Goal: Task Accomplishment & Management: Use online tool/utility

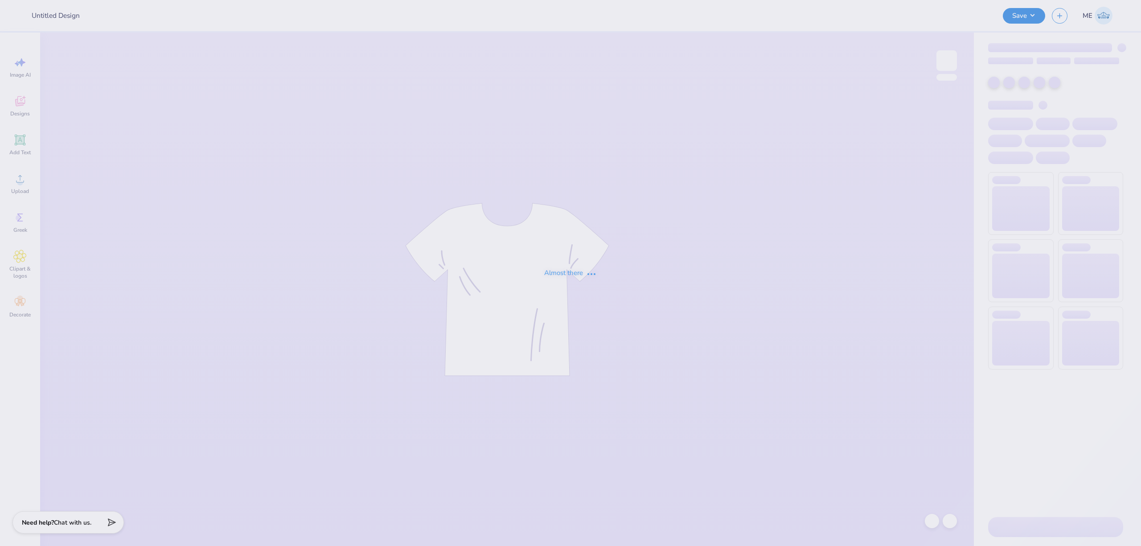
type input "Totes for Diamond sweethearts"
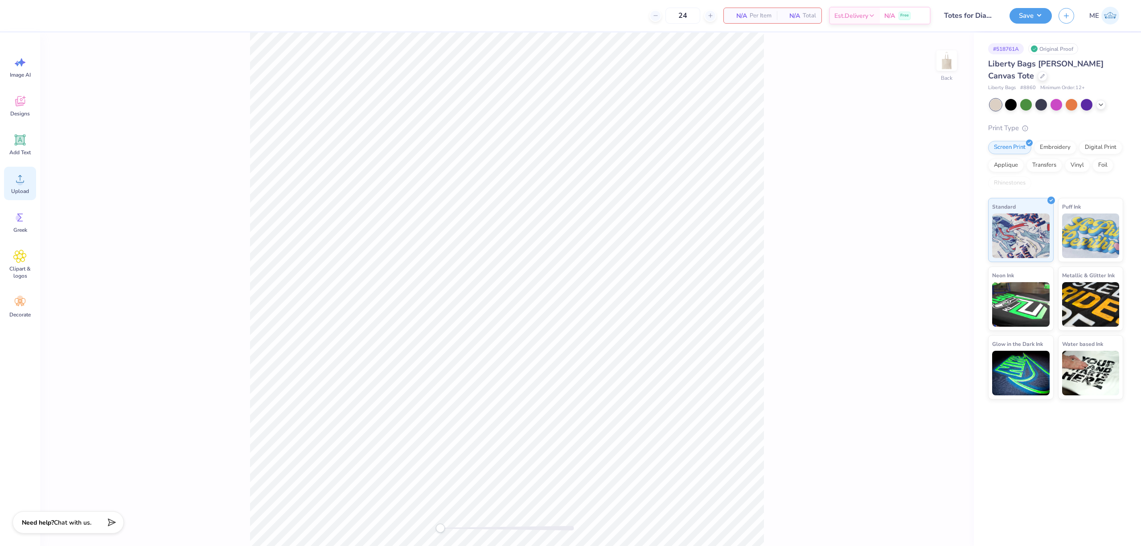
click at [16, 193] on span "Upload" at bounding box center [20, 191] width 18 height 7
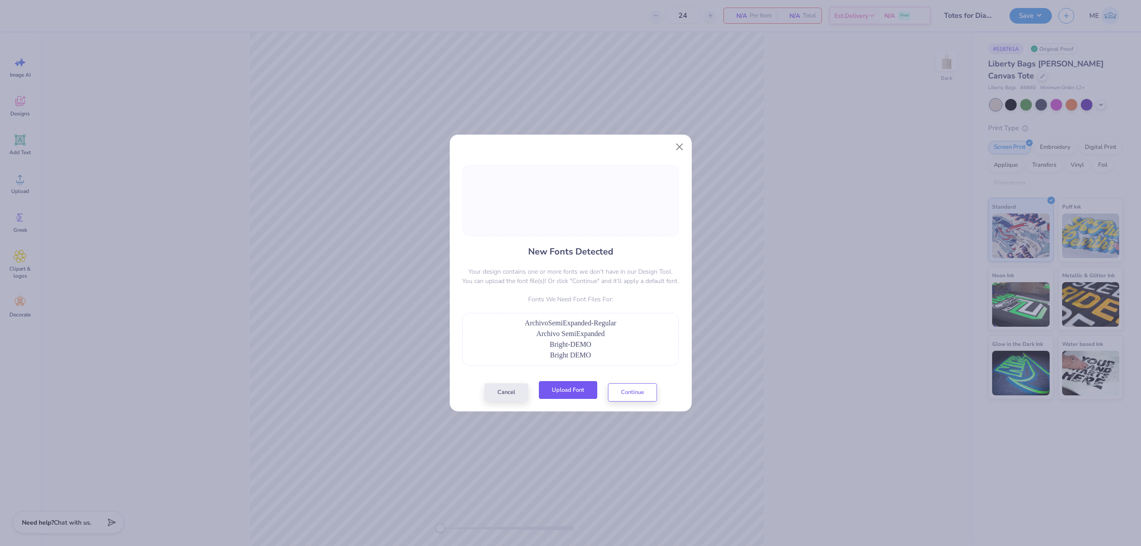
click at [562, 390] on button "Upload Font" at bounding box center [568, 390] width 58 height 18
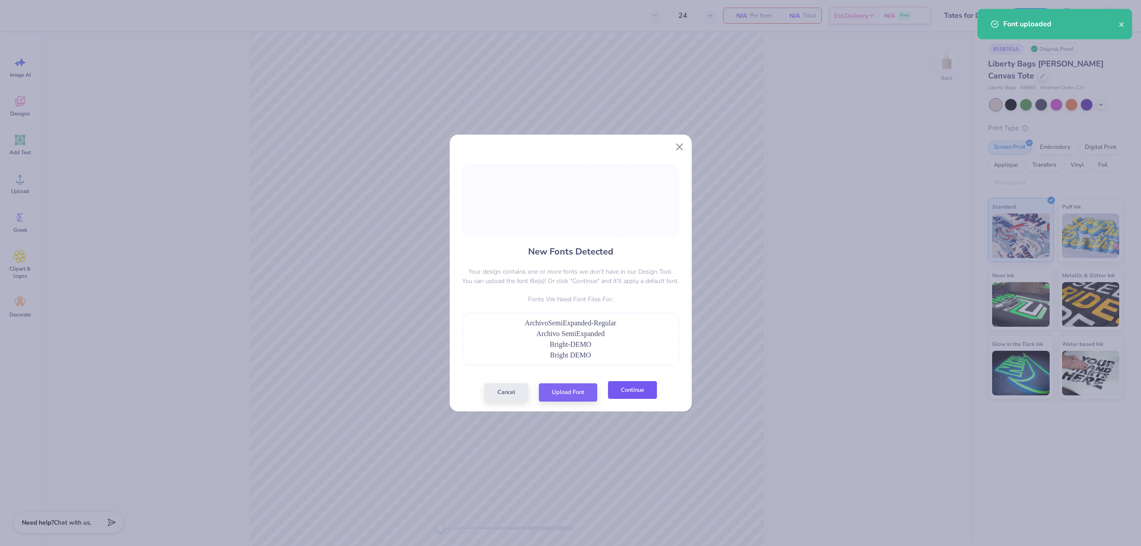
click at [634, 391] on button "Continue" at bounding box center [632, 390] width 49 height 18
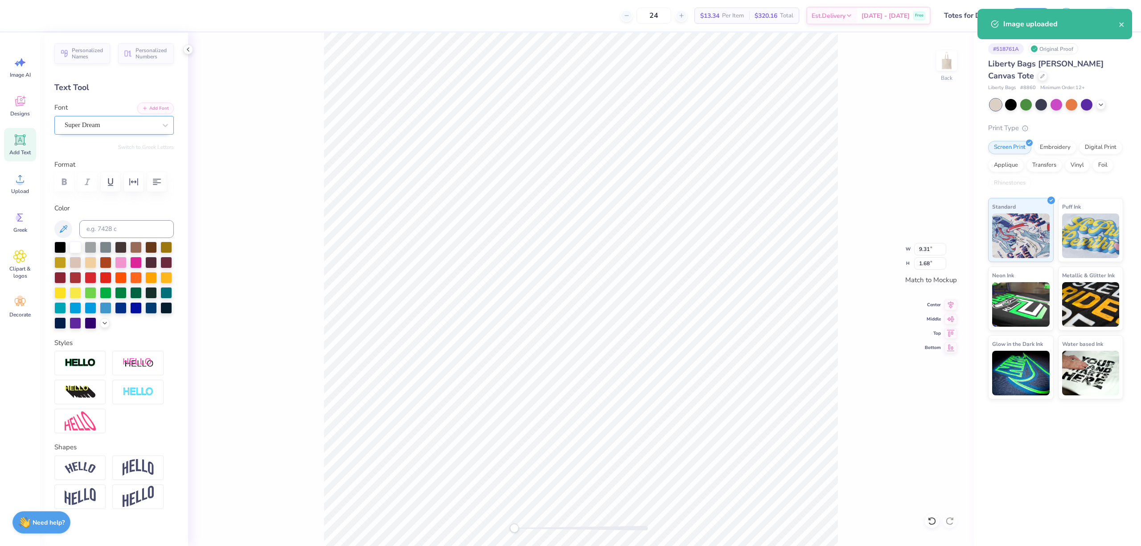
click at [88, 129] on div "Super Dream" at bounding box center [111, 125] width 94 height 14
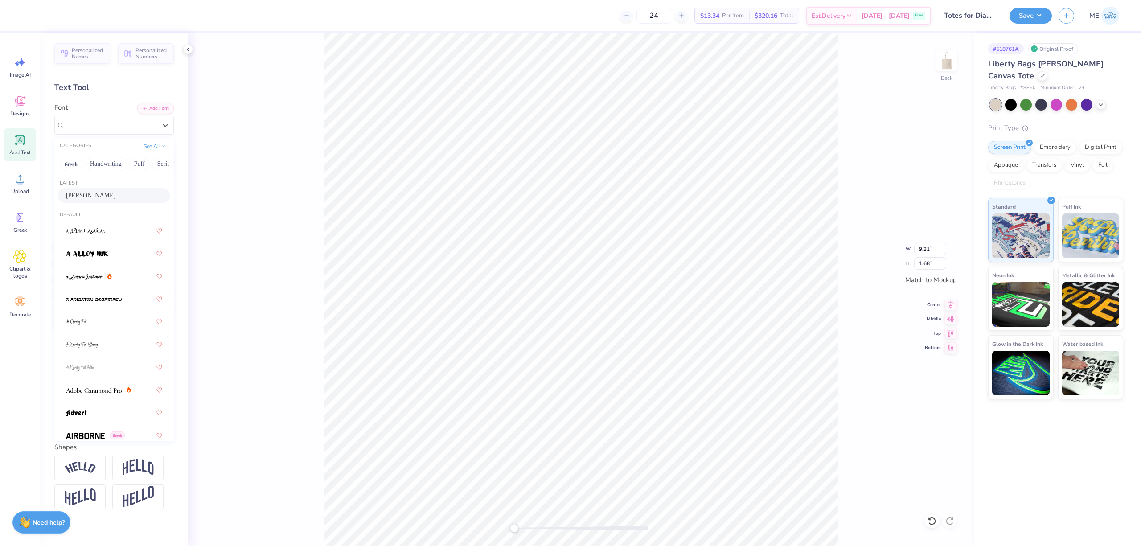
click at [111, 190] on div "Gustafsson" at bounding box center [114, 195] width 112 height 15
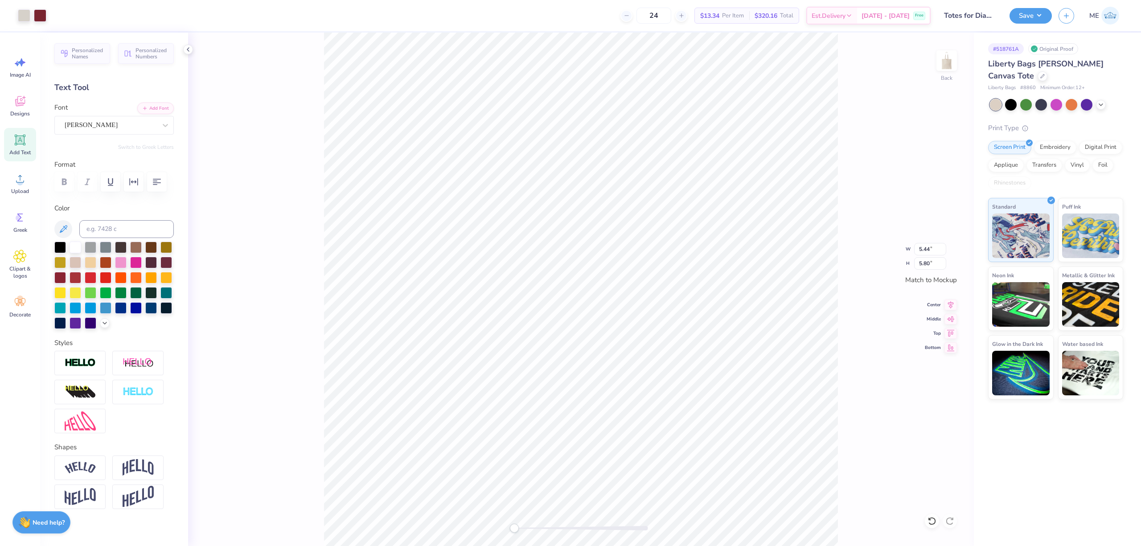
type input "5.44"
type input "5.80"
type input "4.85"
type input "1.10"
type input "5.41"
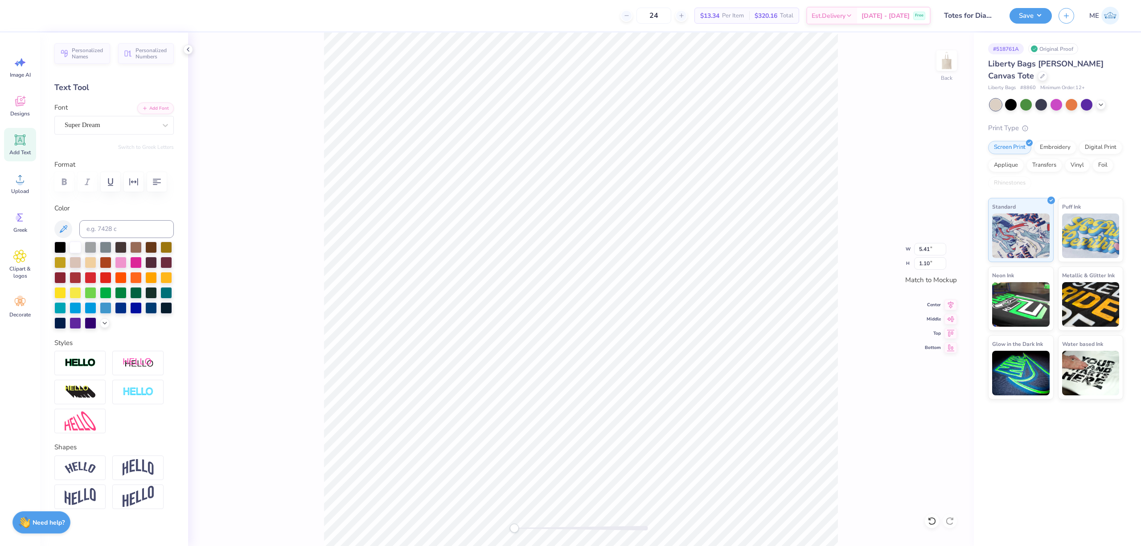
type input "1.41"
click at [119, 127] on div "Super Dream" at bounding box center [111, 125] width 94 height 14
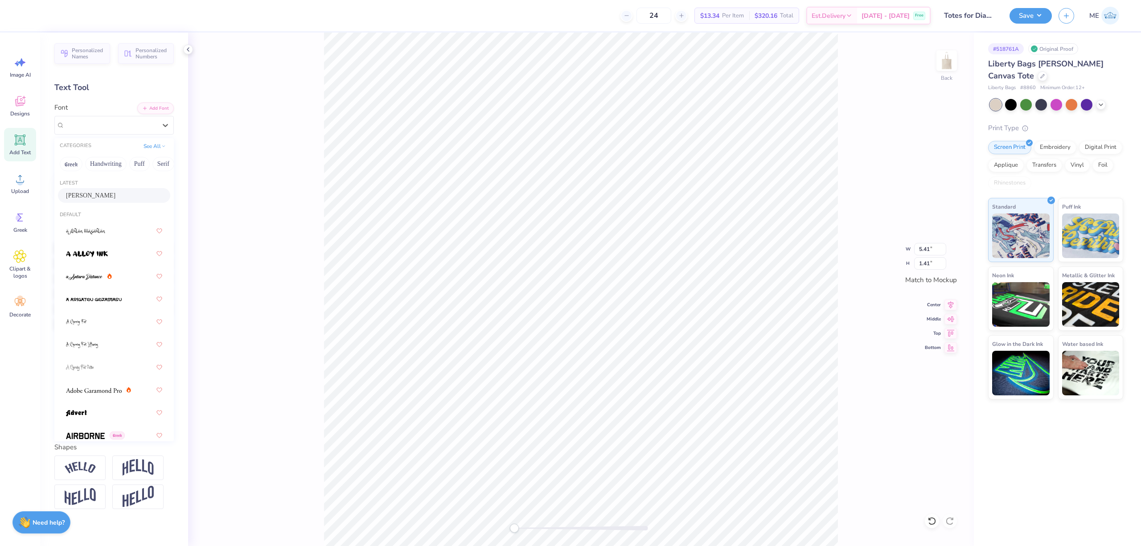
click at [108, 195] on div "Gustafsson" at bounding box center [114, 195] width 96 height 9
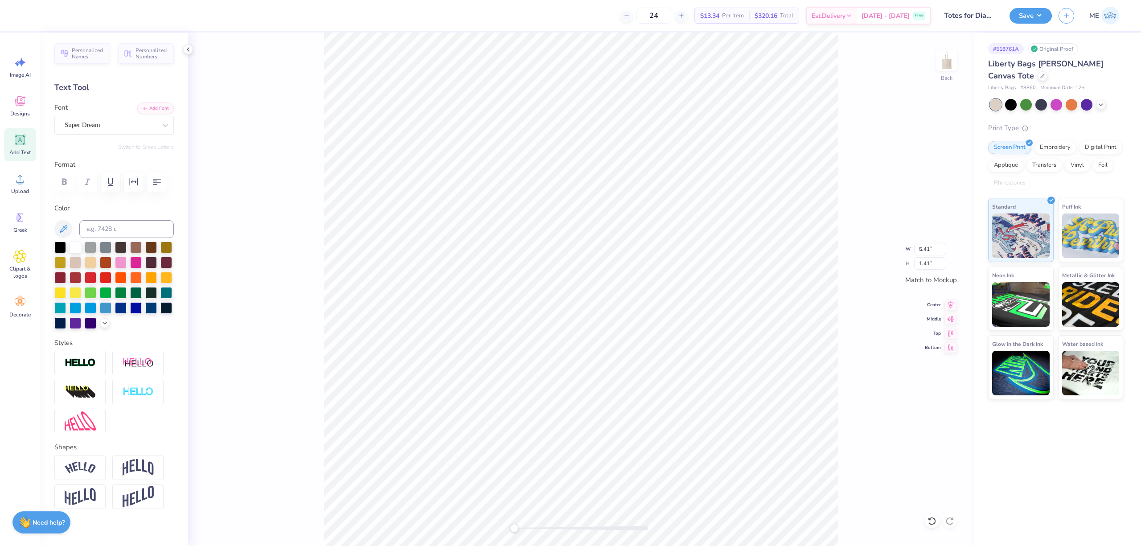
type input "4.06"
type input "1.13"
type input "4.85"
type input "1.10"
click at [85, 122] on div "Super Dream" at bounding box center [111, 125] width 94 height 14
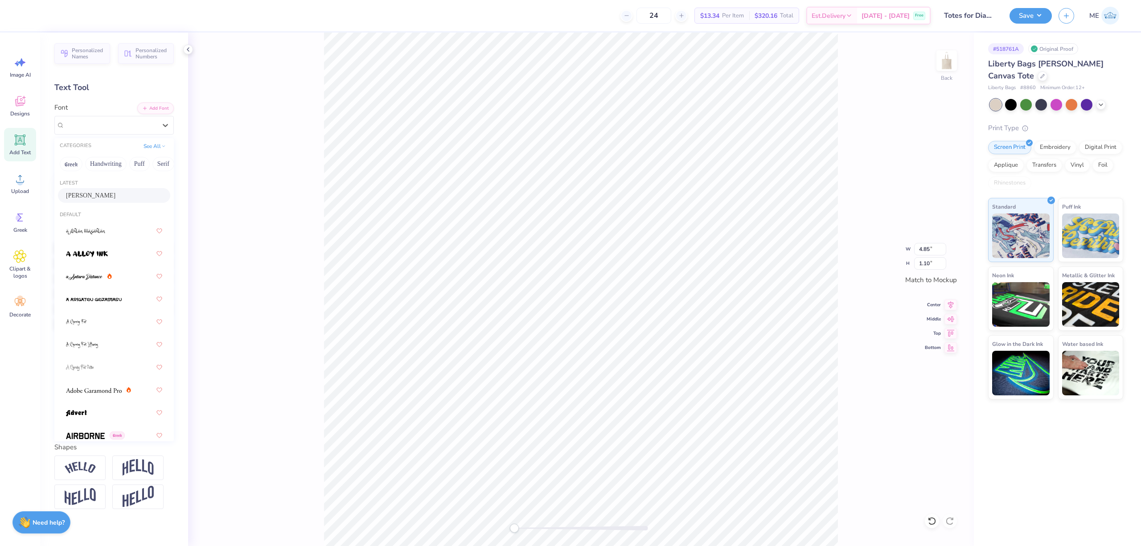
click at [123, 197] on div "Gustafsson" at bounding box center [114, 195] width 96 height 9
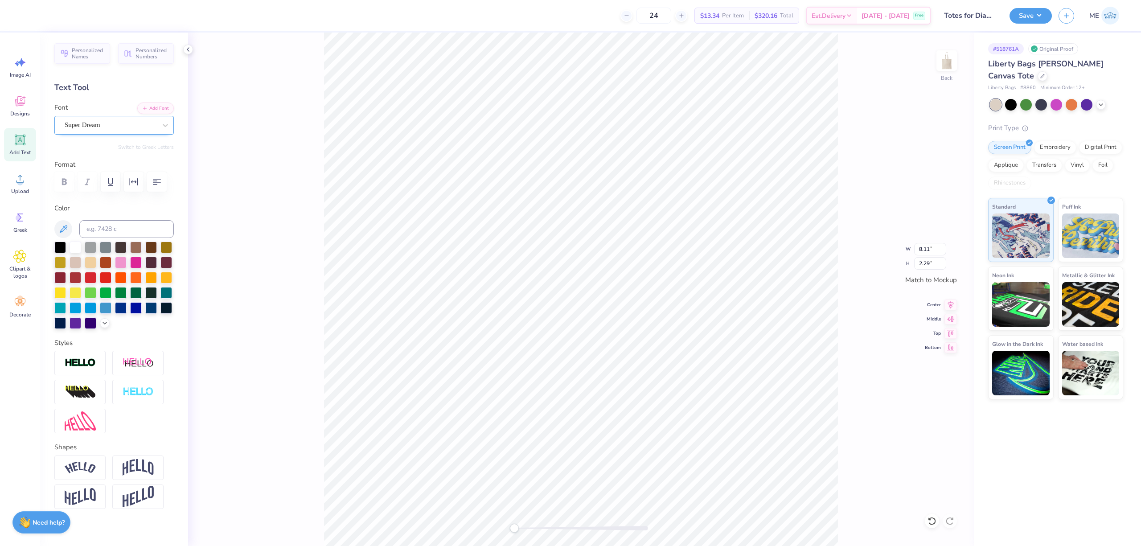
click at [104, 119] on div at bounding box center [111, 125] width 92 height 12
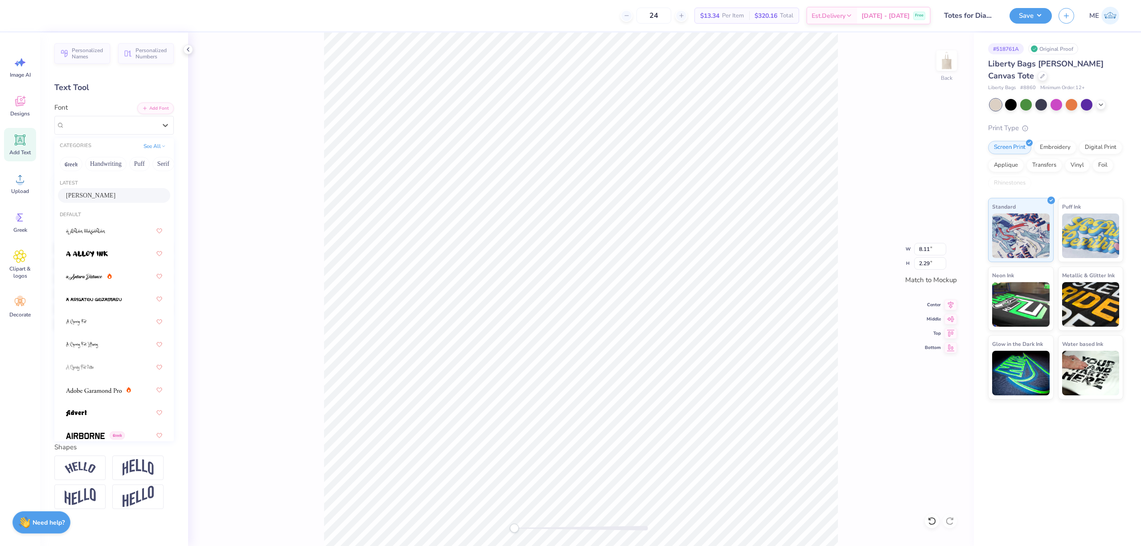
click at [105, 191] on div "Gustafsson" at bounding box center [114, 195] width 96 height 9
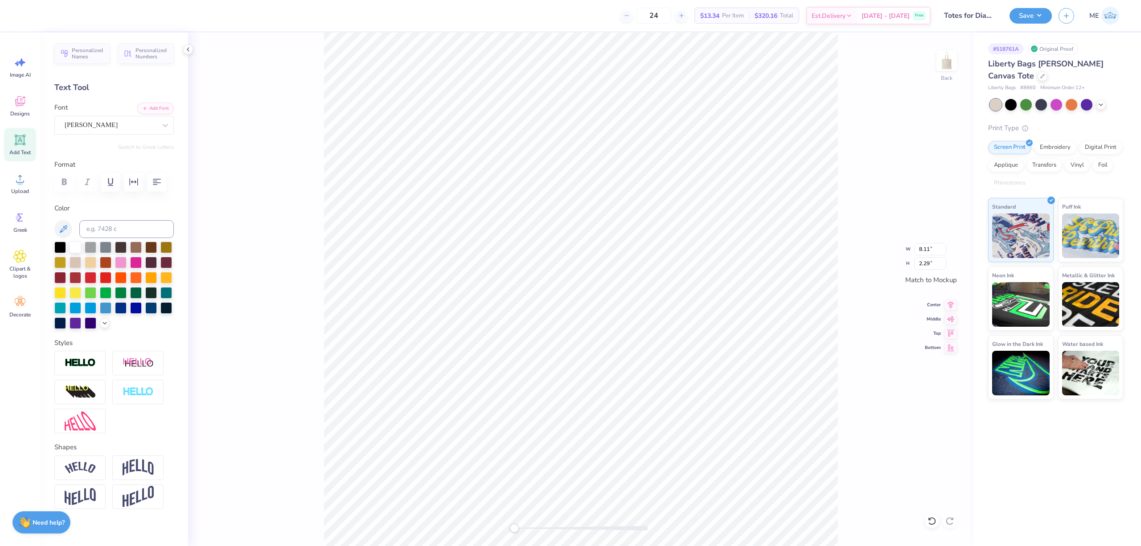
type input "4.24"
type input "1.65"
type input "4.06"
type input "1.13"
click at [113, 129] on div "Super Dream" at bounding box center [111, 125] width 94 height 14
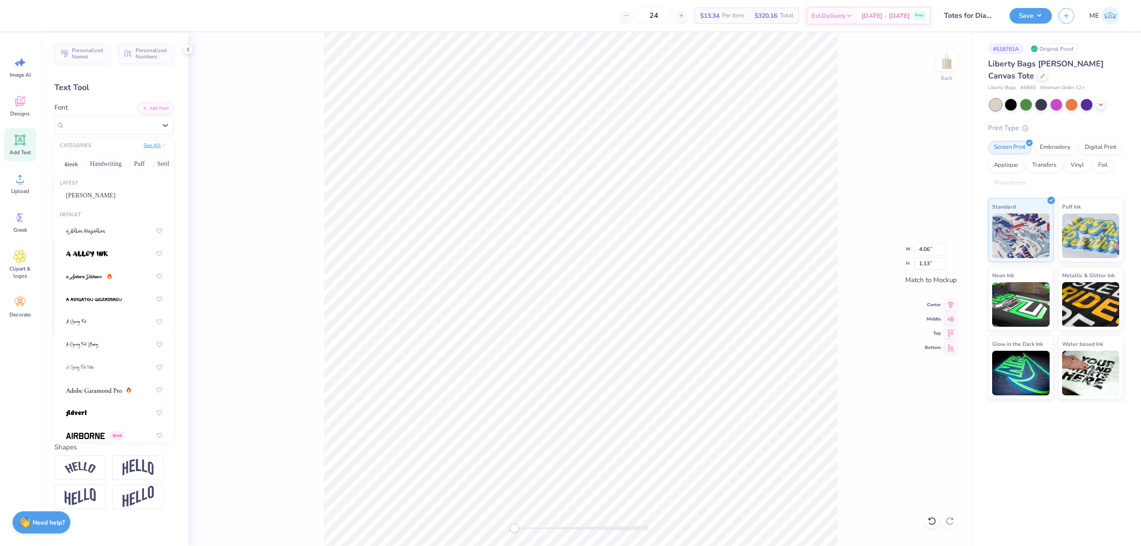
click at [145, 143] on button "See All" at bounding box center [155, 145] width 28 height 9
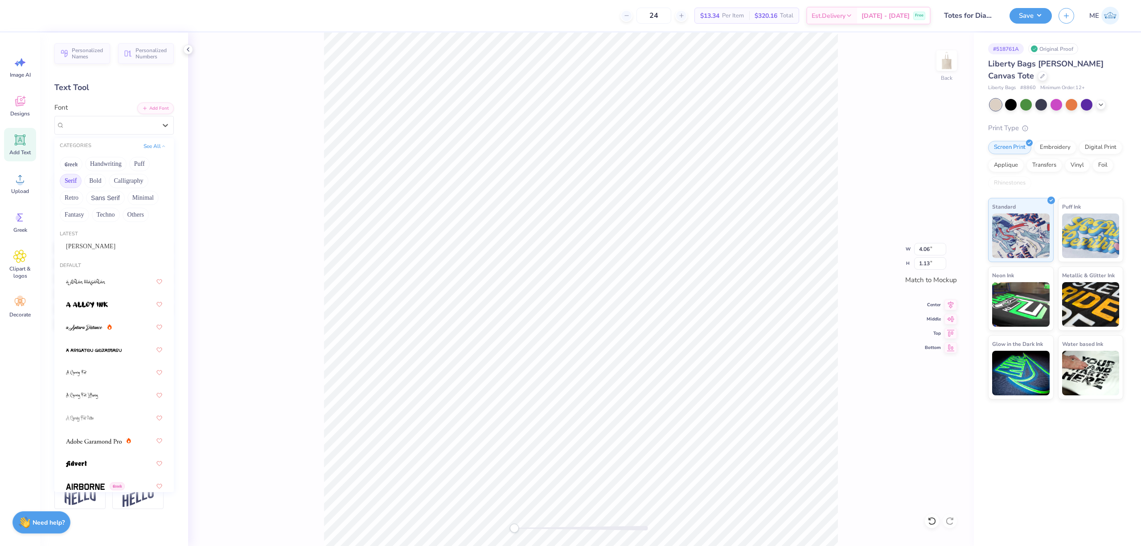
click at [74, 183] on button "Serif" at bounding box center [71, 181] width 22 height 14
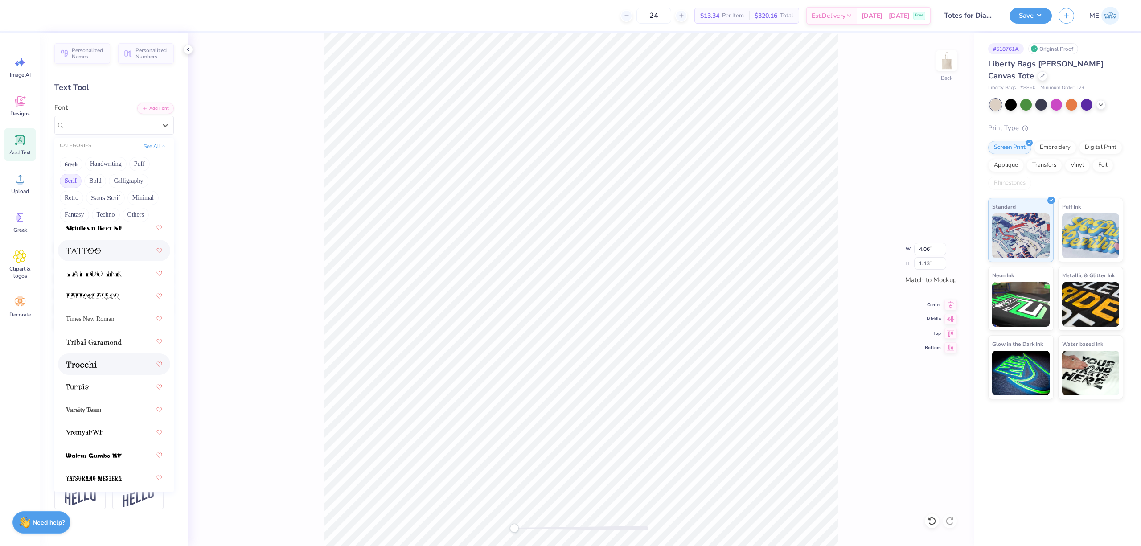
scroll to position [1548, 0]
click at [251, 388] on div "Back W 4.06 4.06 " H 1.13 1.13 " Match to Mockup Center Middle Top Bottom" at bounding box center [581, 289] width 786 height 513
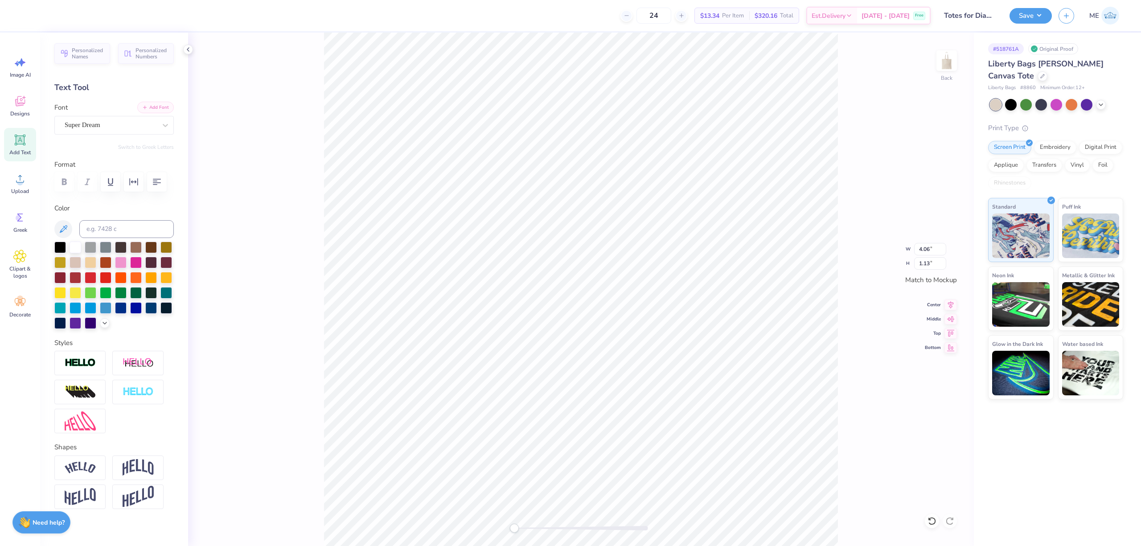
click at [160, 104] on button "Add Font" at bounding box center [155, 108] width 37 height 12
type input "4.24"
type input "1.65"
click at [135, 130] on div "Super Dream" at bounding box center [111, 125] width 94 height 14
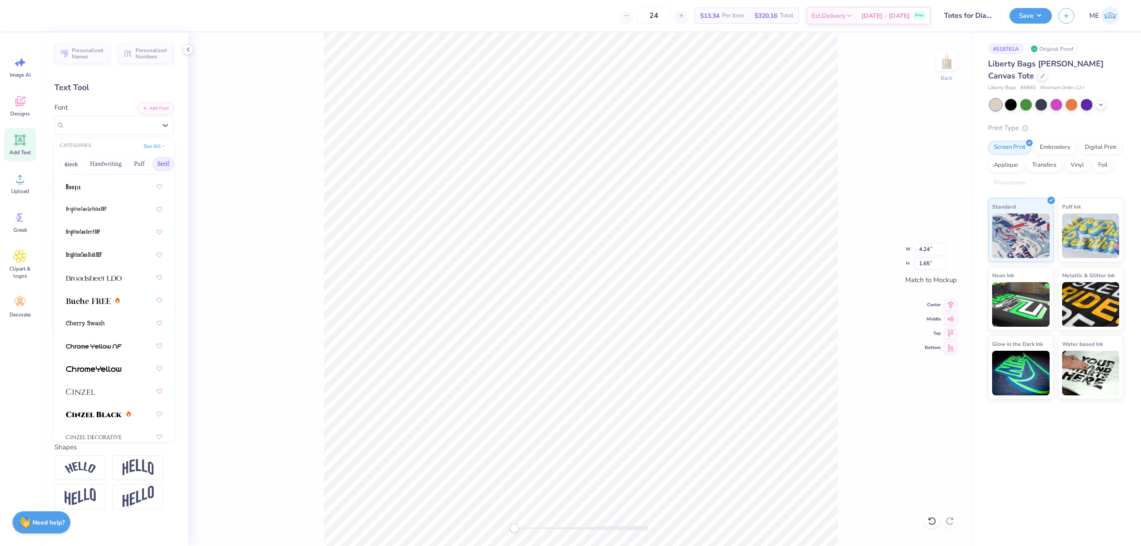
scroll to position [0, 0]
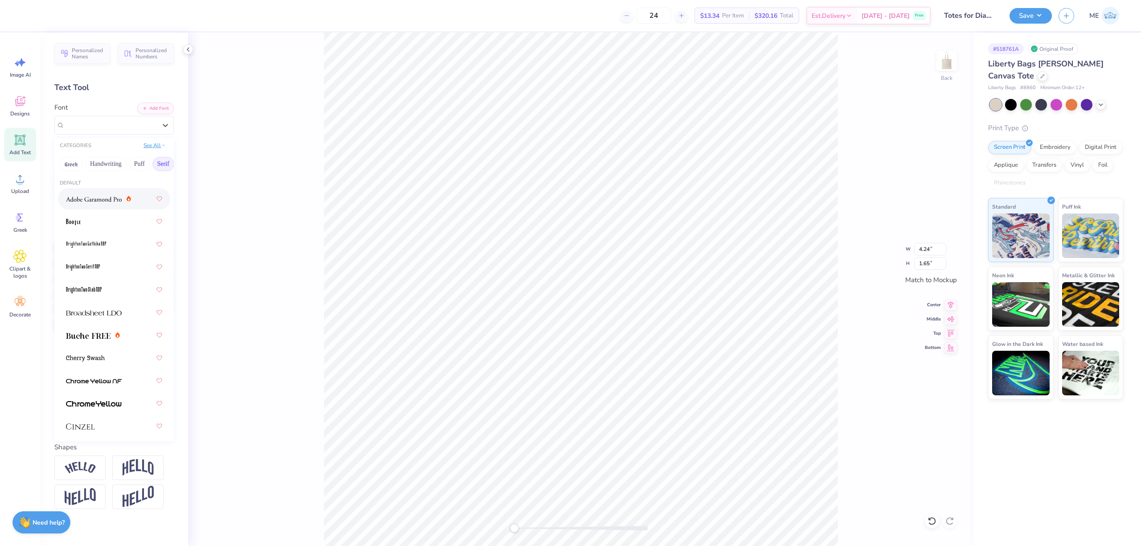
click at [141, 145] on button "See All" at bounding box center [155, 145] width 28 height 9
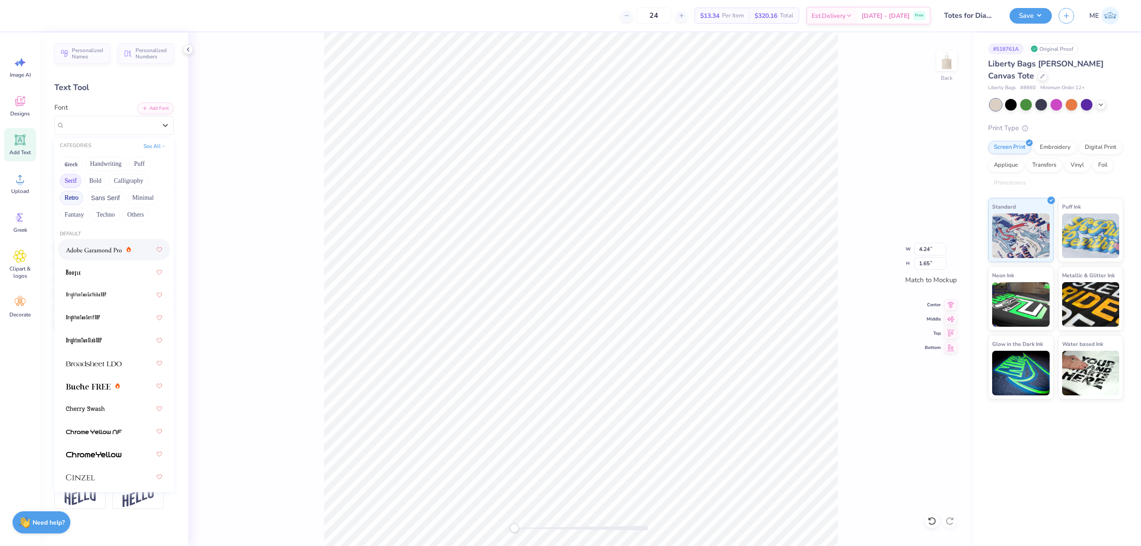
drag, startPoint x: 71, startPoint y: 178, endPoint x: 71, endPoint y: 194, distance: 16.0
click at [71, 179] on button "Serif" at bounding box center [71, 181] width 22 height 14
click at [124, 243] on span "Archivo Expanded SemiBold" at bounding box center [104, 246] width 77 height 9
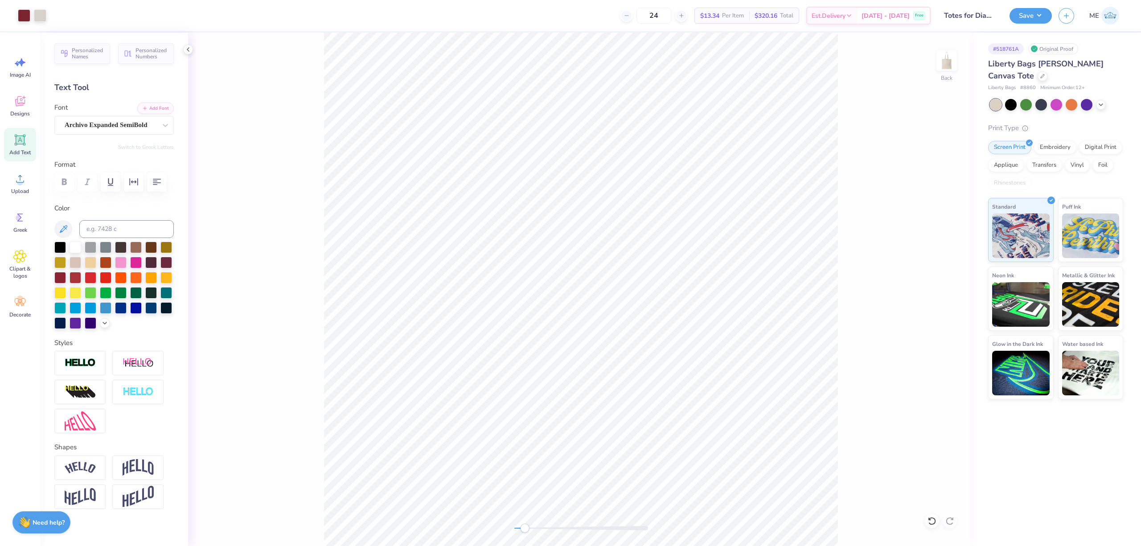
drag, startPoint x: 516, startPoint y: 529, endPoint x: 529, endPoint y: 526, distance: 13.6
click at [528, 529] on div "Accessibility label" at bounding box center [524, 528] width 9 height 9
click at [489, 519] on div "Back" at bounding box center [581, 289] width 786 height 513
click at [25, 181] on icon at bounding box center [19, 178] width 13 height 13
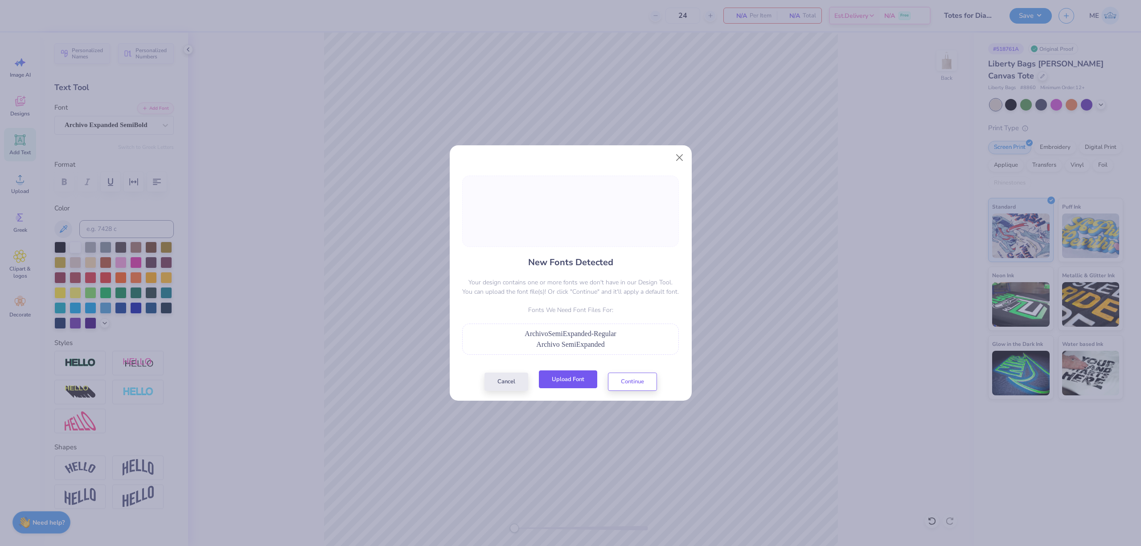
click at [568, 382] on button "Upload Font" at bounding box center [568, 379] width 58 height 18
click at [623, 384] on button "Continue" at bounding box center [632, 379] width 49 height 18
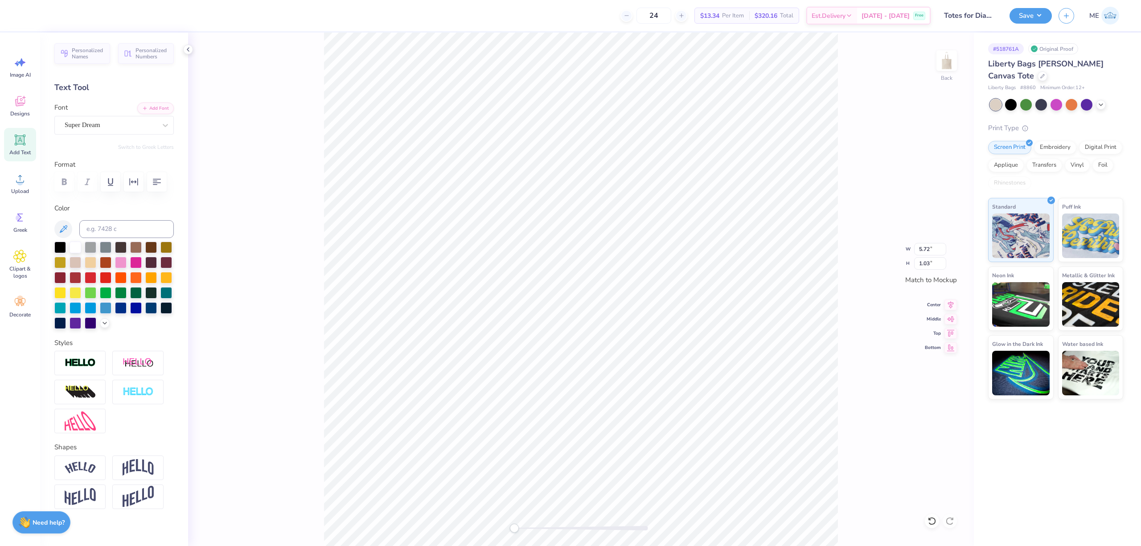
click at [123, 125] on div "Super Dream" at bounding box center [111, 125] width 94 height 14
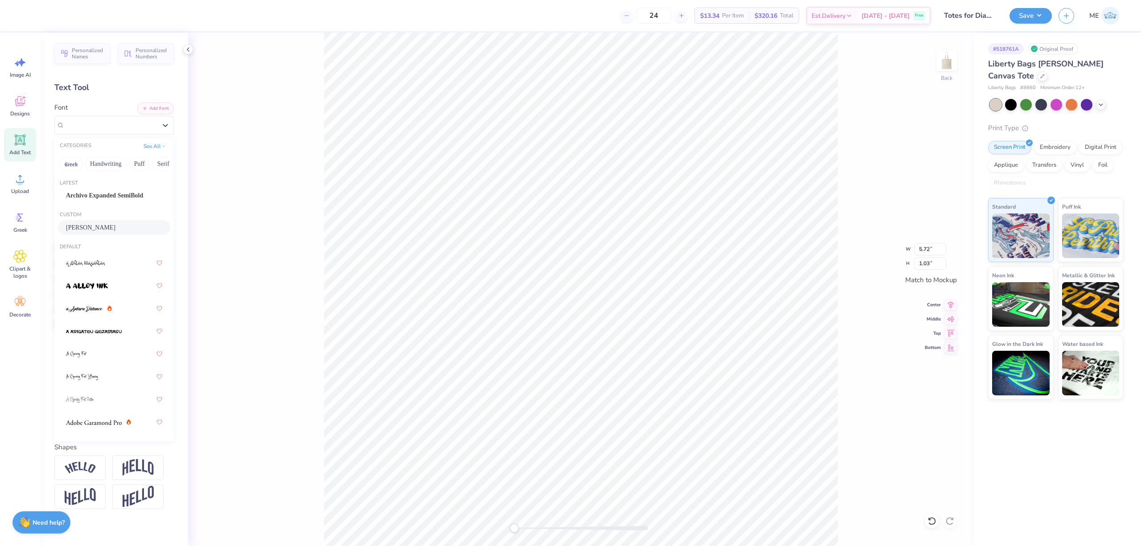
click at [96, 223] on span "Gustafsson" at bounding box center [90, 227] width 49 height 9
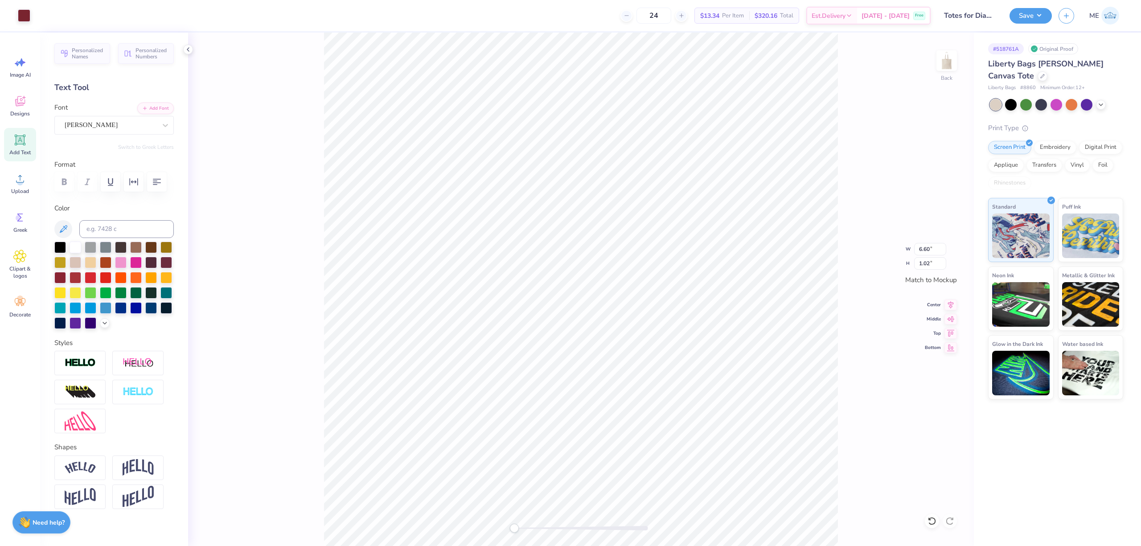
type input "6.60"
type input "1.02"
click at [133, 397] on img at bounding box center [138, 392] width 31 height 10
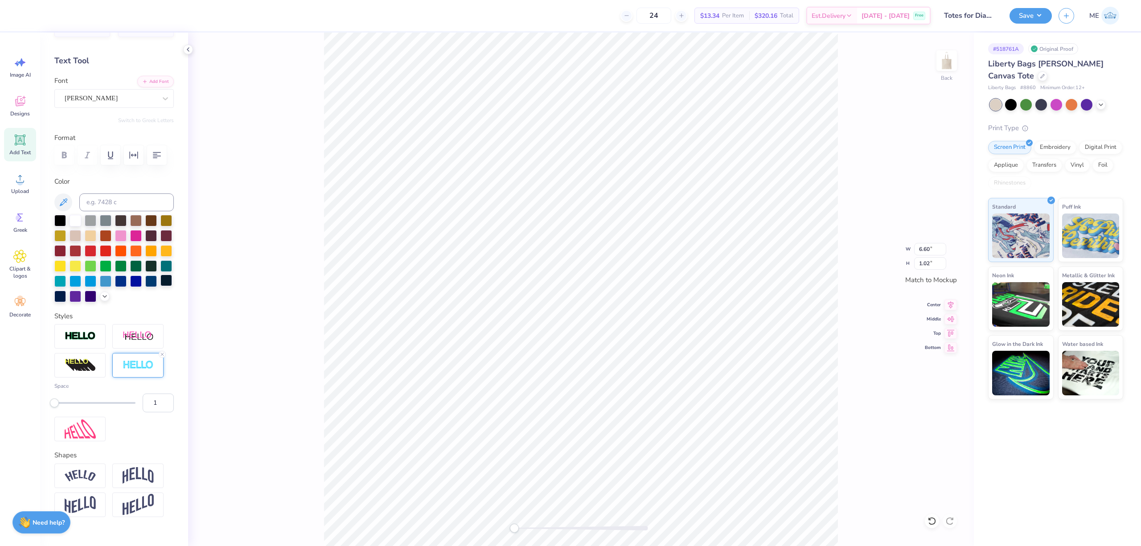
scroll to position [59, 0]
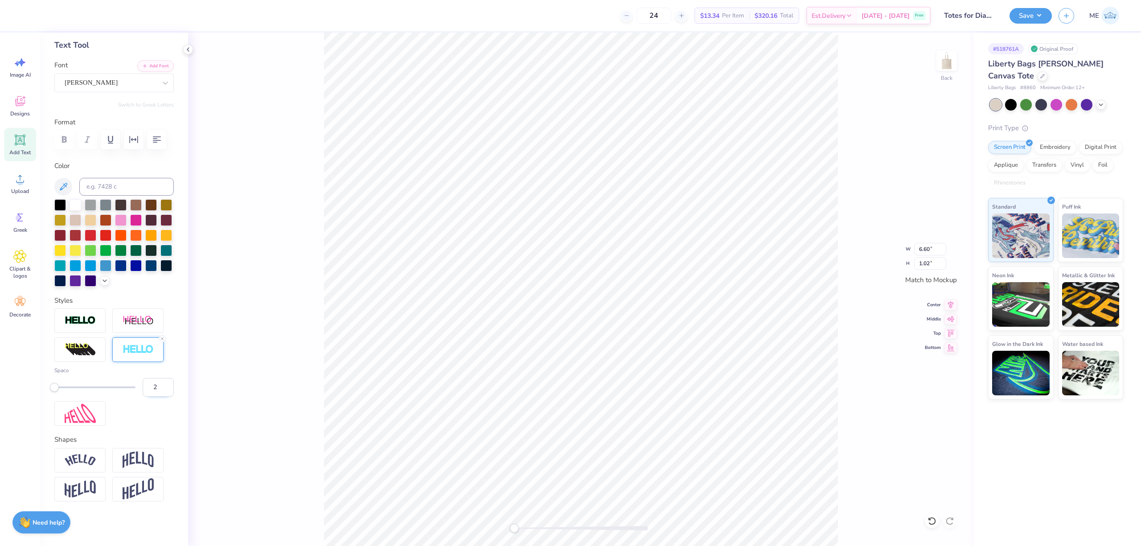
click at [155, 397] on input "2" at bounding box center [158, 387] width 31 height 19
type input "3"
click at [156, 397] on input "3" at bounding box center [158, 387] width 31 height 19
click at [157, 397] on input "4" at bounding box center [158, 387] width 31 height 19
type input "5"
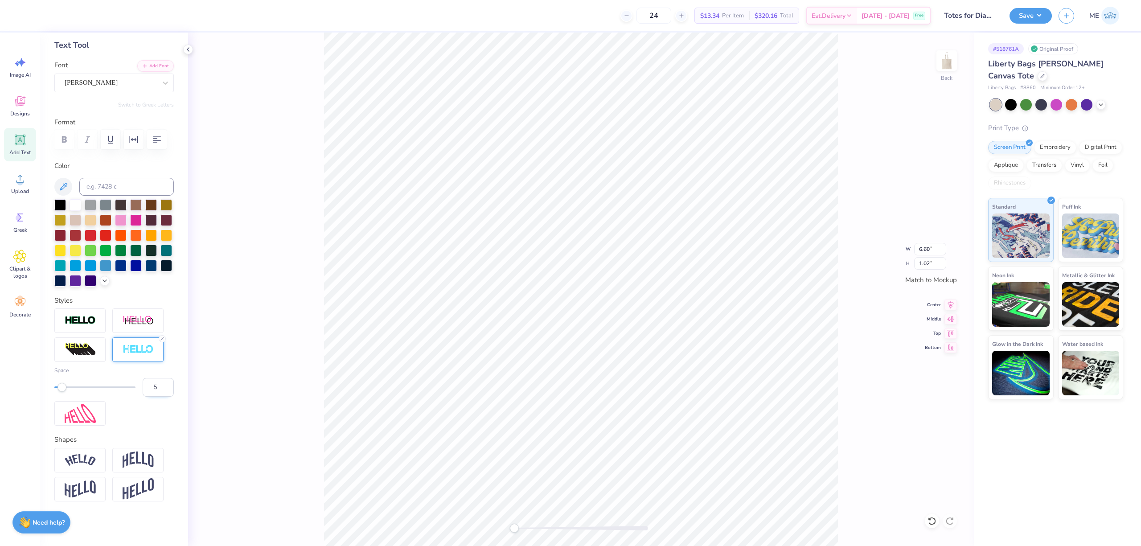
click at [157, 397] on input "5" at bounding box center [158, 387] width 31 height 19
type input "4"
click at [156, 397] on input "4" at bounding box center [158, 387] width 31 height 19
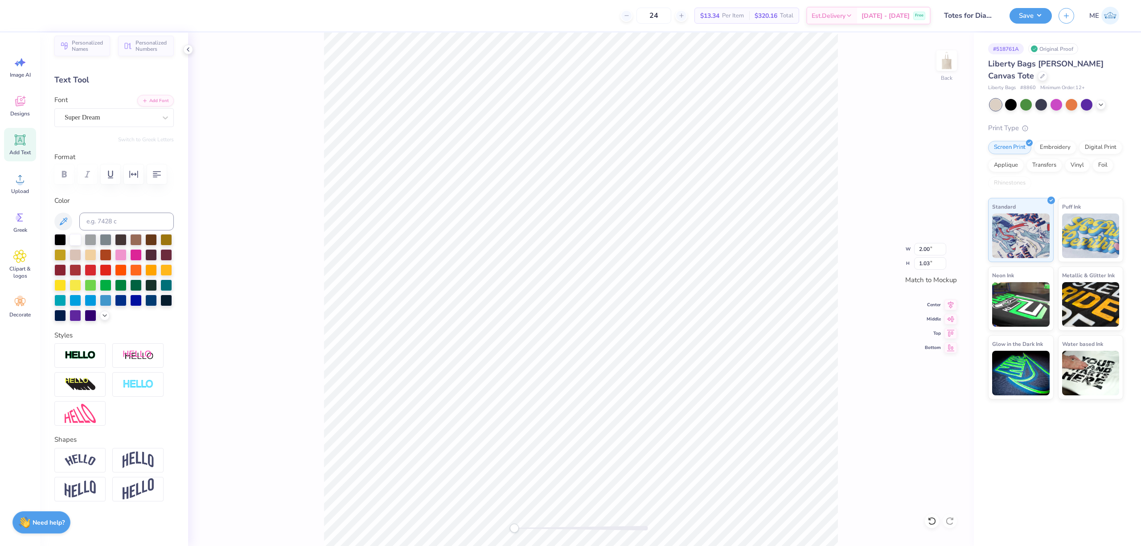
click at [100, 92] on div "Personalized Names Personalized Numbers Text Tool Add Font Font Super Dream Swi…" at bounding box center [114, 289] width 148 height 513
click at [106, 108] on div "Super Dream" at bounding box center [113, 117] width 119 height 19
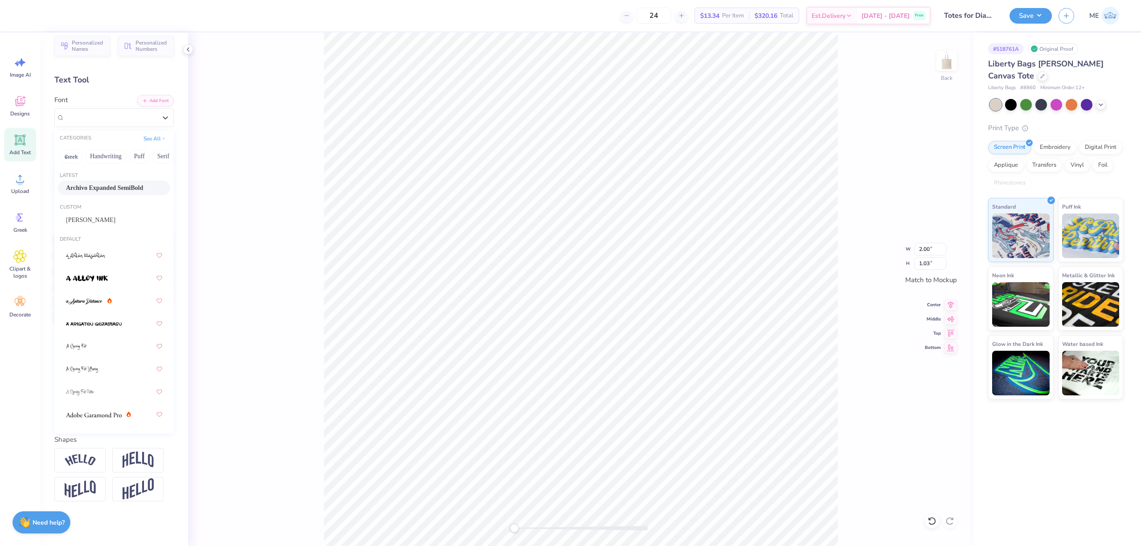
click at [94, 200] on div "Custom Gustafsson" at bounding box center [113, 216] width 119 height 32
click at [93, 215] on span "Gustafsson" at bounding box center [90, 219] width 49 height 9
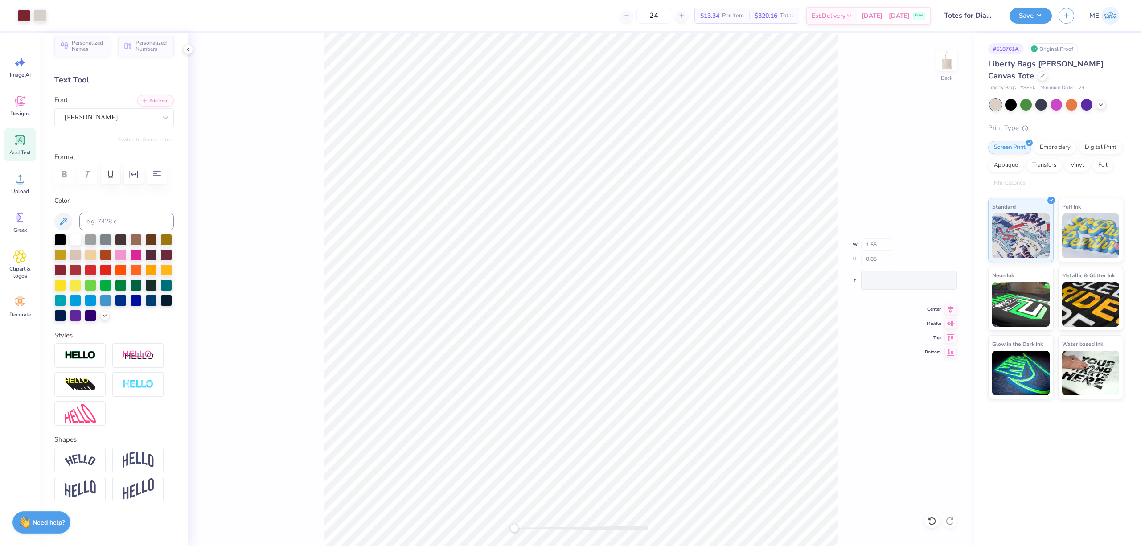
type input "1.55"
type input "0.85"
click at [113, 111] on div "Super Dream" at bounding box center [111, 118] width 94 height 14
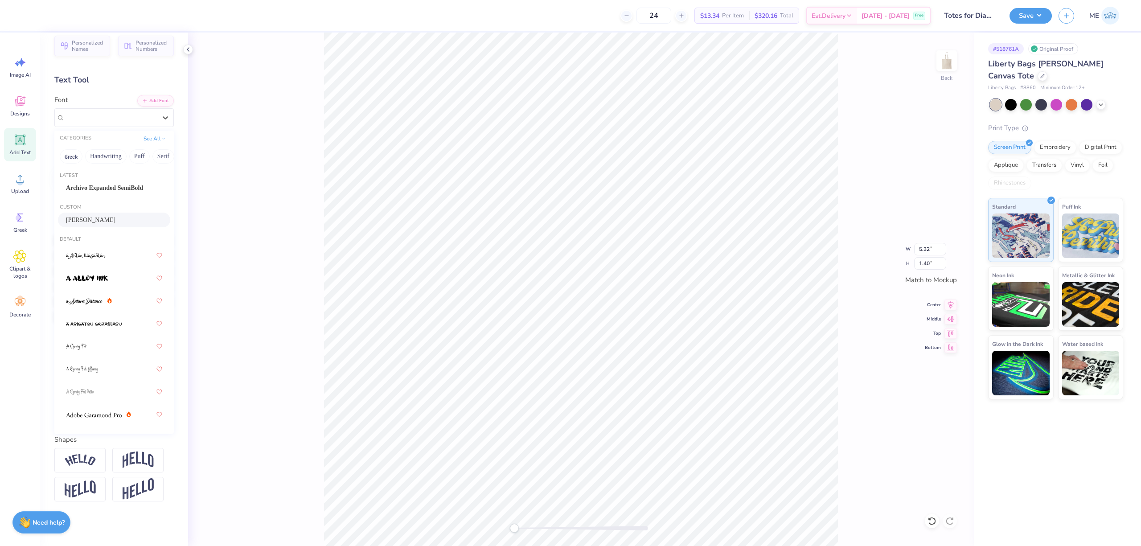
click at [106, 215] on div "Gustafsson" at bounding box center [114, 219] width 96 height 9
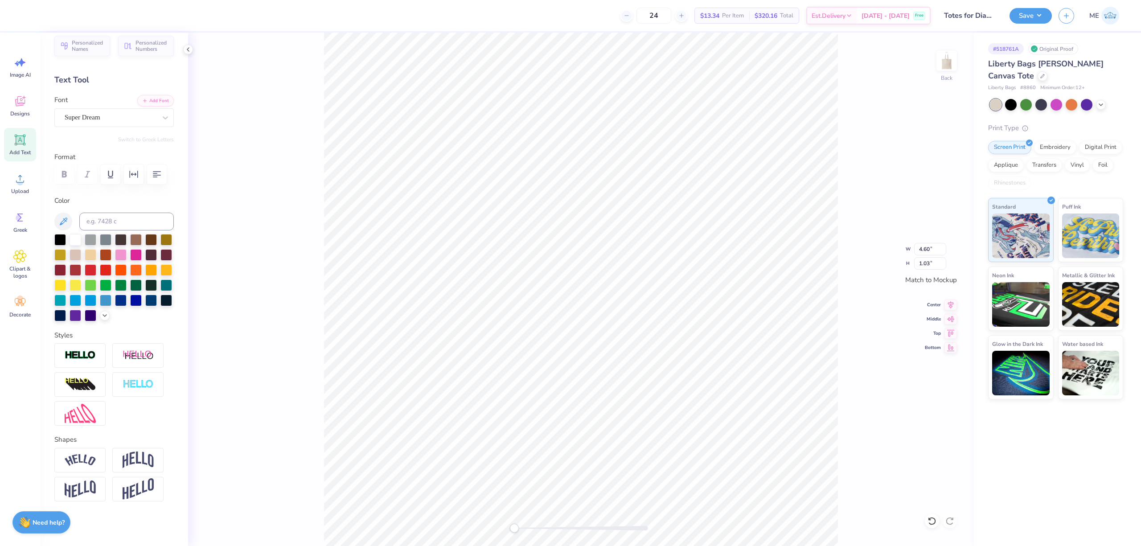
type input "4.60"
type input "1.03"
click at [116, 111] on div "Super Dream" at bounding box center [111, 118] width 94 height 14
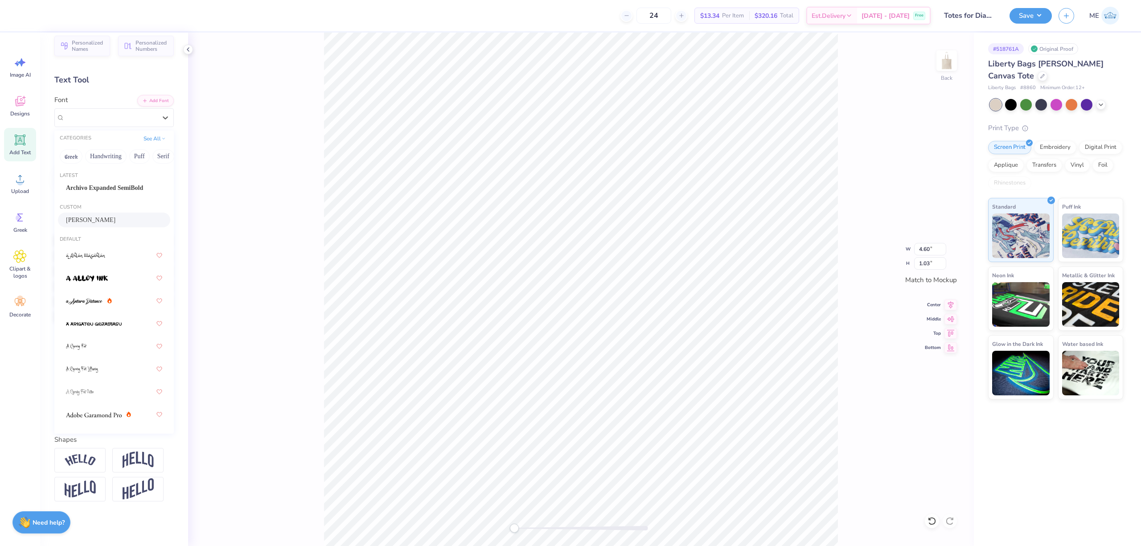
click at [120, 215] on div "Gustafsson" at bounding box center [114, 219] width 96 height 9
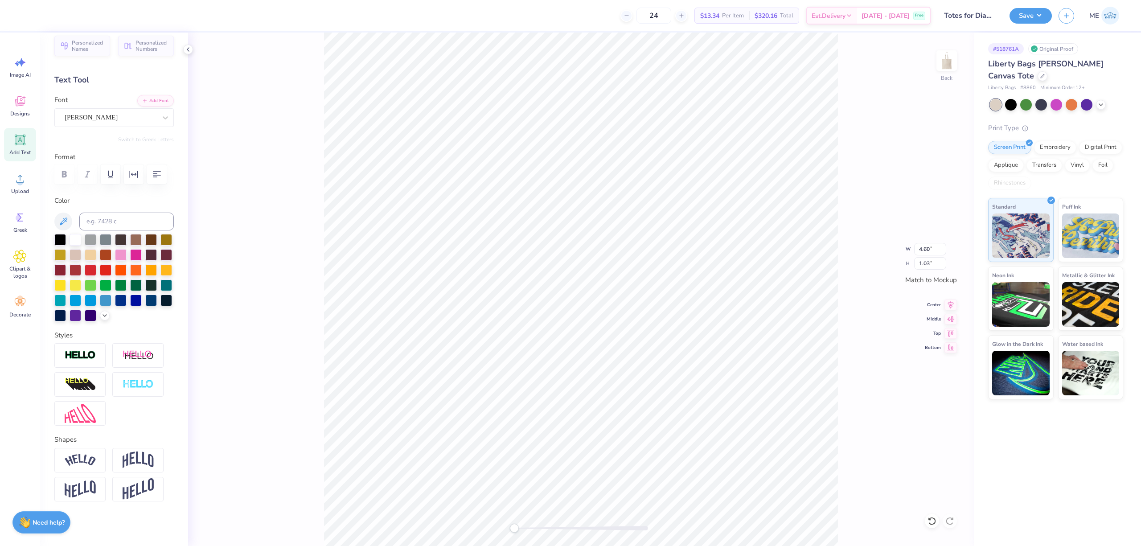
type input "3.75"
type input "0.80"
type input "5.20"
type input "1.21"
type input "3.75"
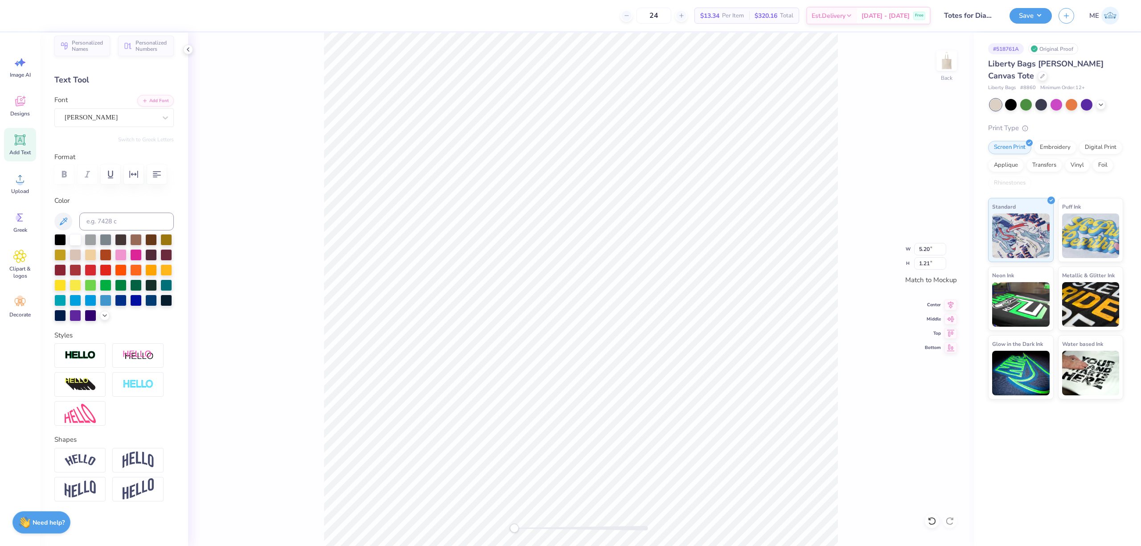
type input "0.80"
type input "4.51"
type input "1.26"
click at [127, 111] on div "Super Dream" at bounding box center [111, 118] width 94 height 14
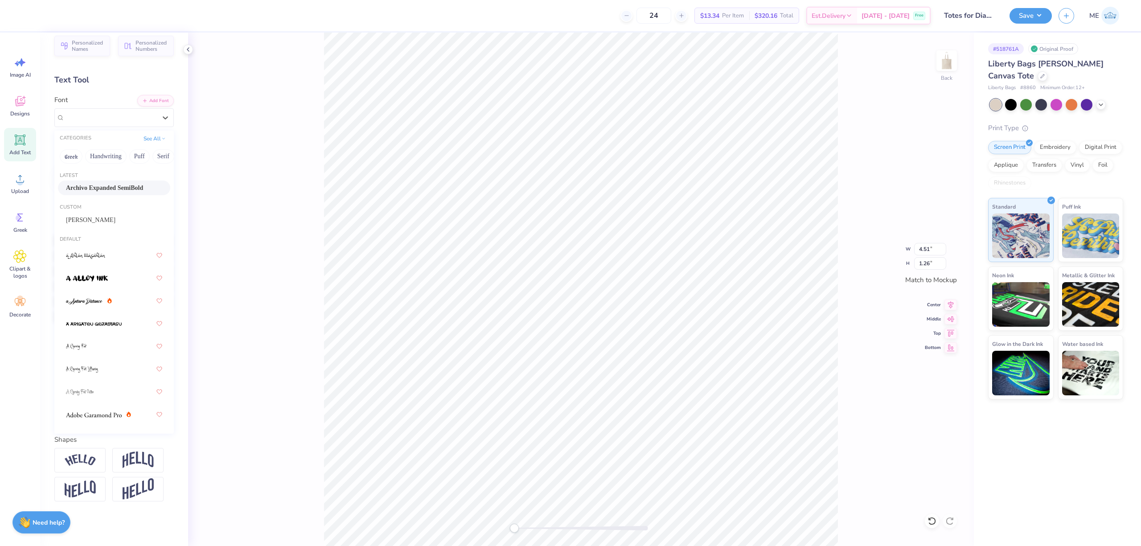
click at [111, 183] on span "Archivo Expanded SemiBold" at bounding box center [104, 187] width 77 height 9
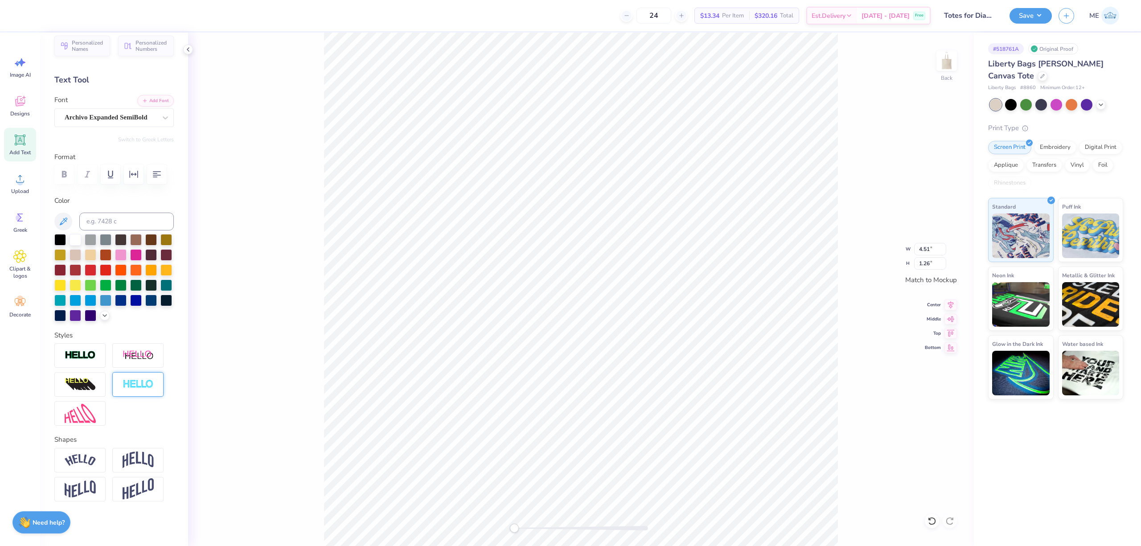
click at [129, 382] on img at bounding box center [138, 384] width 31 height 10
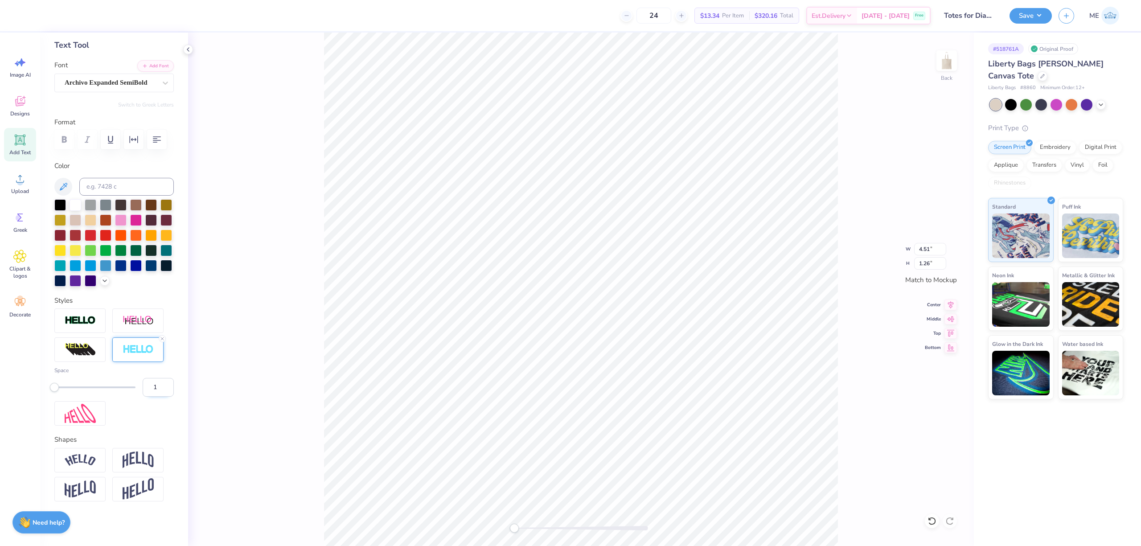
click at [160, 397] on input "1" at bounding box center [158, 387] width 31 height 19
click at [156, 397] on input "2" at bounding box center [158, 387] width 31 height 19
type input "3"
click at [156, 397] on input "3" at bounding box center [158, 387] width 31 height 19
type input "6.65"
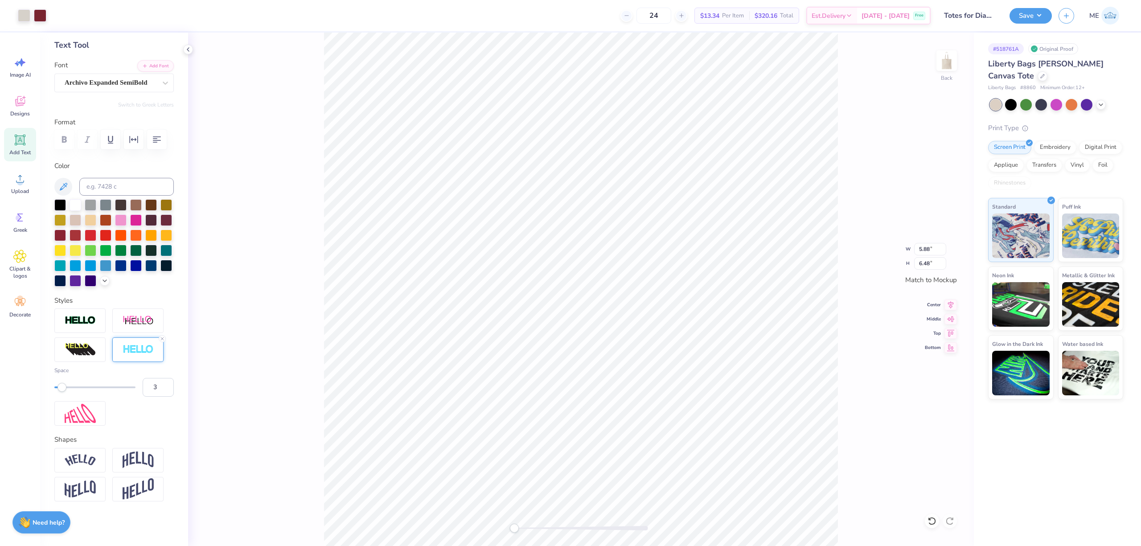
type input "1.07"
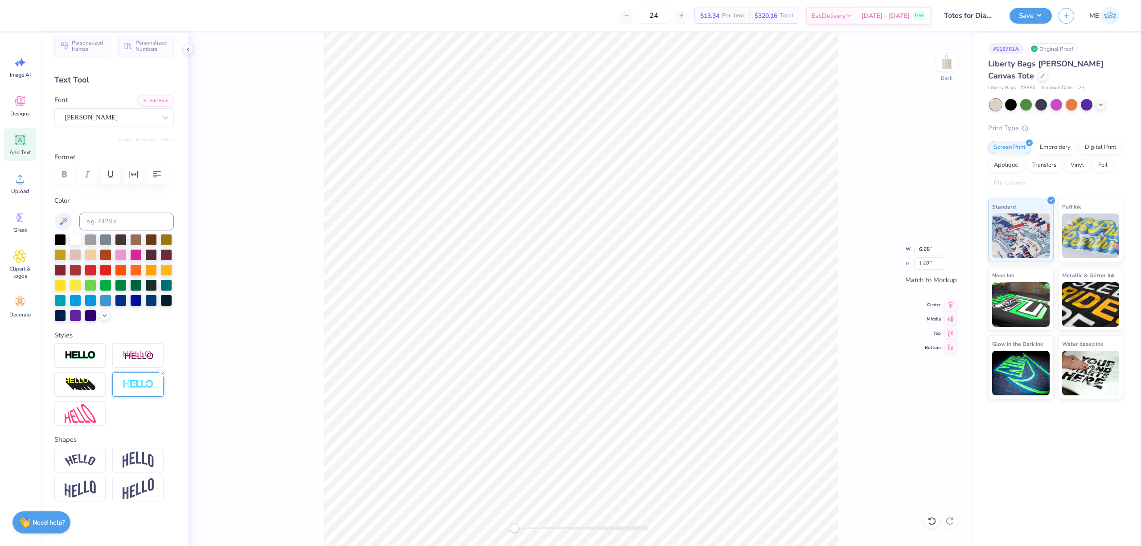
click at [130, 380] on img at bounding box center [138, 384] width 31 height 10
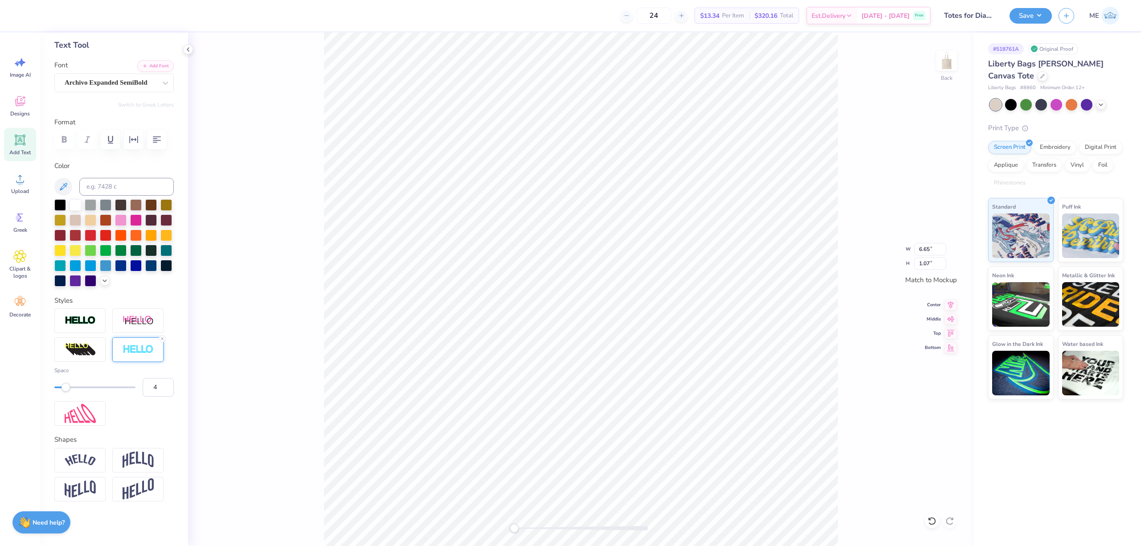
type input "6.73"
type input "1.25"
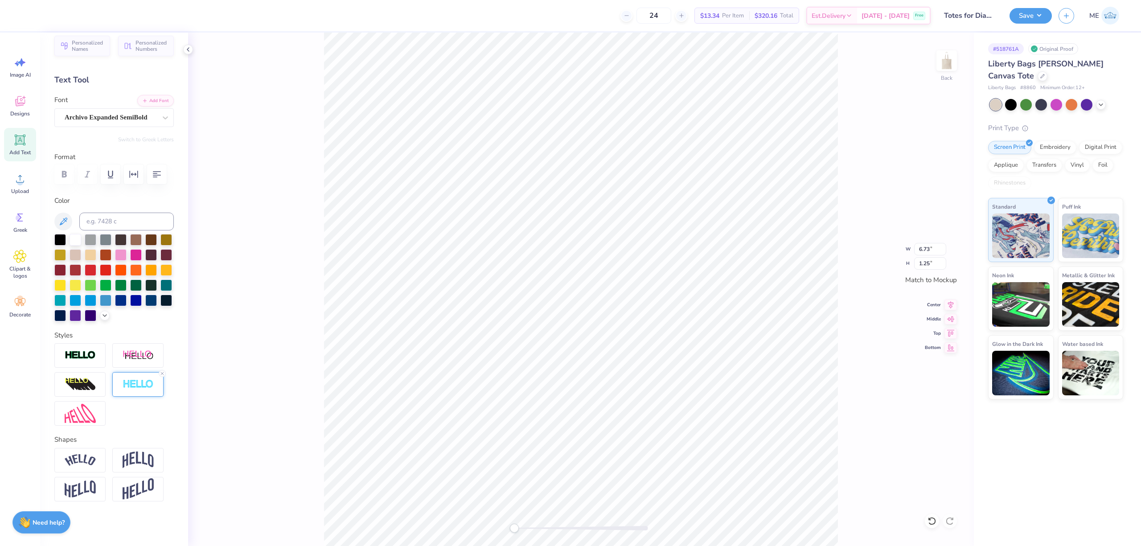
click at [127, 382] on img at bounding box center [138, 384] width 31 height 10
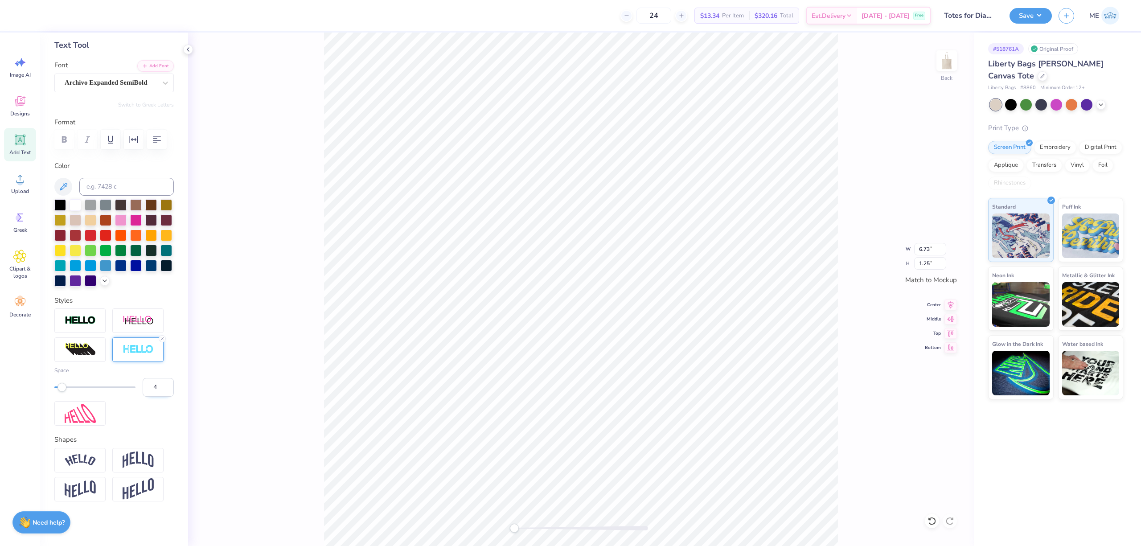
type input "4"
click at [157, 397] on input "4" at bounding box center [158, 387] width 31 height 19
type input "5.88"
type input "6.48"
type input "4.73"
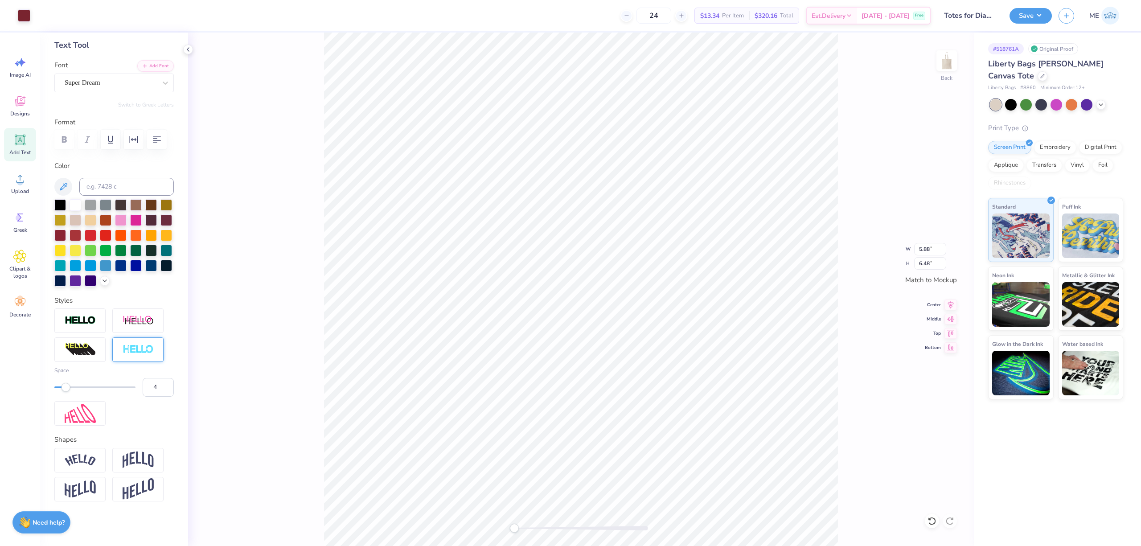
type input "1.84"
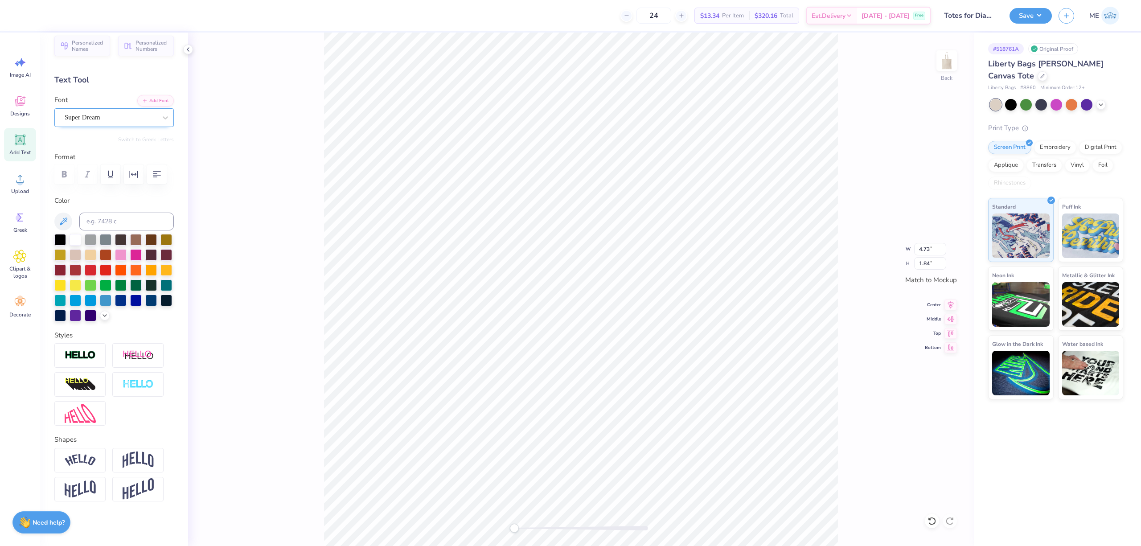
click at [123, 111] on div "Super Dream" at bounding box center [111, 118] width 94 height 14
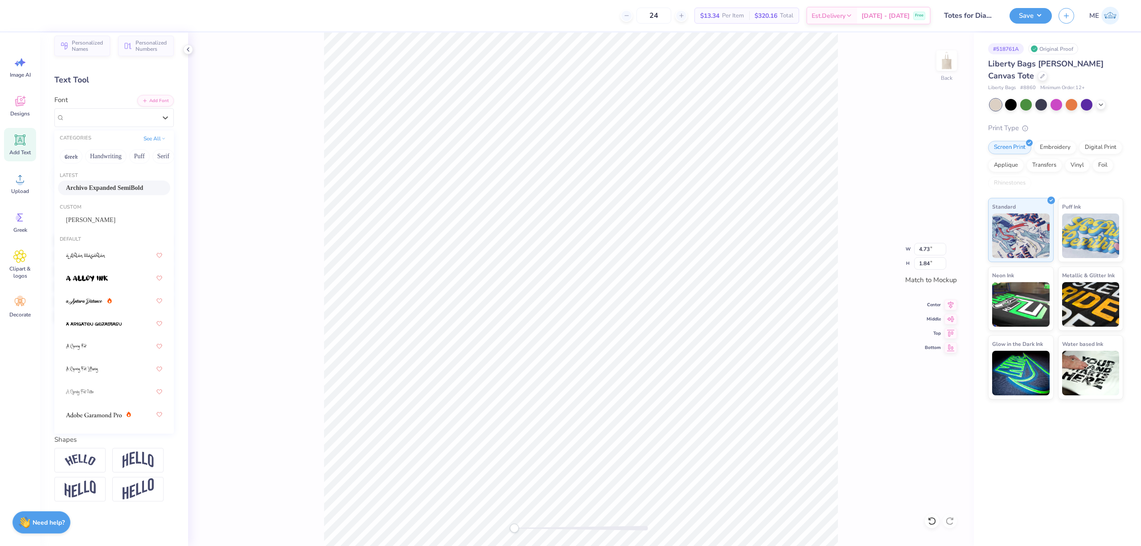
click at [116, 183] on span "Archivo Expanded SemiBold" at bounding box center [104, 187] width 77 height 9
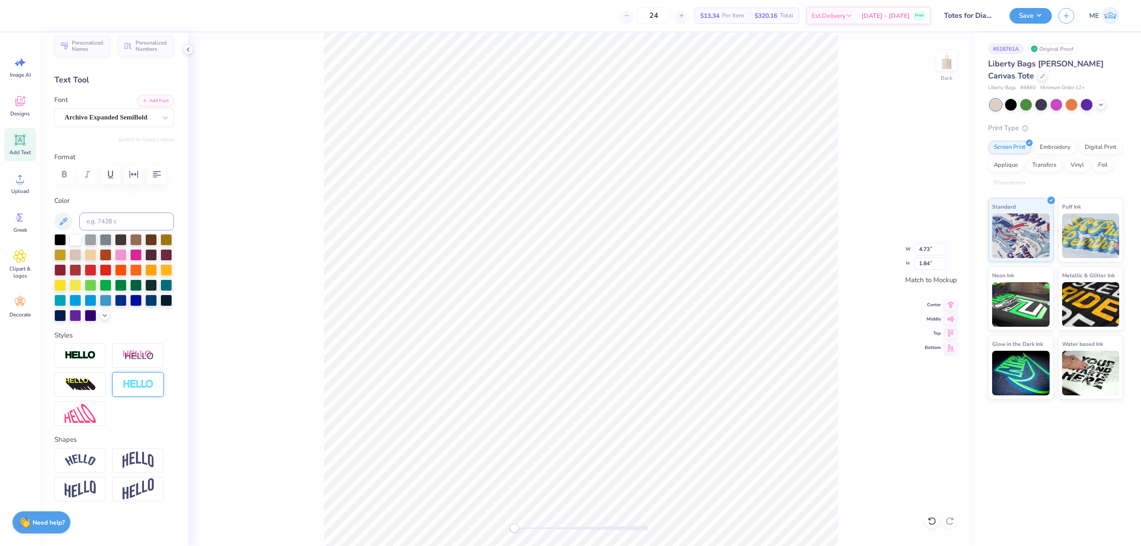
click at [144, 394] on div at bounding box center [137, 384] width 51 height 25
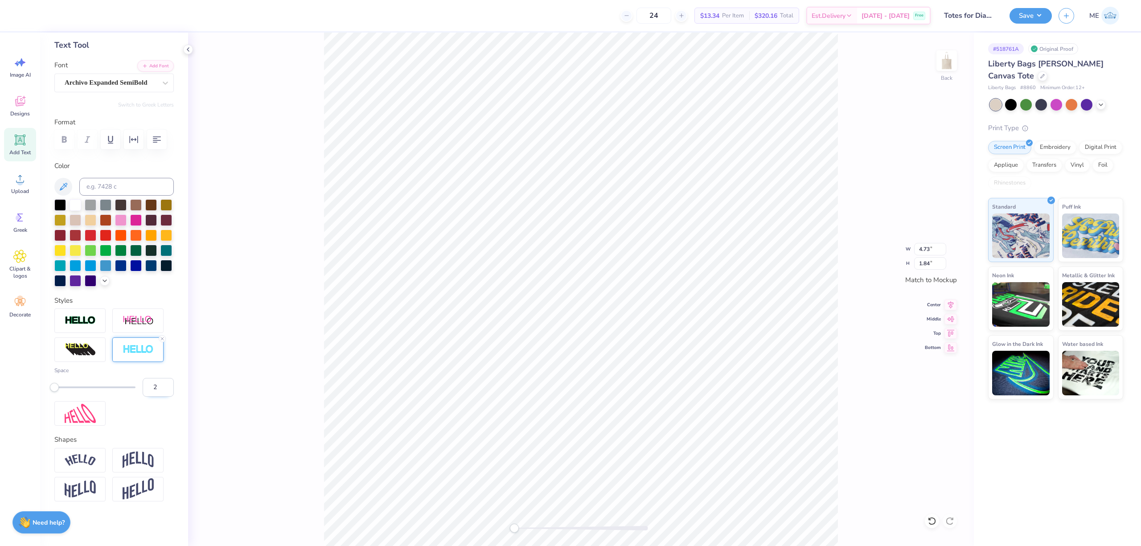
click at [158, 397] on input "2" at bounding box center [158, 387] width 31 height 19
click at [158, 397] on input "3" at bounding box center [158, 387] width 31 height 19
type input "4"
click at [158, 397] on input "4" at bounding box center [158, 387] width 31 height 19
type input "5.64"
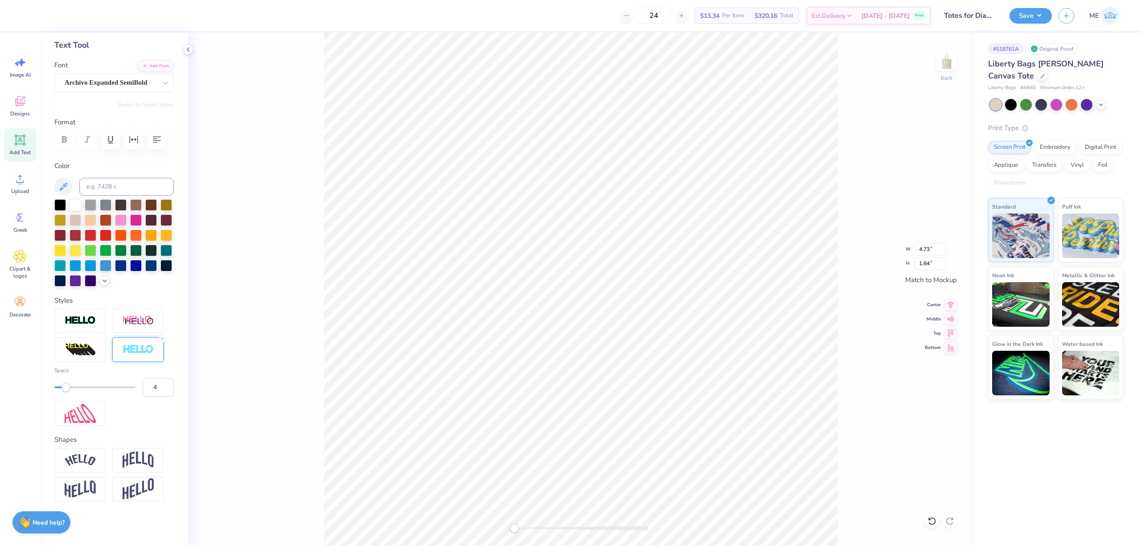
type input "1.60"
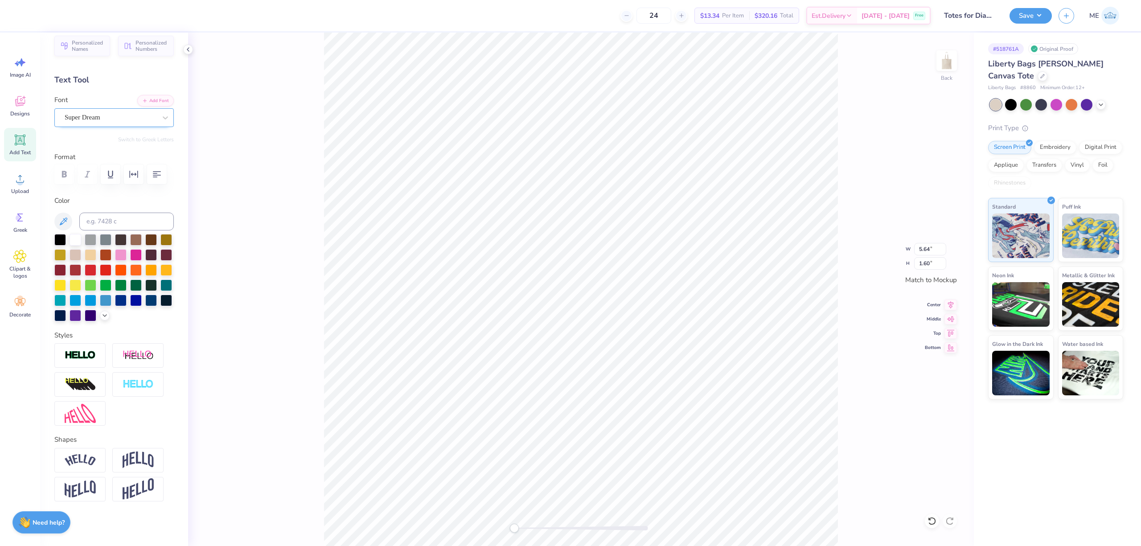
click at [101, 111] on div "Super Dream" at bounding box center [111, 118] width 94 height 14
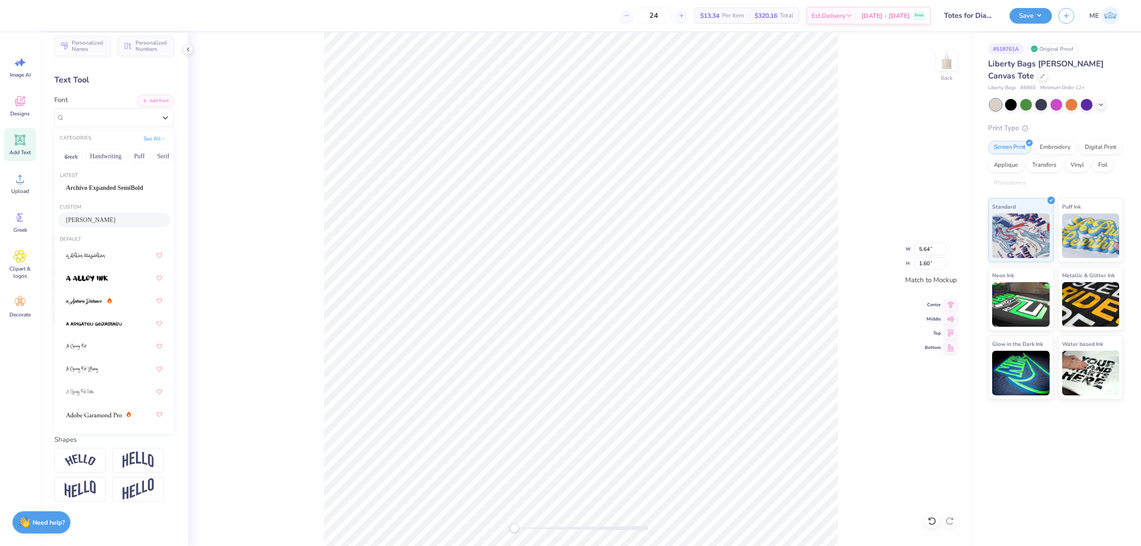
click at [86, 215] on span "Gustafsson" at bounding box center [90, 219] width 49 height 9
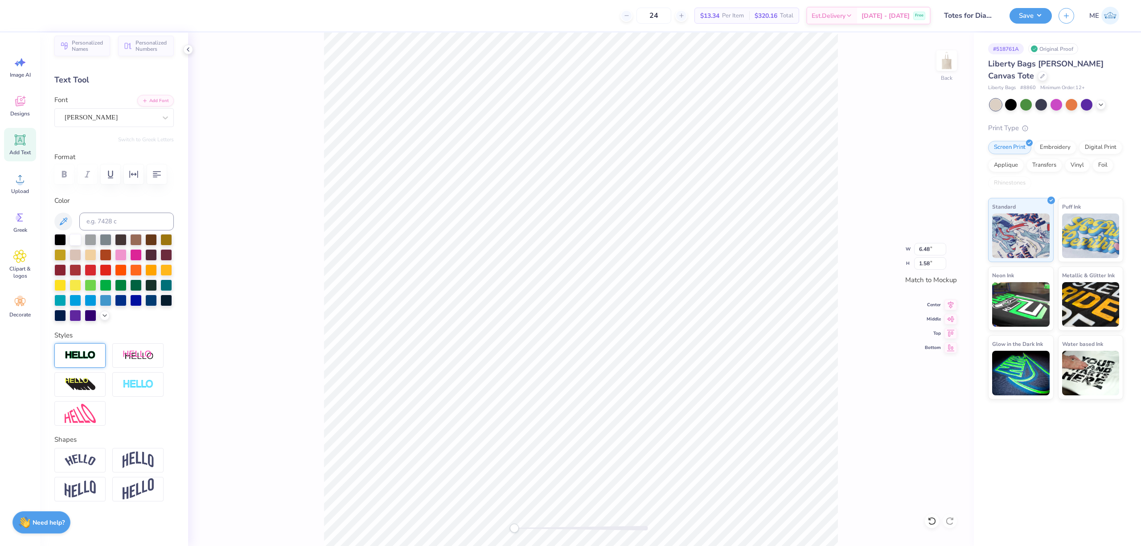
click at [88, 349] on div at bounding box center [79, 355] width 51 height 25
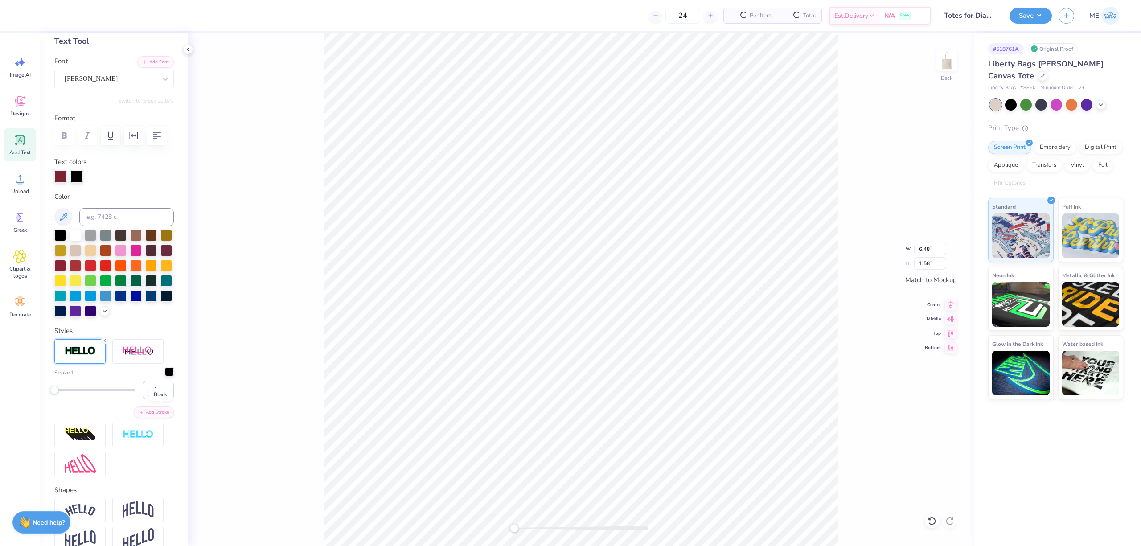
click at [165, 376] on div at bounding box center [169, 371] width 9 height 9
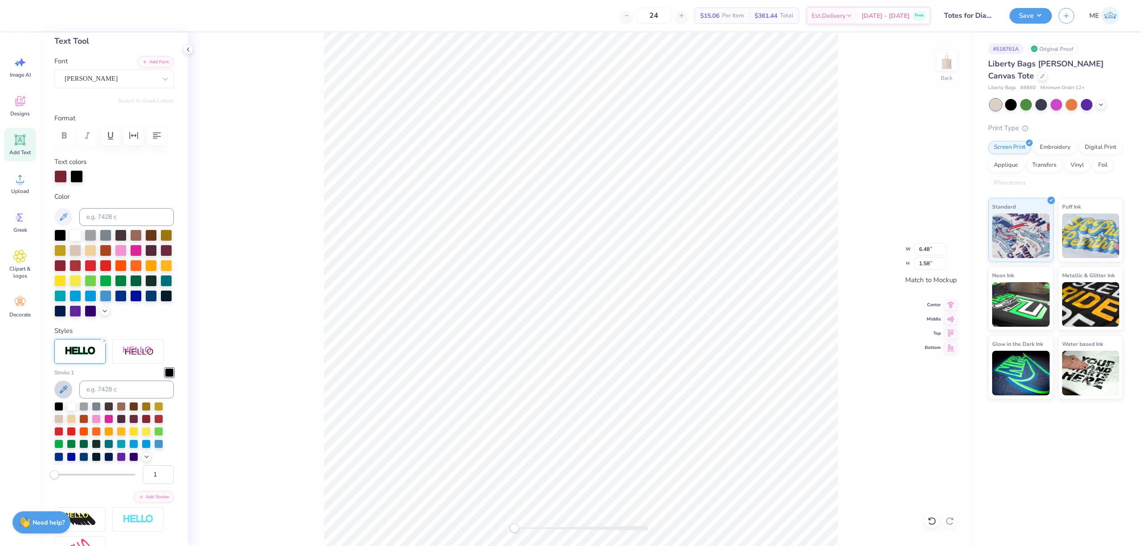
click at [67, 395] on icon at bounding box center [63, 389] width 11 height 11
click at [154, 484] on input "2" at bounding box center [158, 474] width 31 height 19
click at [156, 484] on input "3" at bounding box center [158, 474] width 31 height 19
click at [156, 484] on input "4" at bounding box center [158, 474] width 31 height 19
click at [156, 484] on input "5" at bounding box center [158, 474] width 31 height 19
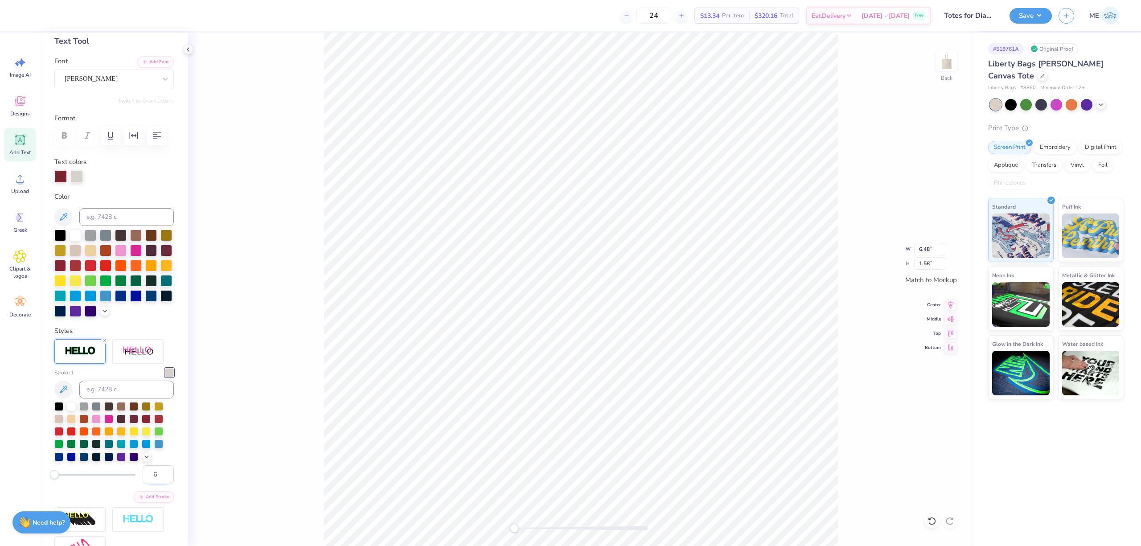
click at [156, 484] on input "6" at bounding box center [158, 474] width 31 height 19
click at [156, 484] on input "7" at bounding box center [158, 474] width 31 height 19
click at [156, 484] on input "8" at bounding box center [158, 474] width 31 height 19
type input "9"
click at [156, 484] on input "9" at bounding box center [158, 474] width 31 height 19
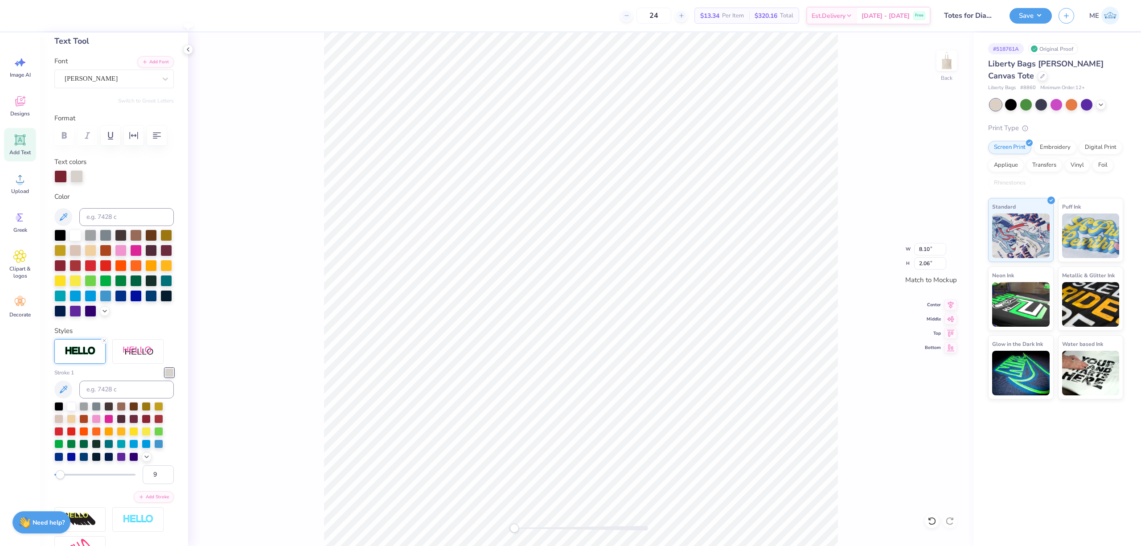
type input "8.10"
type input "2.06"
type input "5.20"
type input "1.21"
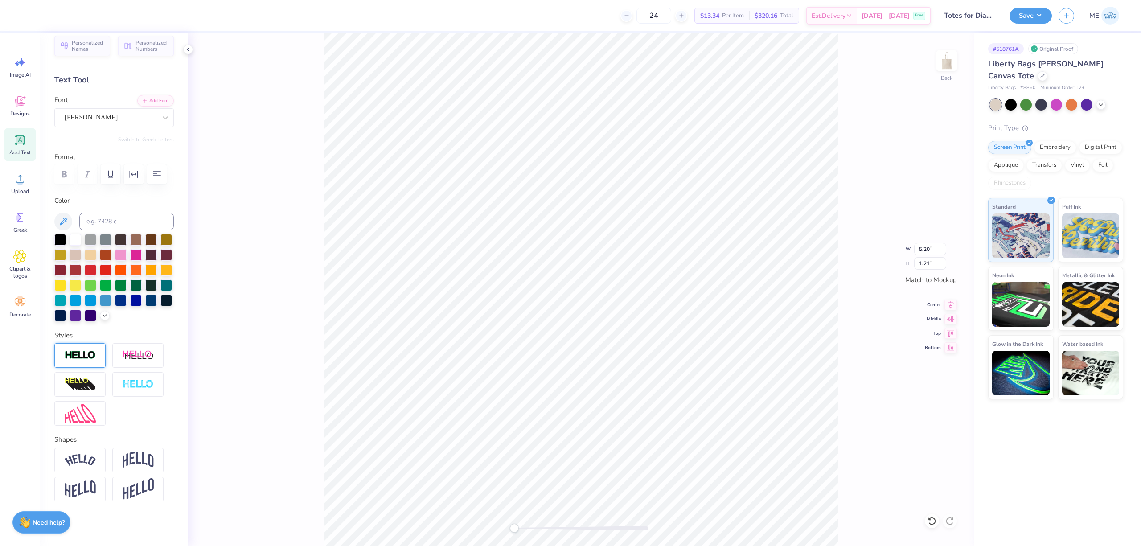
click at [96, 357] on div at bounding box center [79, 355] width 51 height 25
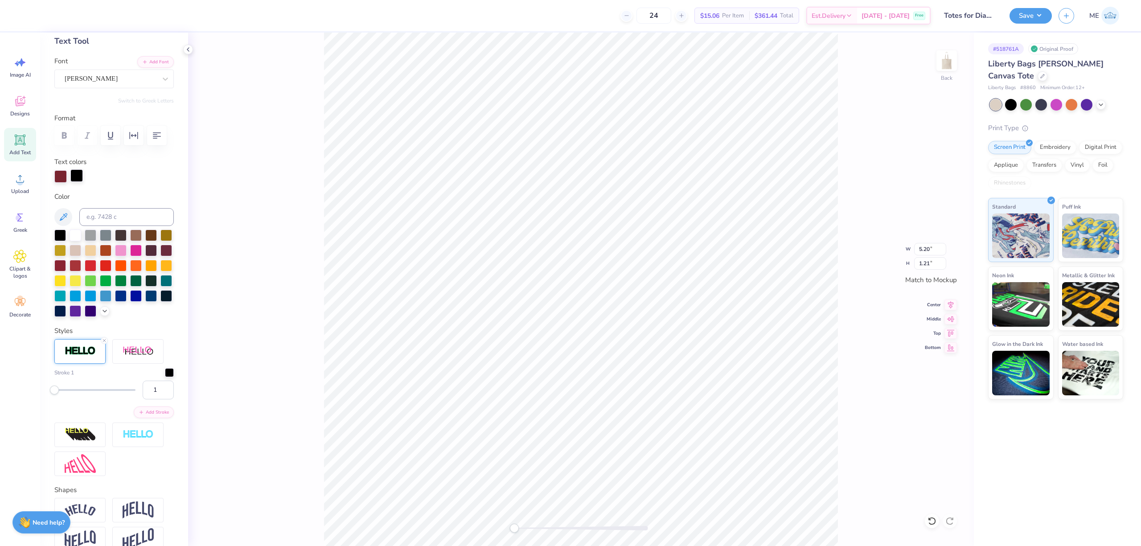
click at [75, 182] on div at bounding box center [76, 175] width 12 height 12
click at [61, 222] on icon at bounding box center [63, 217] width 11 height 11
type input "5.21"
type input "1.22"
type input "2"
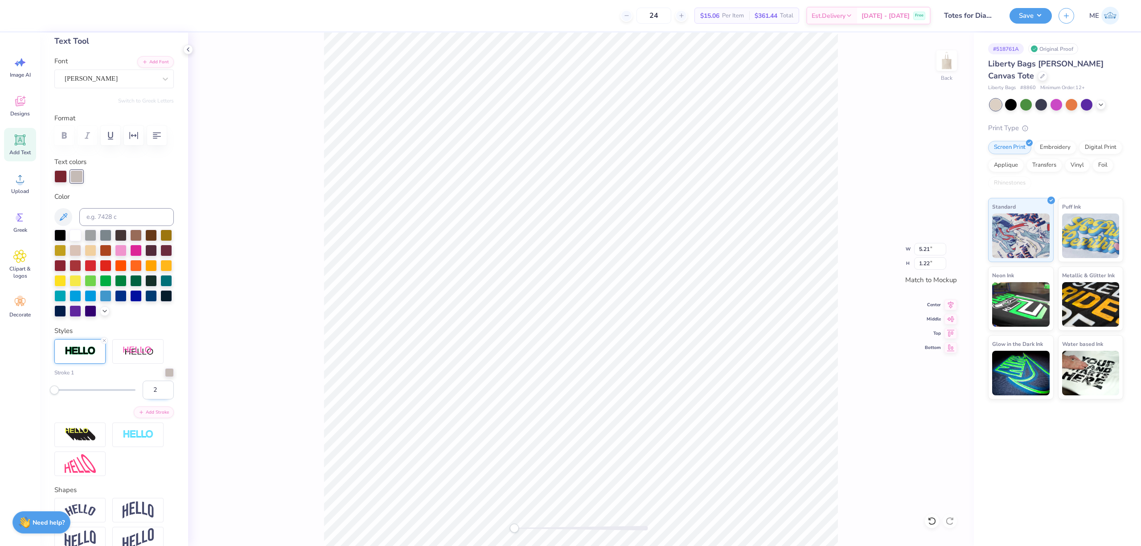
click at [156, 399] on input "2" at bounding box center [158, 390] width 31 height 19
drag, startPoint x: 514, startPoint y: 530, endPoint x: 528, endPoint y: 530, distance: 14.3
click at [528, 530] on div "Accessibility label" at bounding box center [528, 528] width 9 height 9
click at [155, 399] on input "3" at bounding box center [158, 390] width 31 height 19
type input "4"
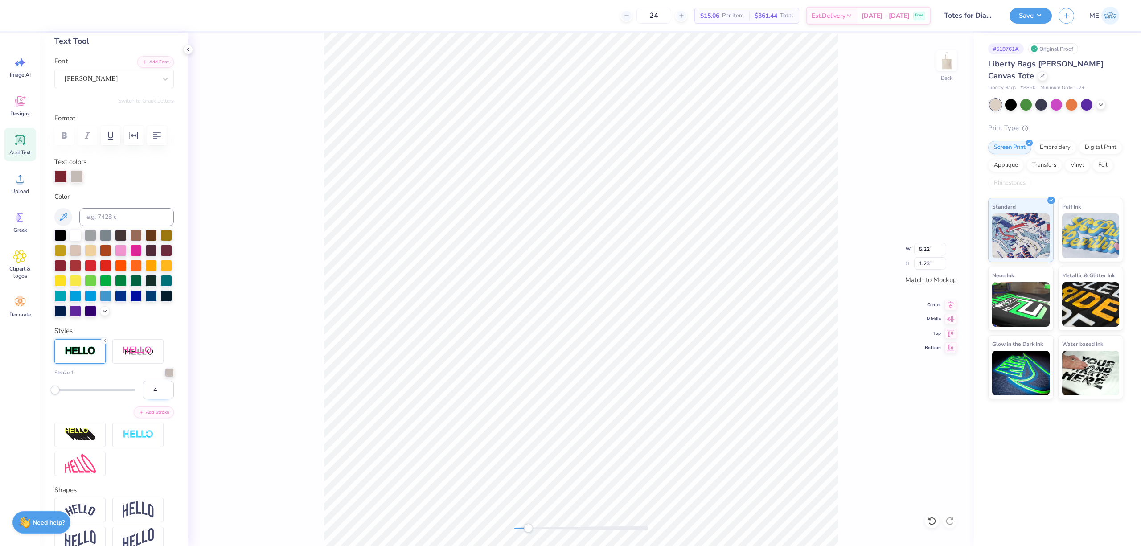
click at [155, 399] on input "4" at bounding box center [158, 390] width 31 height 19
click at [311, 326] on div "Back W 5.22 5.22 " H 1.23 1.23 " Match to Mockup Center Middle Top Bottom" at bounding box center [581, 289] width 786 height 513
type input "3.75"
type input "0.80"
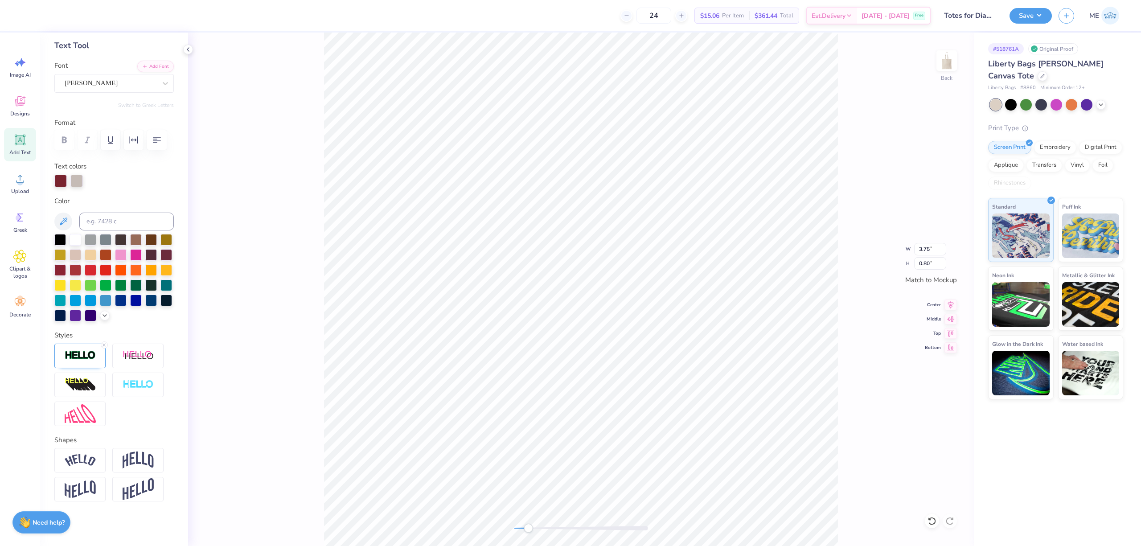
type input "5.24"
type input "1.25"
type input "3.75"
type input "0.80"
type input "6.74"
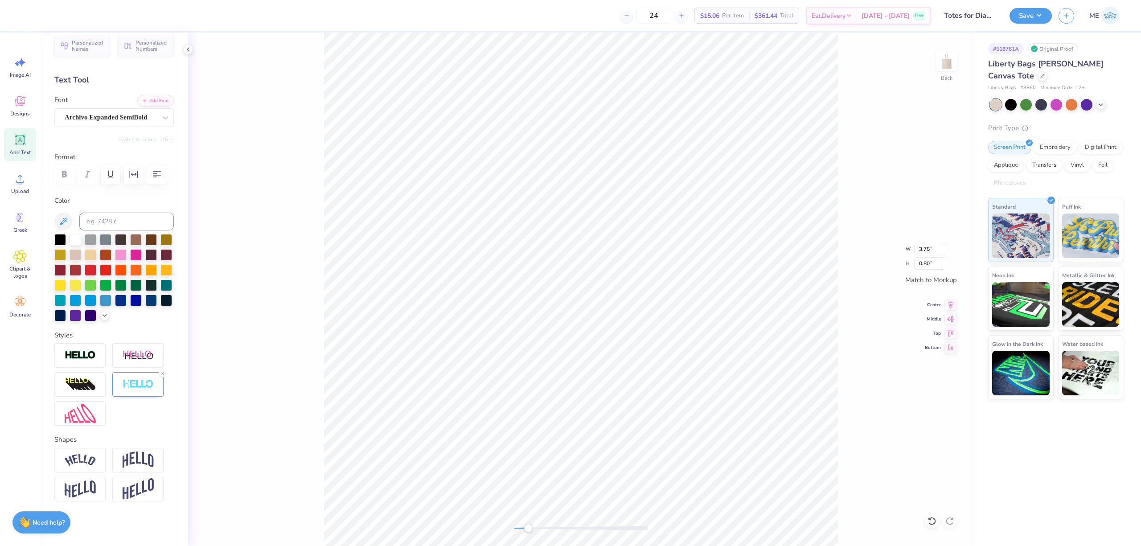
type input "1.26"
type input "3.87"
type input "0.83"
type input "5.44"
type input "1.30"
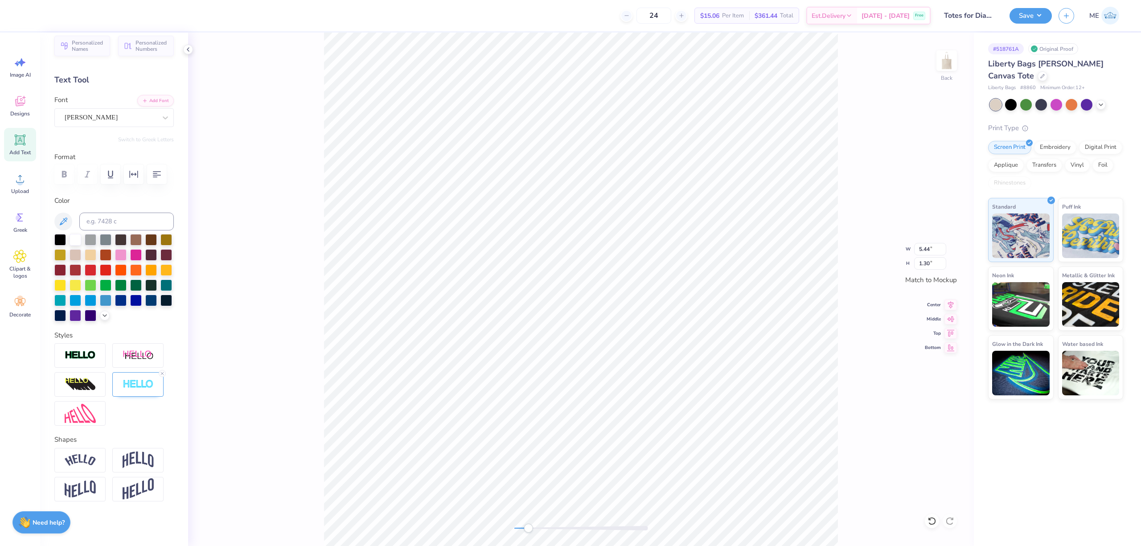
type input "6.65"
type input "1.07"
type input "5.88"
type input "6.48"
click at [626, 443] on li "Send Backward" at bounding box center [641, 439] width 70 height 17
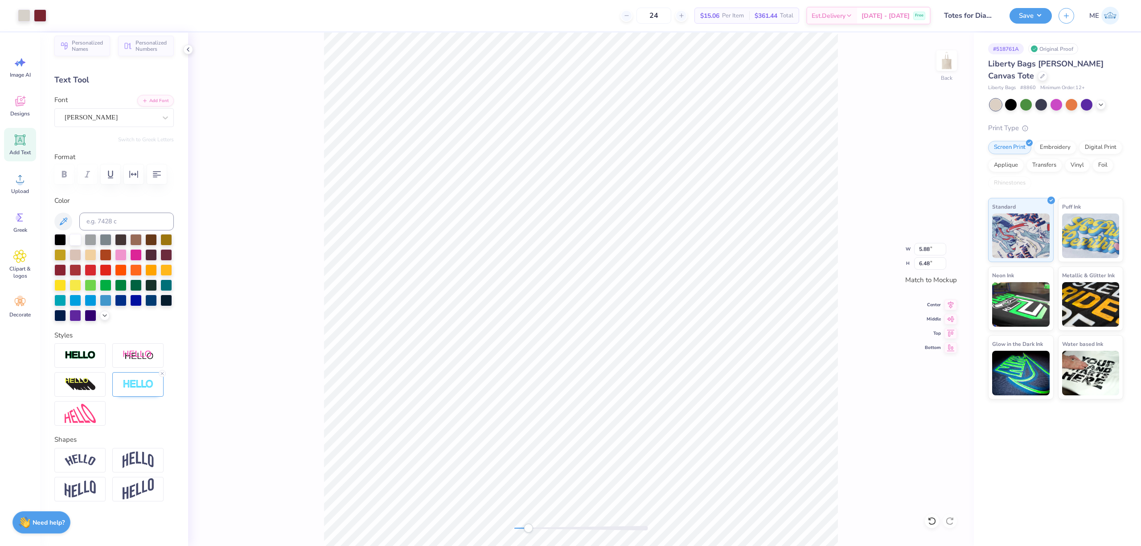
type input "6.65"
type input "1.07"
click at [661, 460] on li "Send to Back" at bounding box center [668, 461] width 70 height 17
type input "7.16"
type input "1.15"
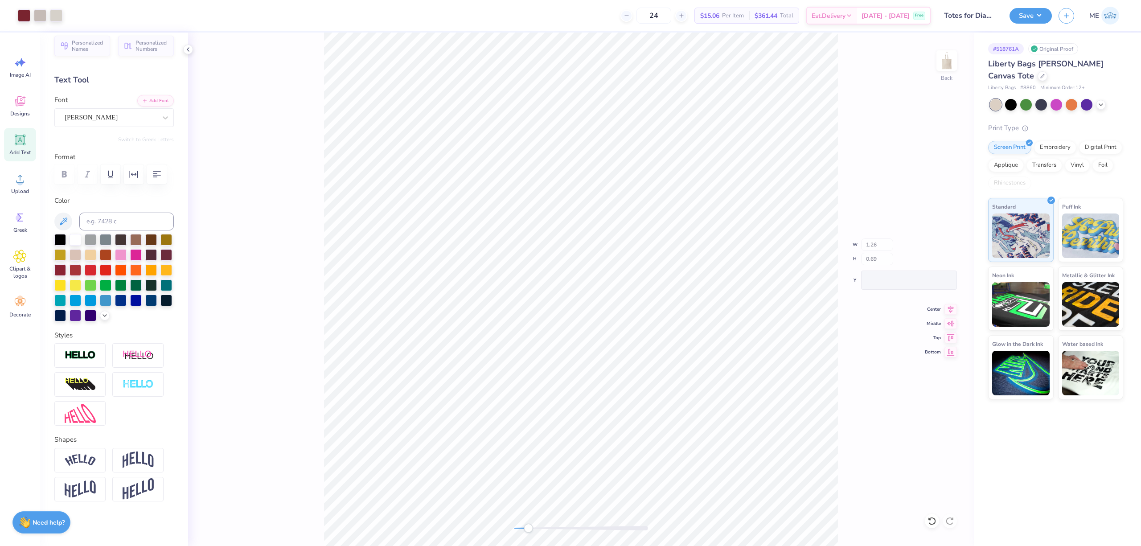
type input "1.26"
type input "0.69"
click at [95, 361] on img at bounding box center [80, 355] width 31 height 10
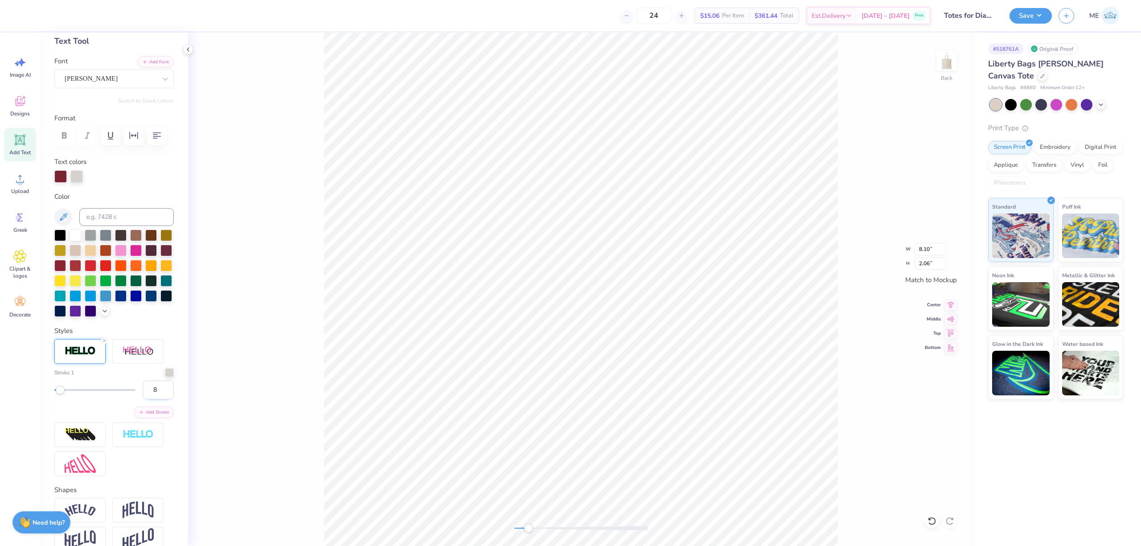
click at [157, 399] on input "8" at bounding box center [158, 390] width 31 height 19
click at [157, 399] on input "7" at bounding box center [158, 390] width 31 height 19
type input "6"
click at [157, 399] on input "6" at bounding box center [158, 390] width 31 height 19
click at [509, 527] on div "Back" at bounding box center [581, 289] width 786 height 513
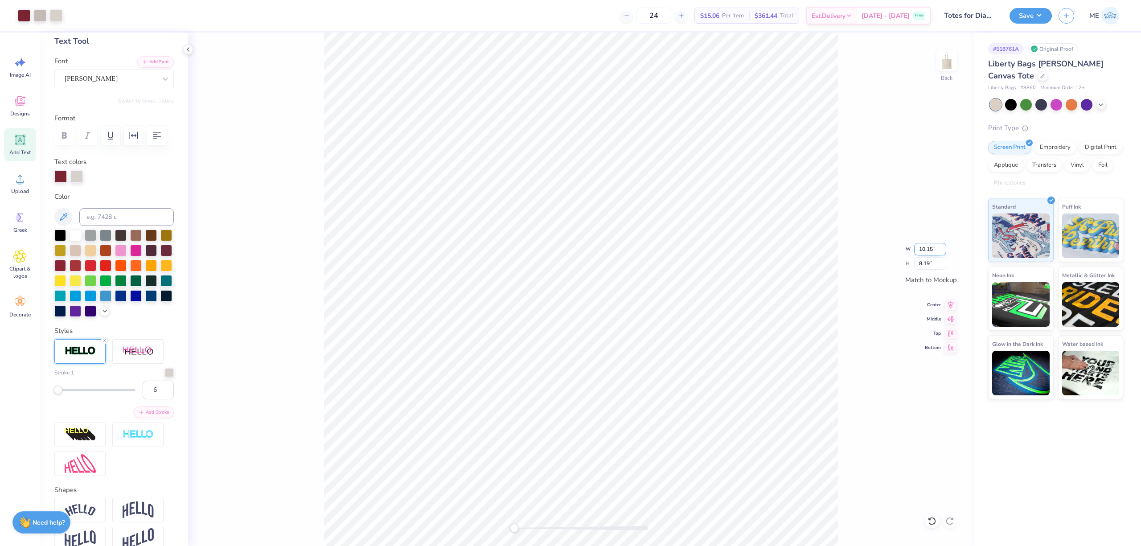
click at [929, 252] on input "10.15" at bounding box center [930, 249] width 32 height 12
type input "8.00"
type input "6.45"
click at [41, 14] on div at bounding box center [40, 14] width 12 height 12
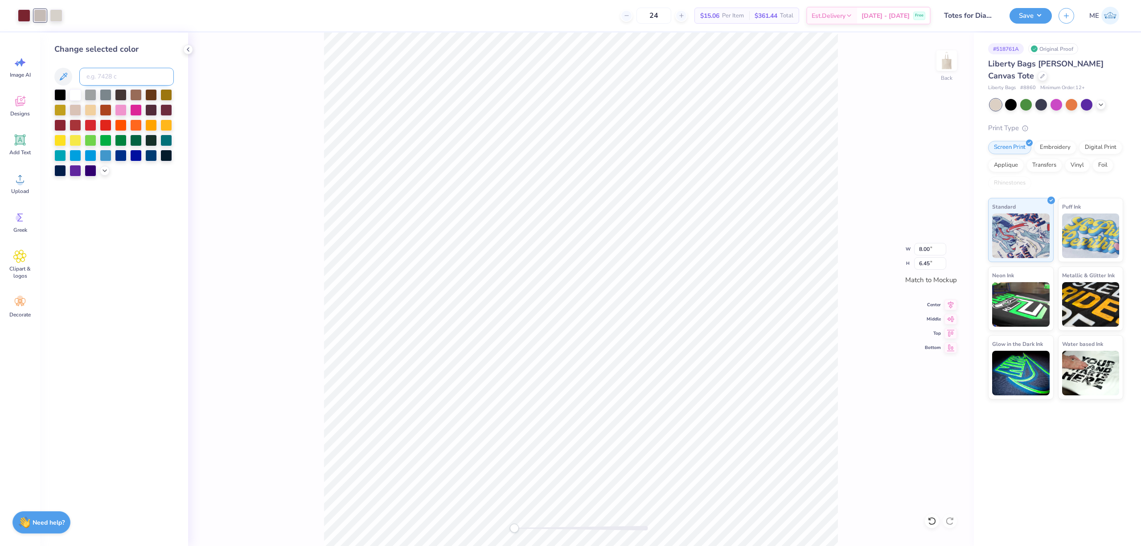
click at [105, 77] on input at bounding box center [126, 77] width 94 height 18
type input "W"
click at [66, 71] on icon at bounding box center [63, 76] width 11 height 11
click at [56, 15] on div at bounding box center [56, 14] width 12 height 12
click at [68, 75] on icon at bounding box center [63, 76] width 11 height 11
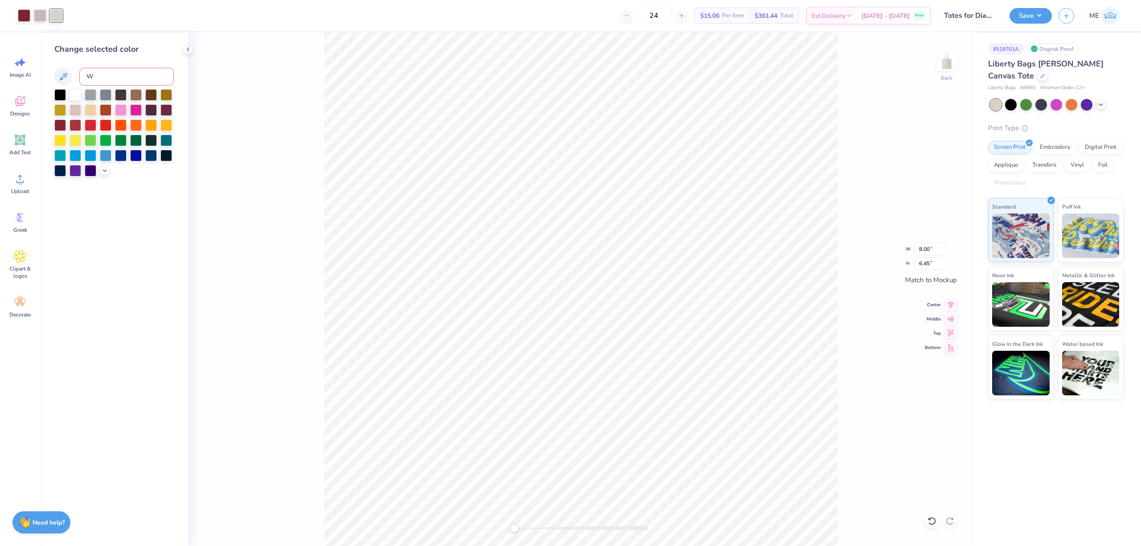
click at [236, 114] on div "Back W 8.00 8.00 " H 6.45 6.45 " Match to Mockup Center Middle Top Bottom" at bounding box center [581, 289] width 786 height 513
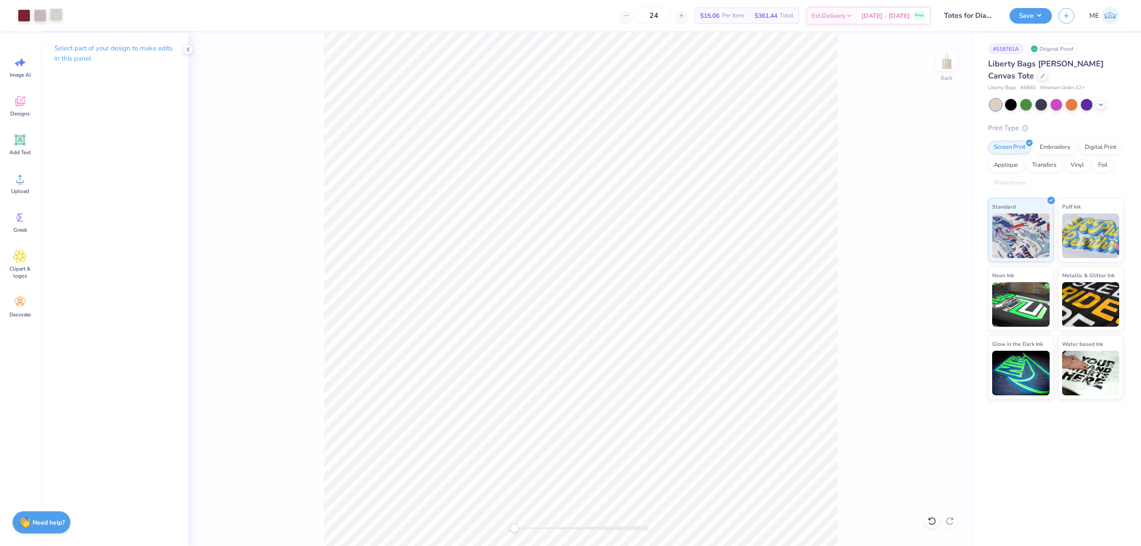
click at [61, 20] on div at bounding box center [56, 14] width 12 height 12
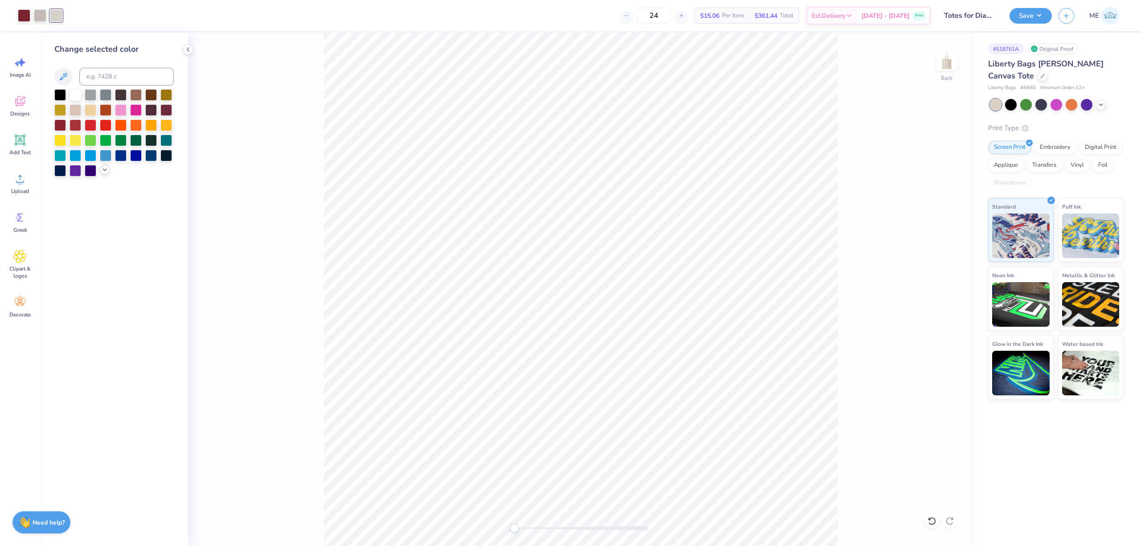
click at [104, 171] on icon at bounding box center [104, 169] width 7 height 7
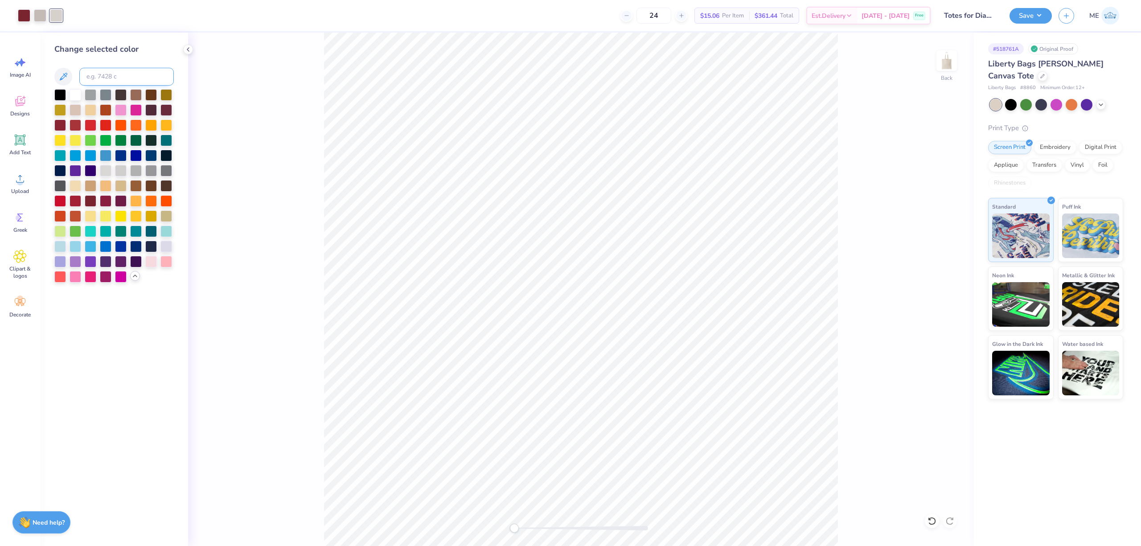
click at [104, 72] on input at bounding box center [126, 77] width 94 height 18
click at [40, 15] on div at bounding box center [40, 14] width 12 height 12
click at [111, 76] on input at bounding box center [126, 77] width 94 height 18
type input "WARM GRAY 1"
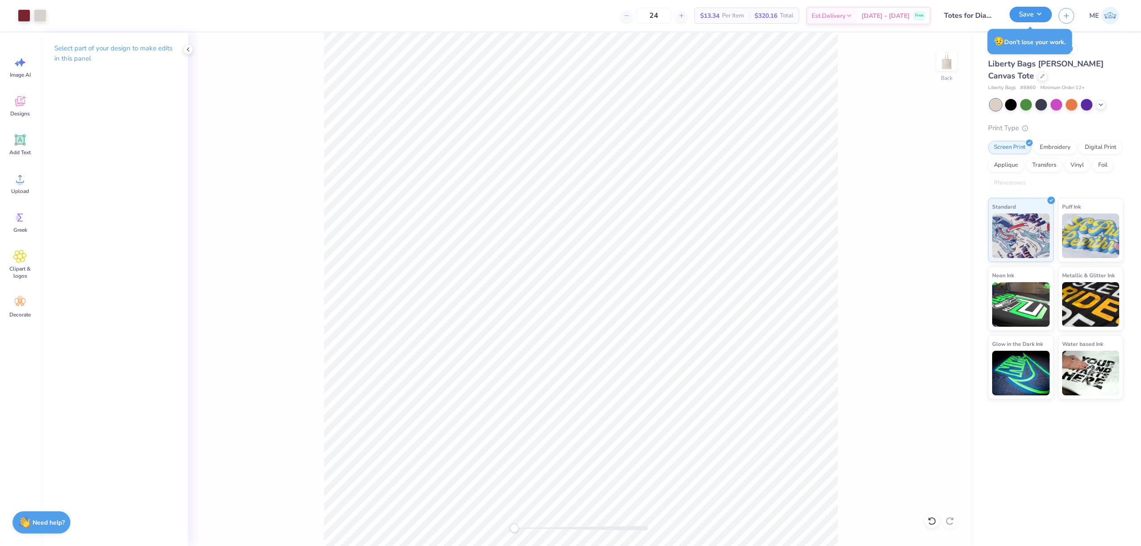
click at [1033, 14] on button "Save" at bounding box center [1031, 15] width 42 height 16
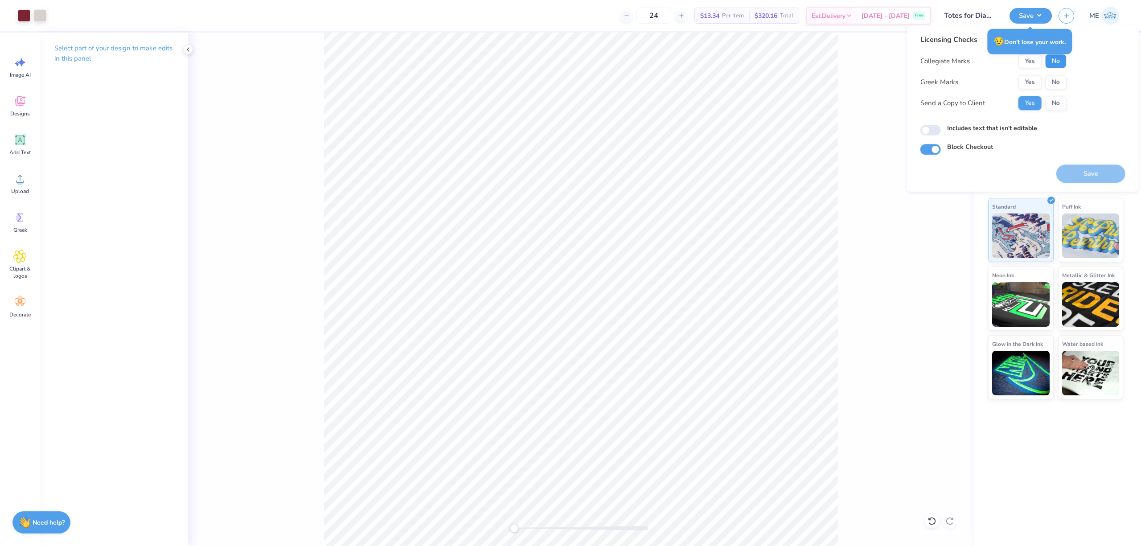
click at [1049, 62] on button "No" at bounding box center [1055, 61] width 21 height 14
click at [1031, 84] on button "Yes" at bounding box center [1029, 82] width 23 height 14
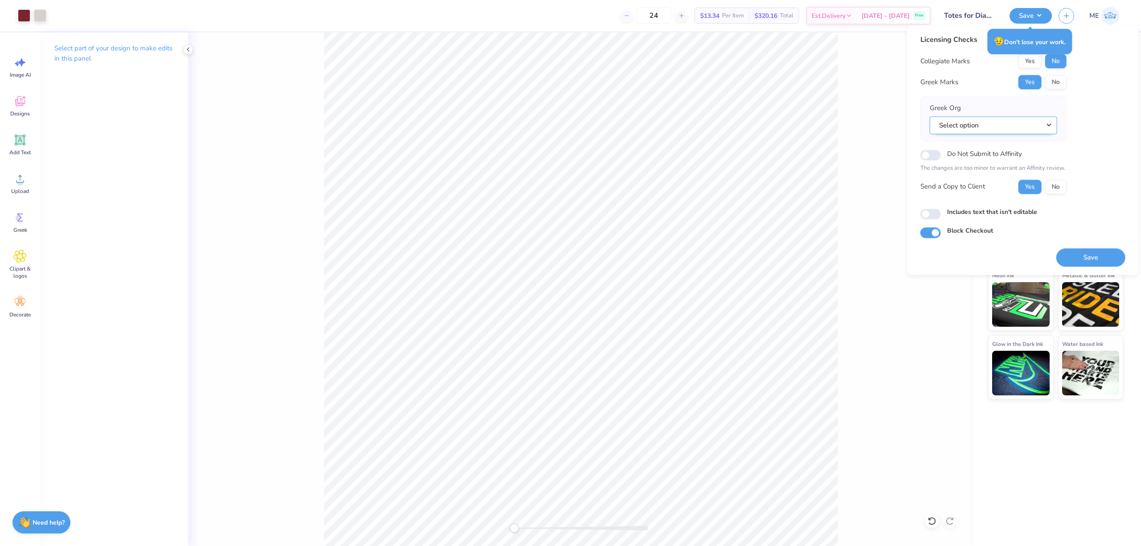
click at [1013, 127] on button "Select option" at bounding box center [993, 125] width 127 height 18
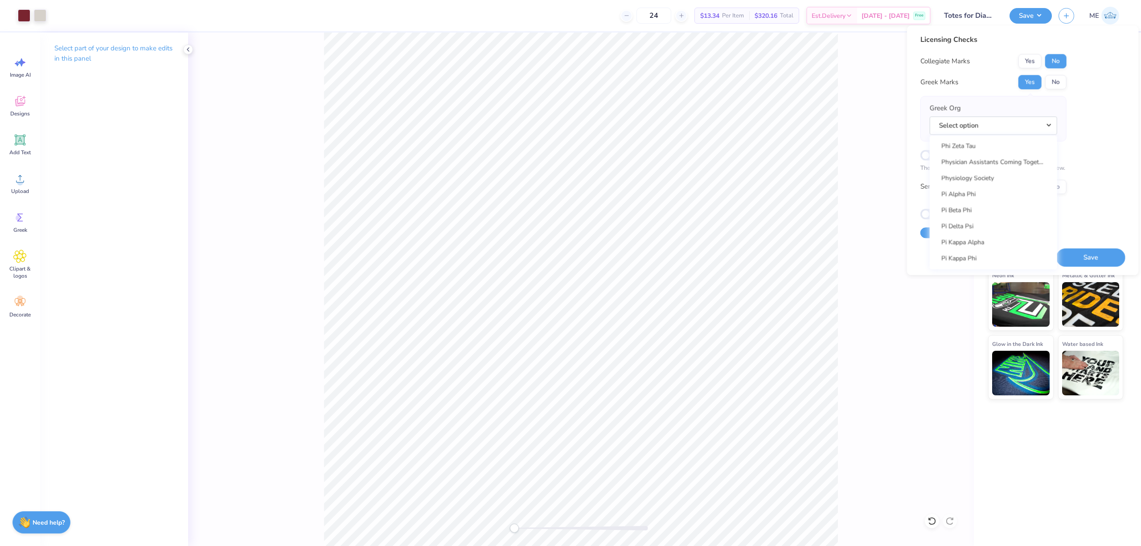
scroll to position [5053, 0]
click at [988, 210] on link "Pi Beta Phi" at bounding box center [993, 212] width 120 height 15
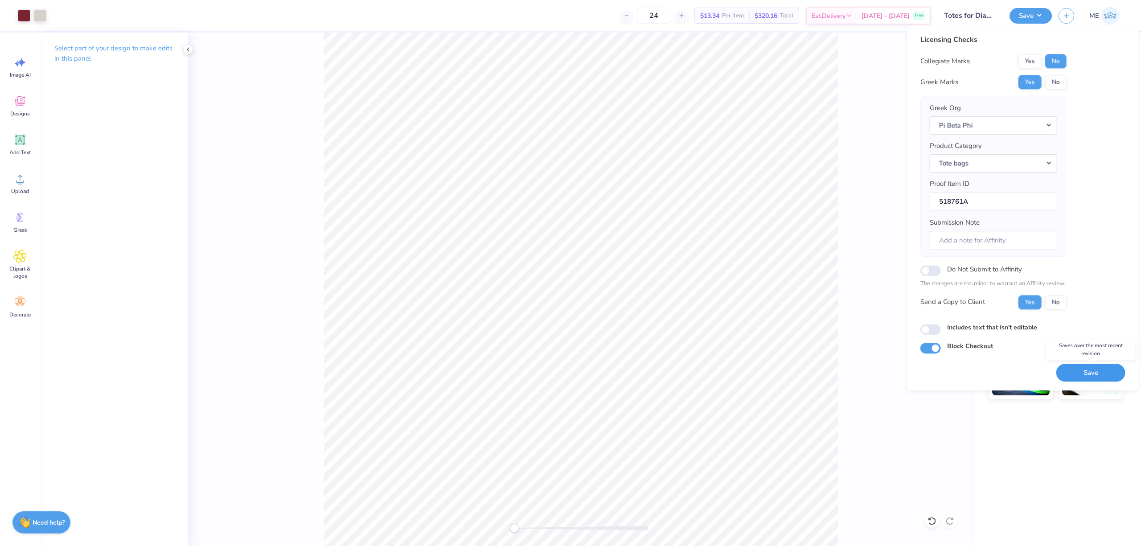
click at [1083, 377] on button "Save" at bounding box center [1090, 373] width 69 height 18
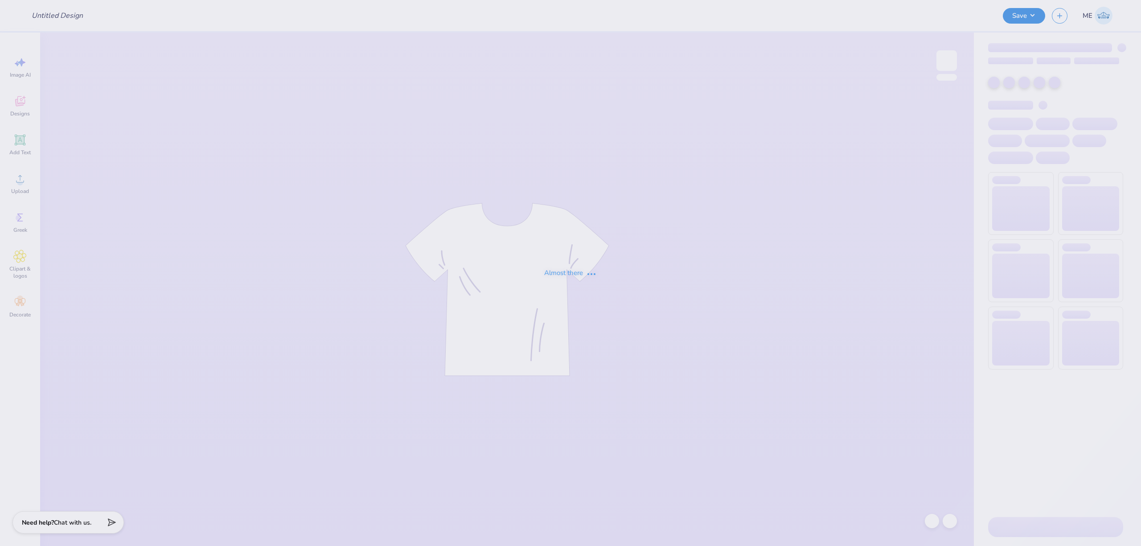
type input "Totes for Diamond sweethearts"
type input "lion pant"
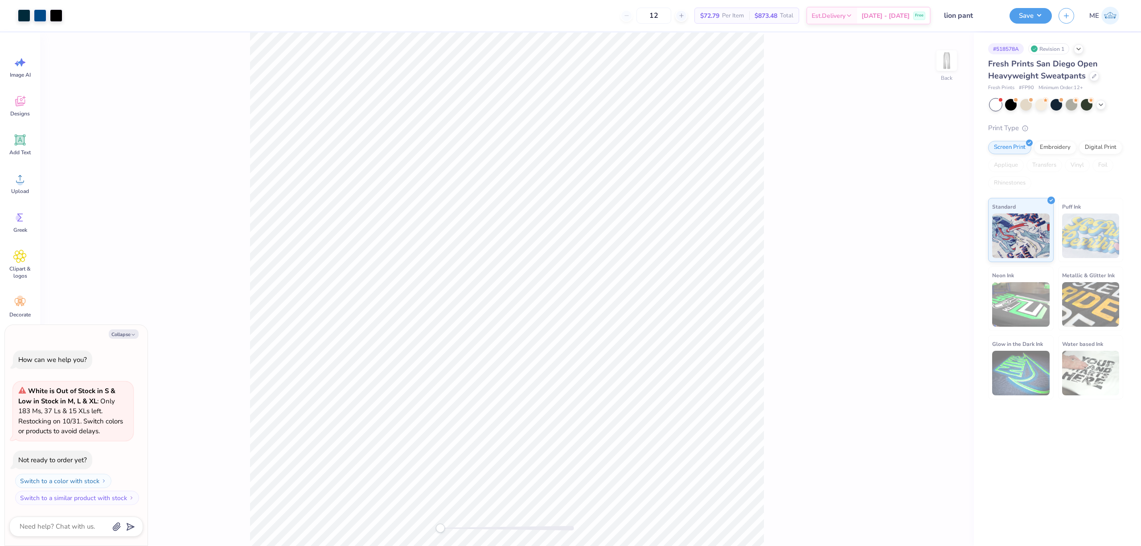
type textarea "x"
click at [942, 256] on input "5.96" at bounding box center [941, 255] width 32 height 12
type input "4"
type textarea "x"
type input "4.00"
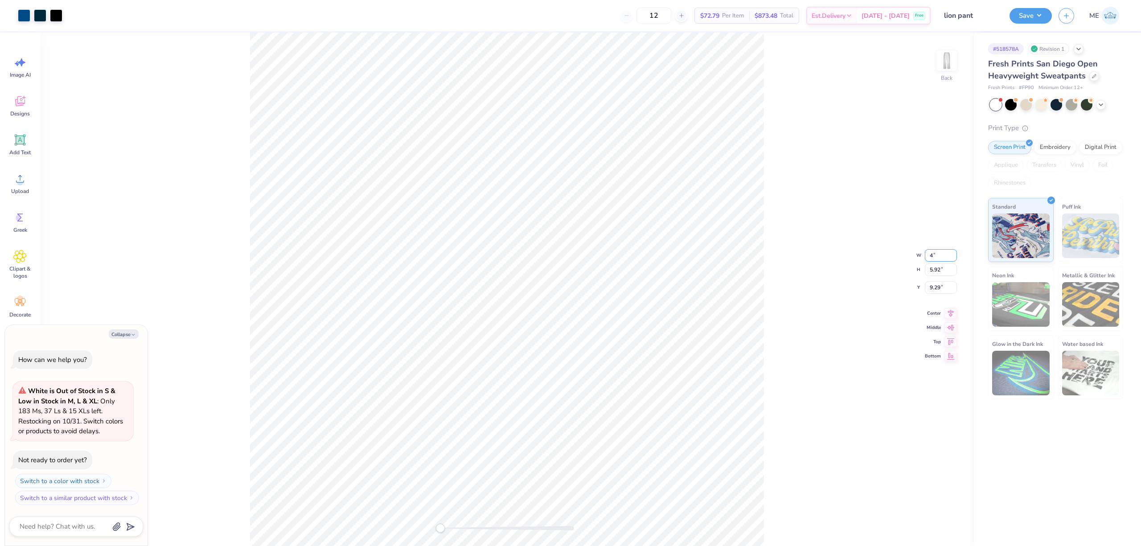
type input "3.97"
click at [938, 277] on input "10.26" at bounding box center [941, 280] width 32 height 12
type input "3"
type textarea "x"
type input "3.00"
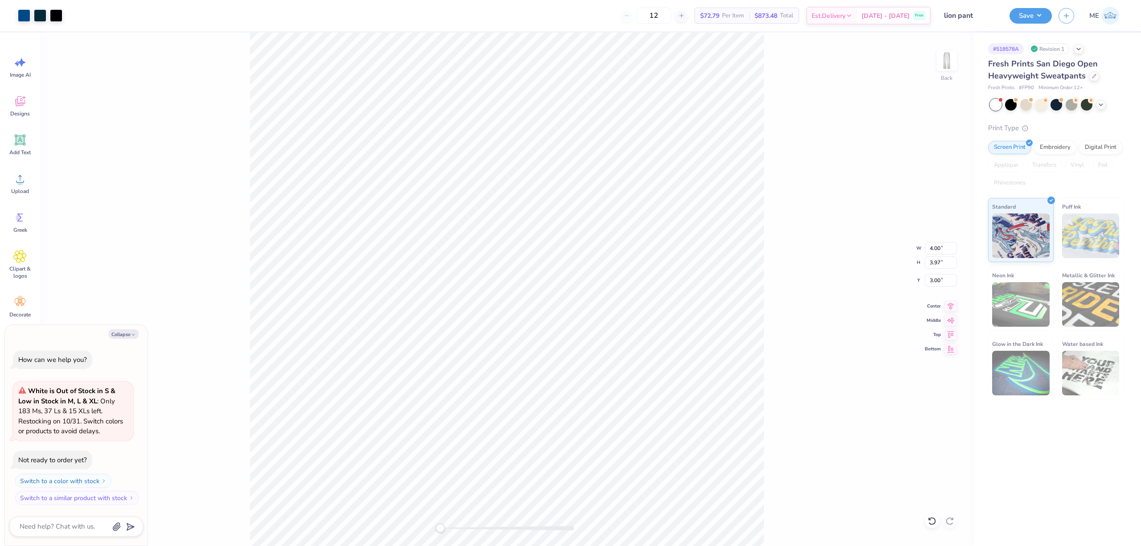
type textarea "x"
type input "3.43"
type textarea "x"
click at [940, 281] on input "2.86" at bounding box center [941, 280] width 32 height 12
type input "3"
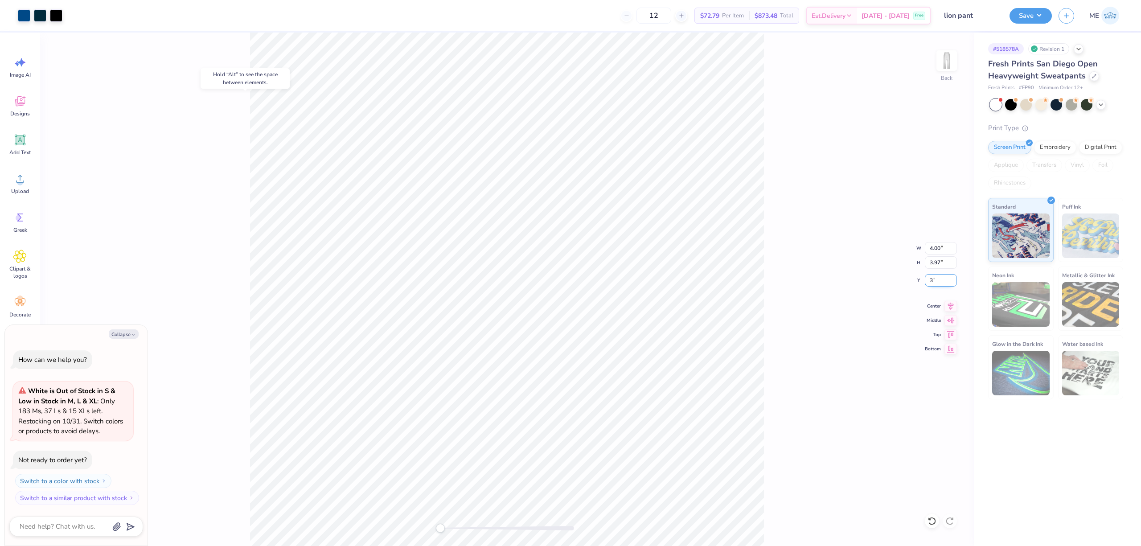
type textarea "x"
type input "3.00"
drag, startPoint x: 441, startPoint y: 529, endPoint x: 465, endPoint y: 526, distance: 24.6
click at [465, 526] on div "Accessibility label" at bounding box center [462, 528] width 9 height 9
type textarea "x"
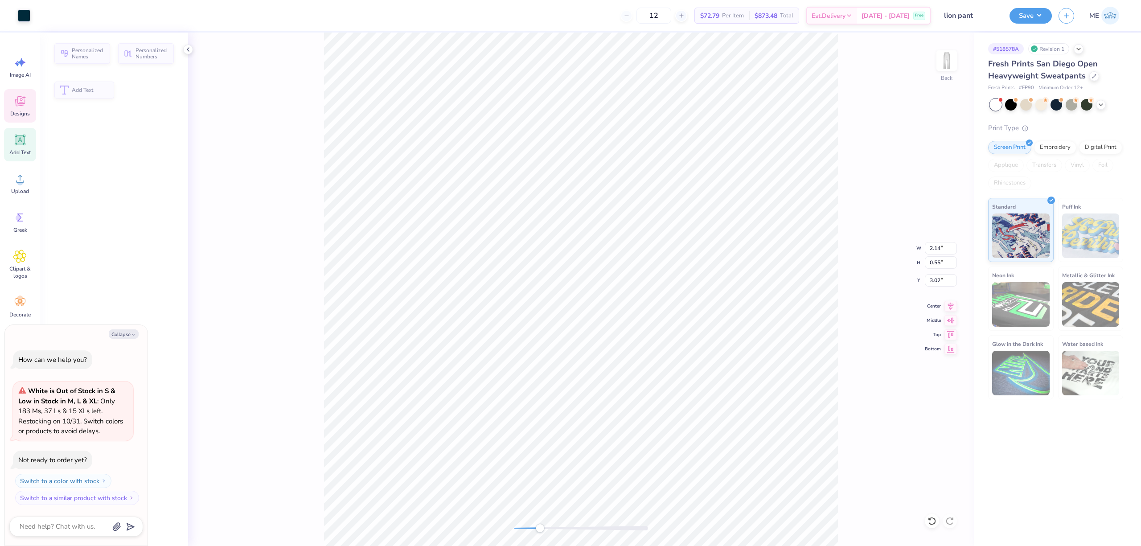
type input "2.14"
type input "0.55"
type input "3.02"
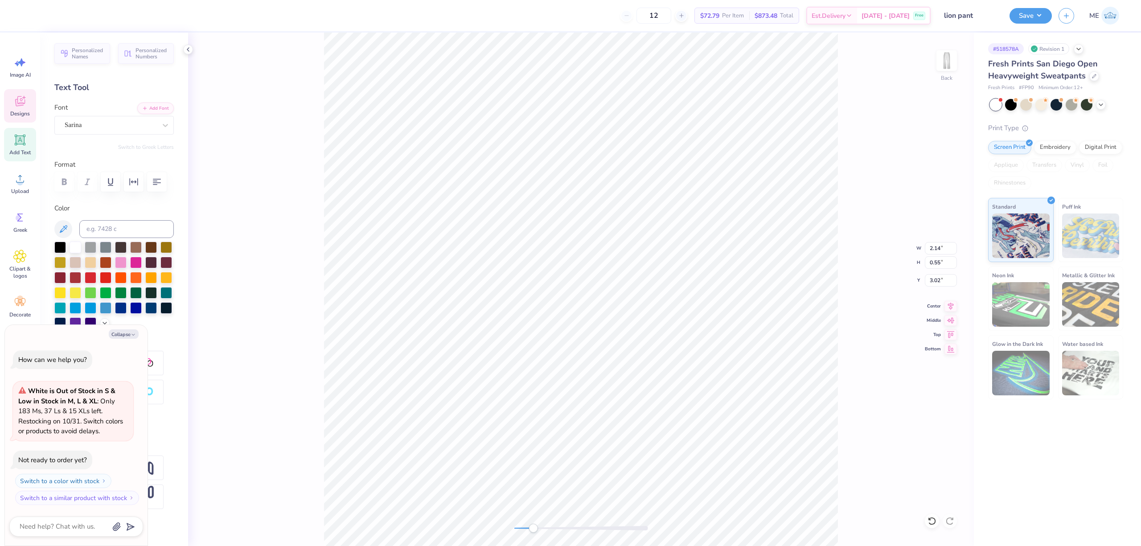
drag, startPoint x: 525, startPoint y: 525, endPoint x: 550, endPoint y: 526, distance: 25.4
click at [538, 526] on div "Accessibility label" at bounding box center [533, 528] width 9 height 9
click at [605, 457] on li "Bring to Front" at bounding box center [593, 456] width 70 height 17
click at [465, 501] on div "Back" at bounding box center [581, 289] width 786 height 513
click at [932, 244] on input "5.42" at bounding box center [941, 248] width 32 height 12
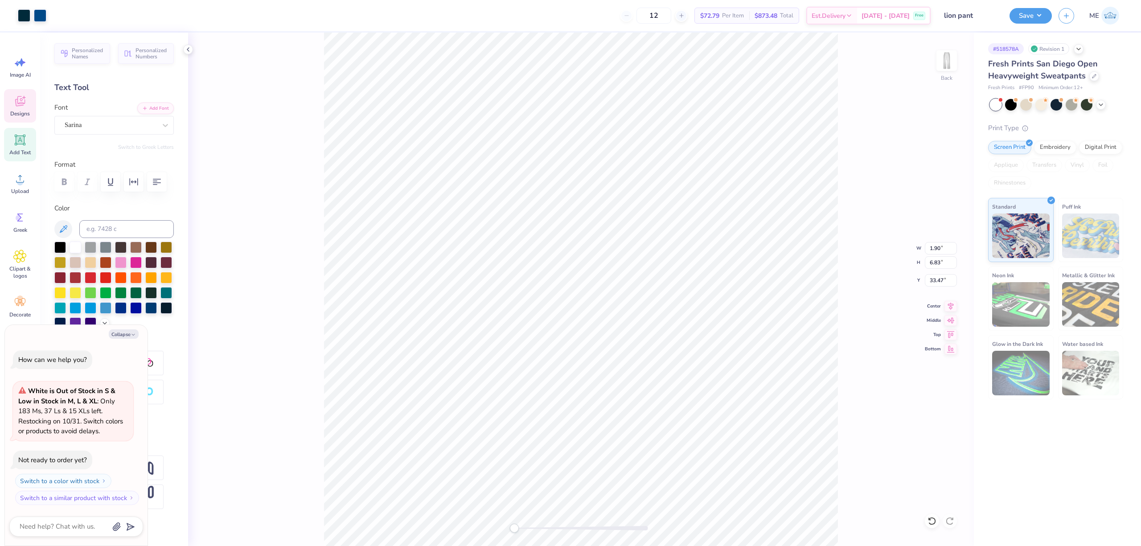
type textarea "x"
type input "3.23"
type input "11.64"
type input "25.38"
type textarea "x"
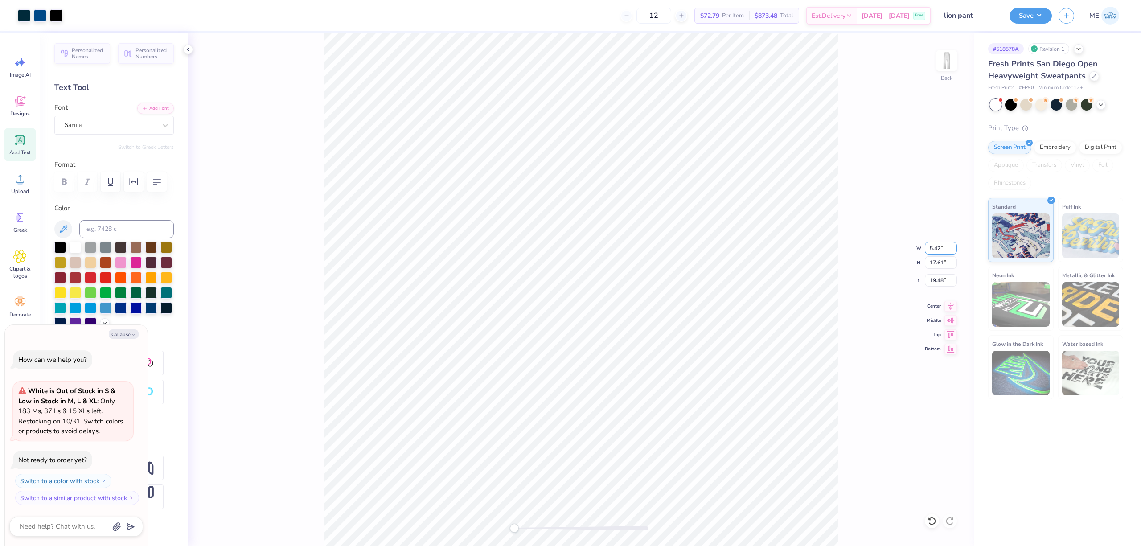
click at [936, 246] on input "5.42" at bounding box center [941, 248] width 32 height 12
type input "3.5"
type textarea "x"
type input "3.50"
type input "11.38"
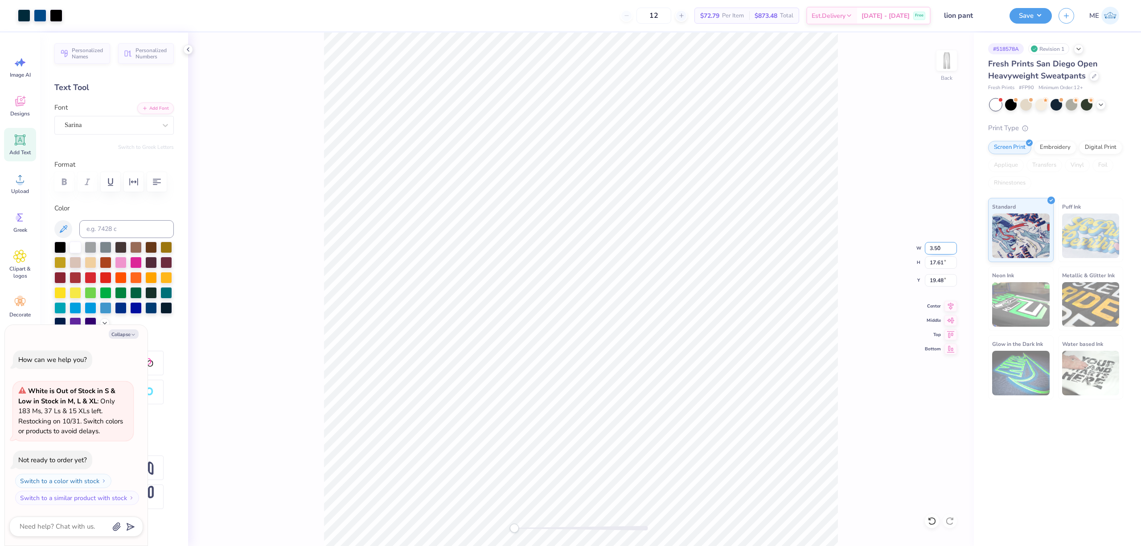
type input "22.59"
type textarea "x"
type input "22.81"
click at [242, 78] on div "Back W 4.00 4.00 " H 3.97 3.97 " Y 3.00 3.00 " Center Middle Top Bottom" at bounding box center [581, 289] width 786 height 513
click at [488, 519] on div "Back" at bounding box center [581, 289] width 786 height 513
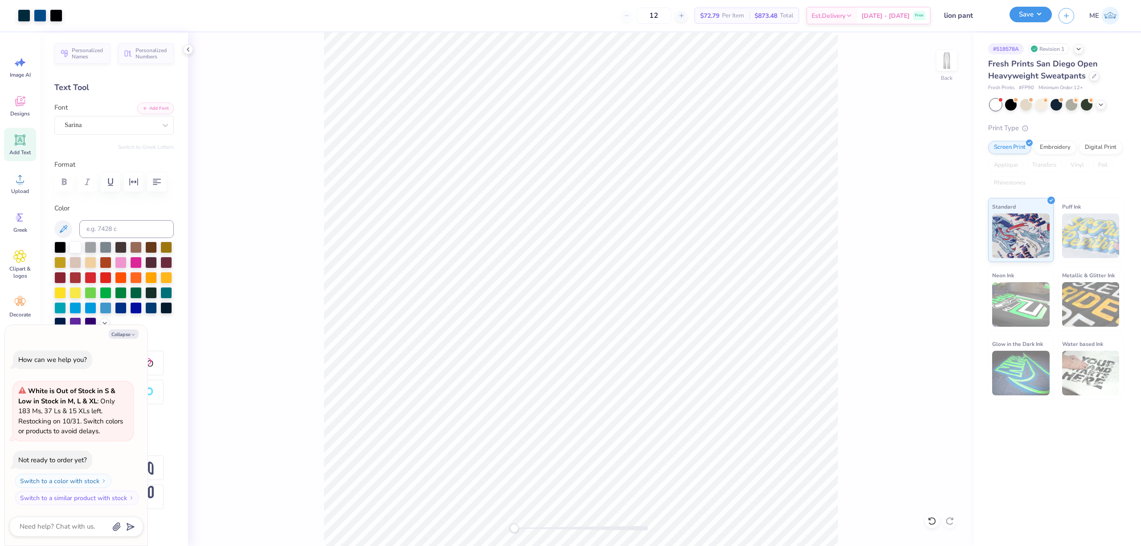
click at [1026, 14] on button "Save" at bounding box center [1031, 15] width 42 height 16
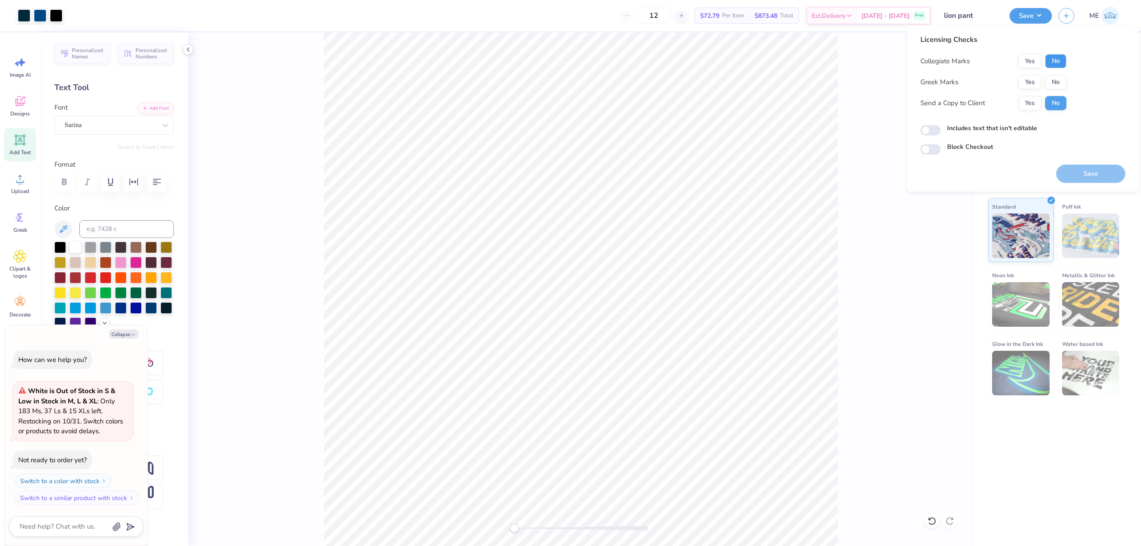
click at [1058, 61] on button "No" at bounding box center [1055, 61] width 21 height 14
click at [1056, 74] on div "Collegiate Marks Yes No Greek Marks Yes No Send a Copy to Client Yes No" at bounding box center [993, 82] width 146 height 56
click at [1052, 78] on button "No" at bounding box center [1055, 82] width 21 height 14
type textarea "x"
click at [925, 131] on input "Includes text that isn't editable" at bounding box center [930, 130] width 21 height 11
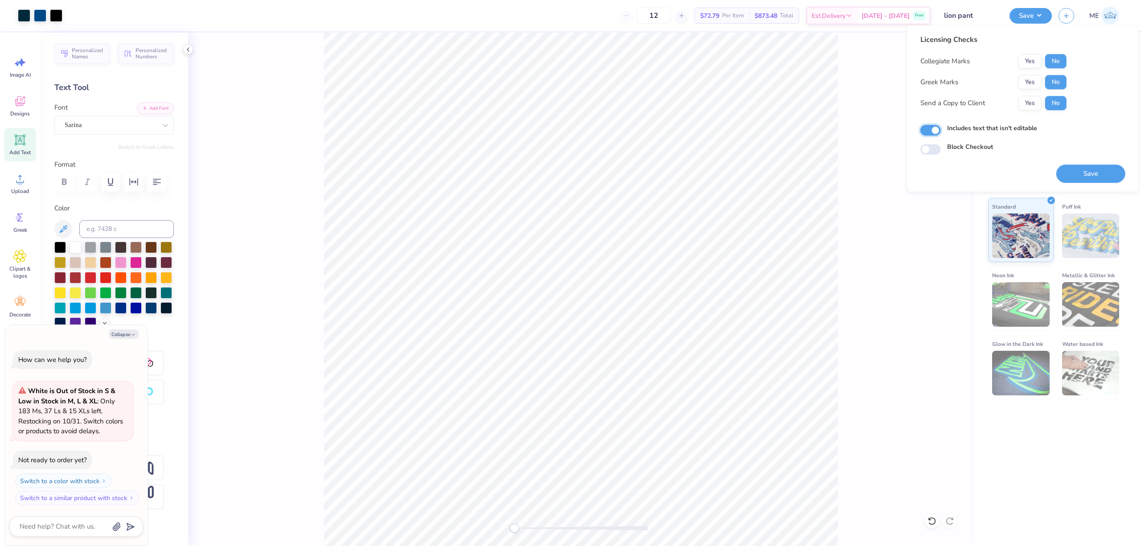
checkbox input "true"
click at [1080, 170] on button "Save" at bounding box center [1090, 173] width 69 height 18
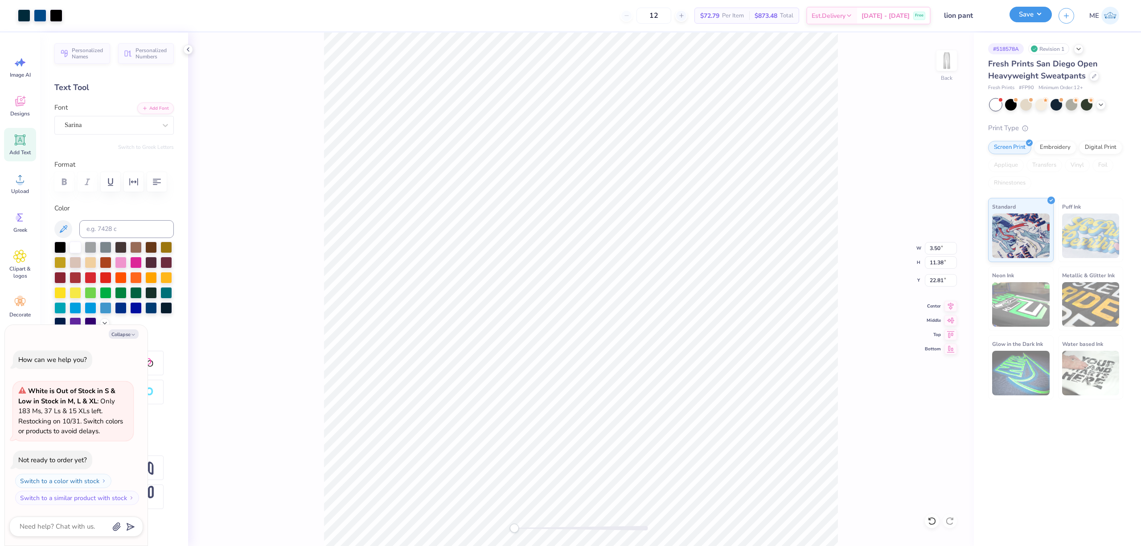
click at [1021, 13] on button "Save" at bounding box center [1031, 15] width 42 height 16
click at [573, 520] on div "Back W 3.50 3.50 " H 11.38 11.38 " Y 22.81 22.81 " Center Middle Top Bottom" at bounding box center [581, 289] width 786 height 513
click at [23, 181] on icon at bounding box center [19, 178] width 13 height 13
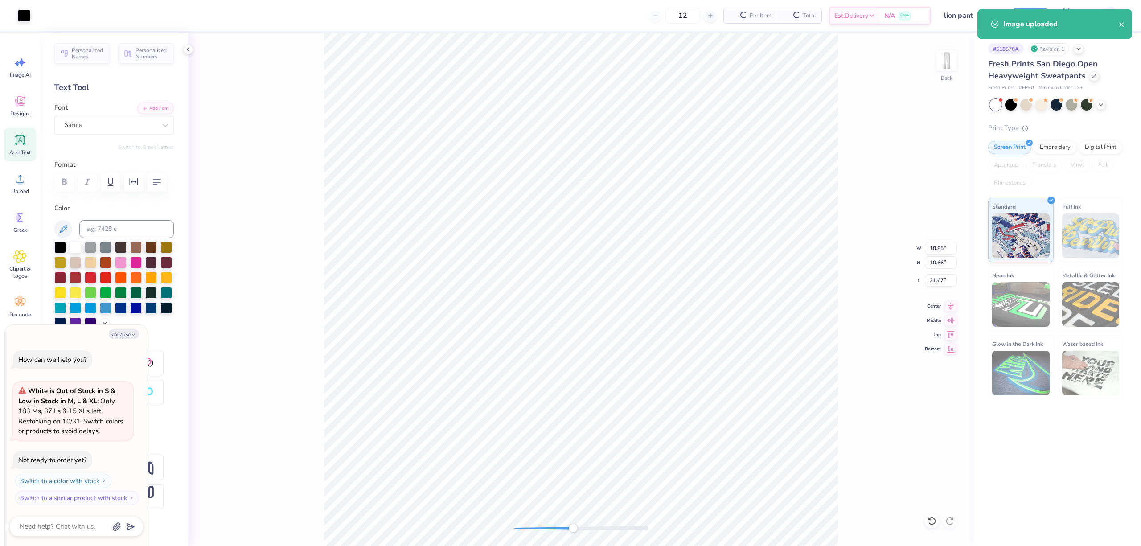
type textarea "x"
click at [940, 245] on input "10.85" at bounding box center [941, 248] width 32 height 12
type input "3.5"
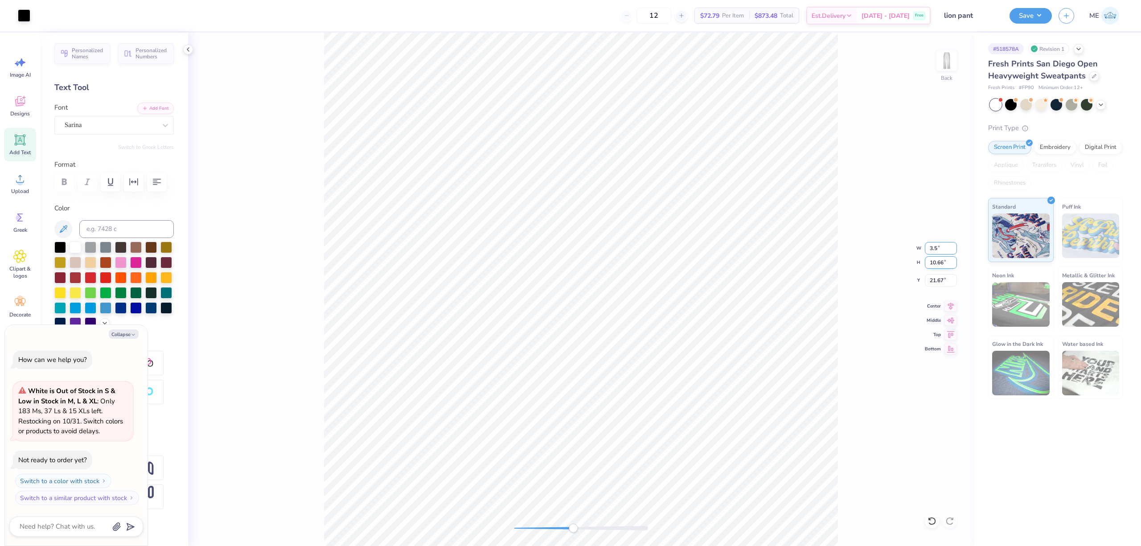
type textarea "x"
type input "3.50"
type input "3.44"
click at [935, 277] on input "25.28" at bounding box center [941, 280] width 32 height 12
type input "22.81"
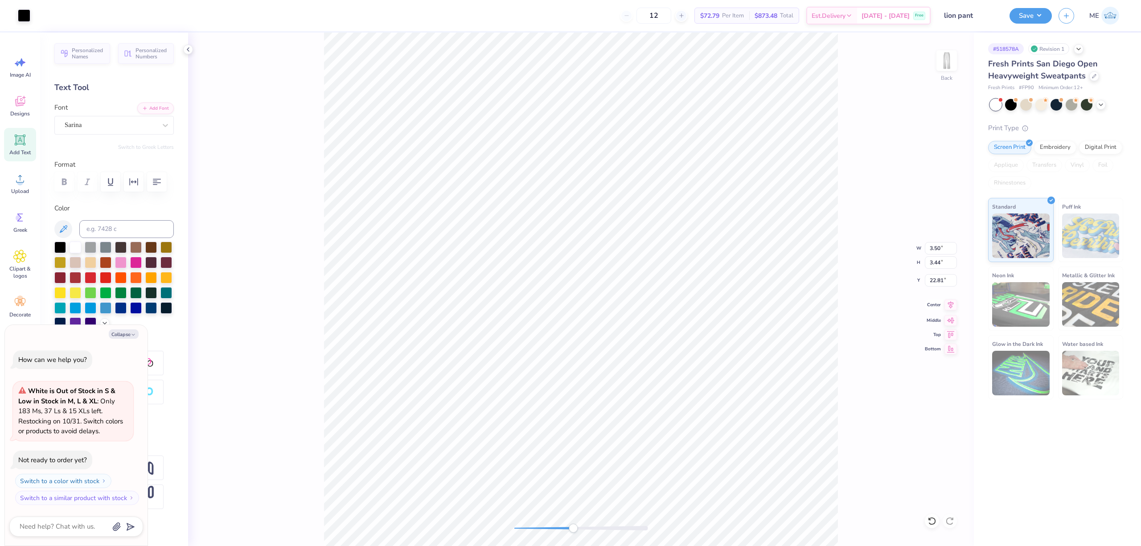
click at [949, 300] on icon at bounding box center [950, 305] width 12 height 11
click at [935, 279] on input "22.81" at bounding box center [941, 280] width 32 height 12
type textarea "x"
type input "2.09"
type input "7.52"
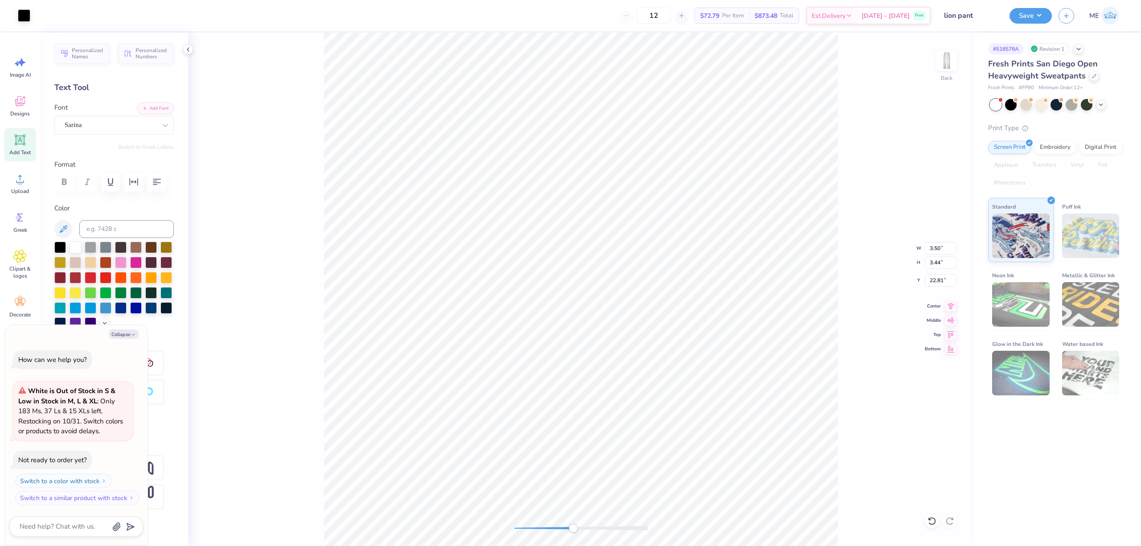
type input "26.67"
click at [947, 306] on icon at bounding box center [950, 305] width 12 height 11
drag, startPoint x: 571, startPoint y: 526, endPoint x: 541, endPoint y: 528, distance: 30.4
click at [541, 528] on div "Accessibility label" at bounding box center [541, 528] width 9 height 9
click at [500, 524] on div "Back W 2.09 2.09 " H 7.52 7.52 " Y 26.67 26.67 " Center Middle Top Bottom" at bounding box center [581, 289] width 786 height 513
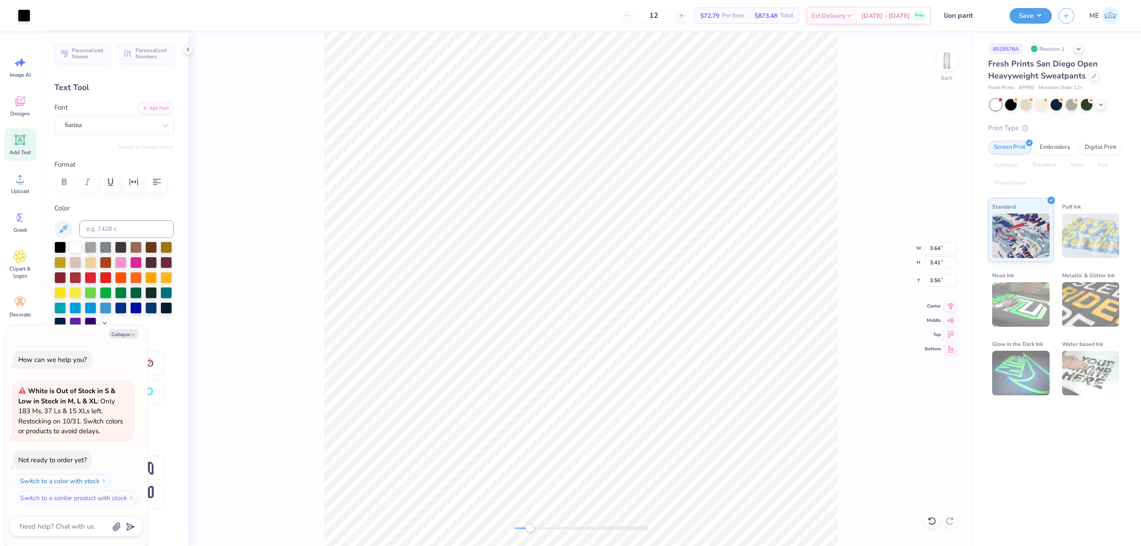
click at [542, 522] on div "Back W 3.64 3.64 " H 3.41 3.41 " Y 3.56 3.56 " Center Middle Top Bottom" at bounding box center [581, 289] width 786 height 513
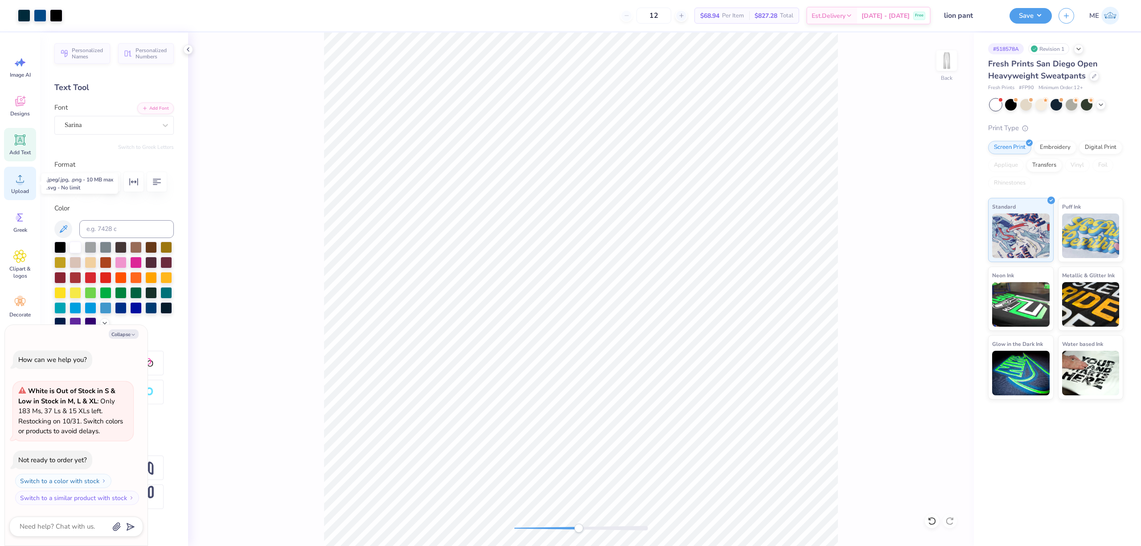
click at [21, 185] on circle at bounding box center [20, 182] width 6 height 6
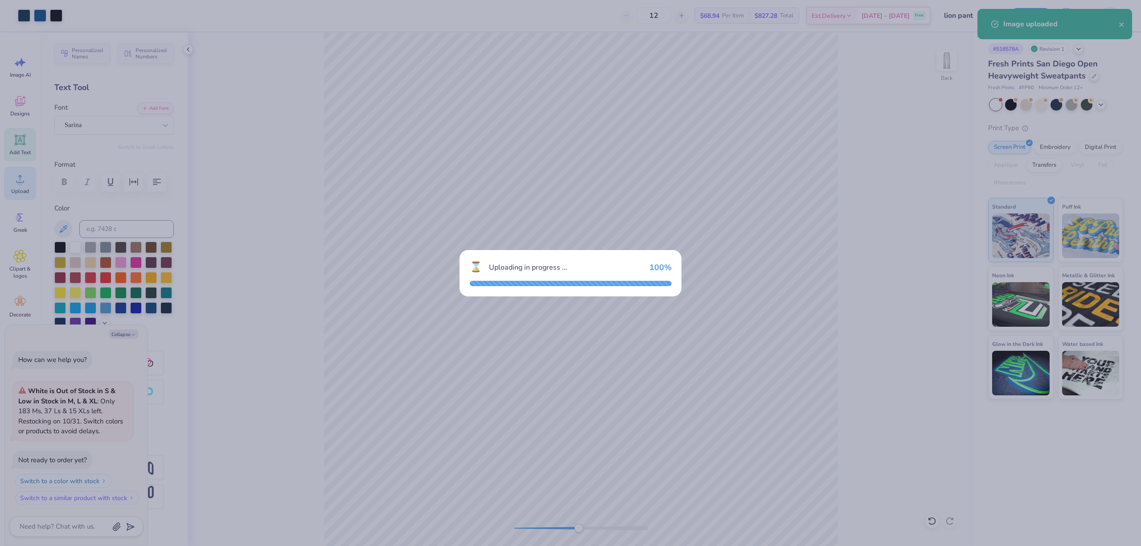
type textarea "x"
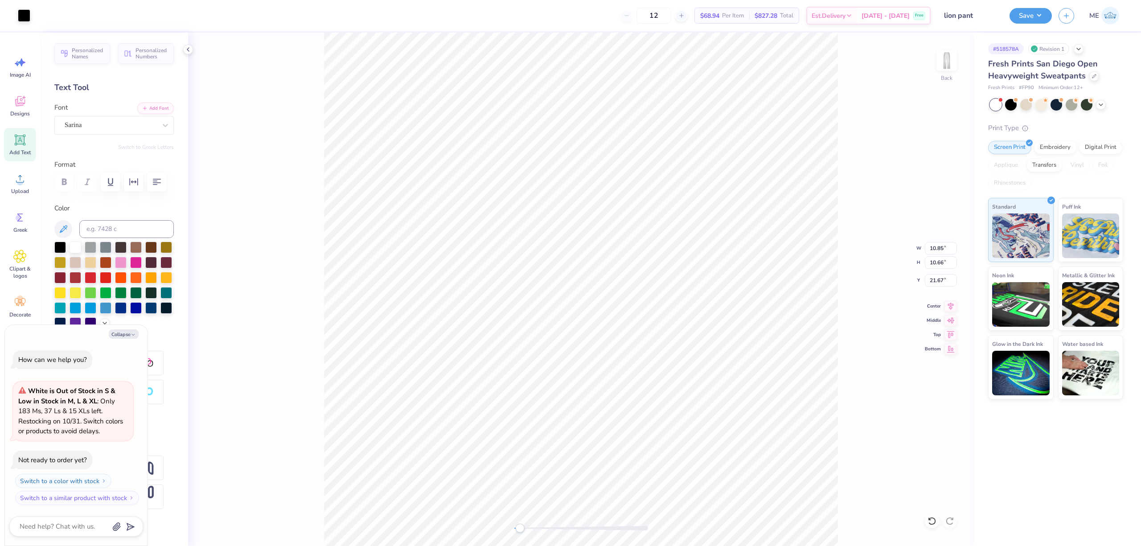
drag, startPoint x: 581, startPoint y: 528, endPoint x: 525, endPoint y: 528, distance: 56.6
click at [524, 528] on div "Accessibility label" at bounding box center [519, 528] width 9 height 9
click at [932, 246] on input "10.85" at bounding box center [941, 248] width 32 height 12
type input "3.56"
type textarea "x"
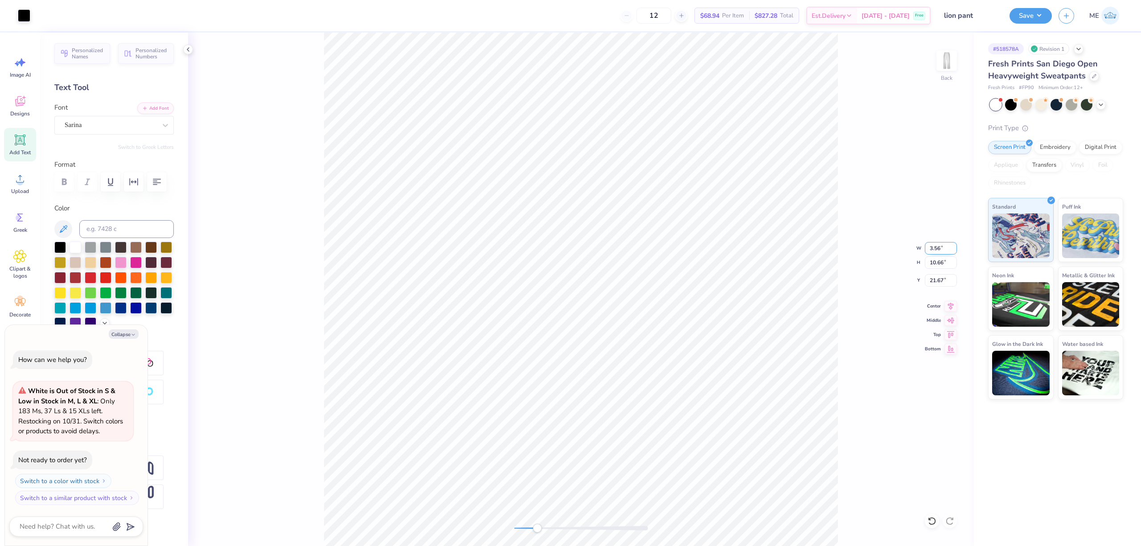
type input "3.50"
type input "25.25"
click at [482, 465] on li "Send to Back" at bounding box center [502, 463] width 70 height 17
type textarea "x"
type input "3.40"
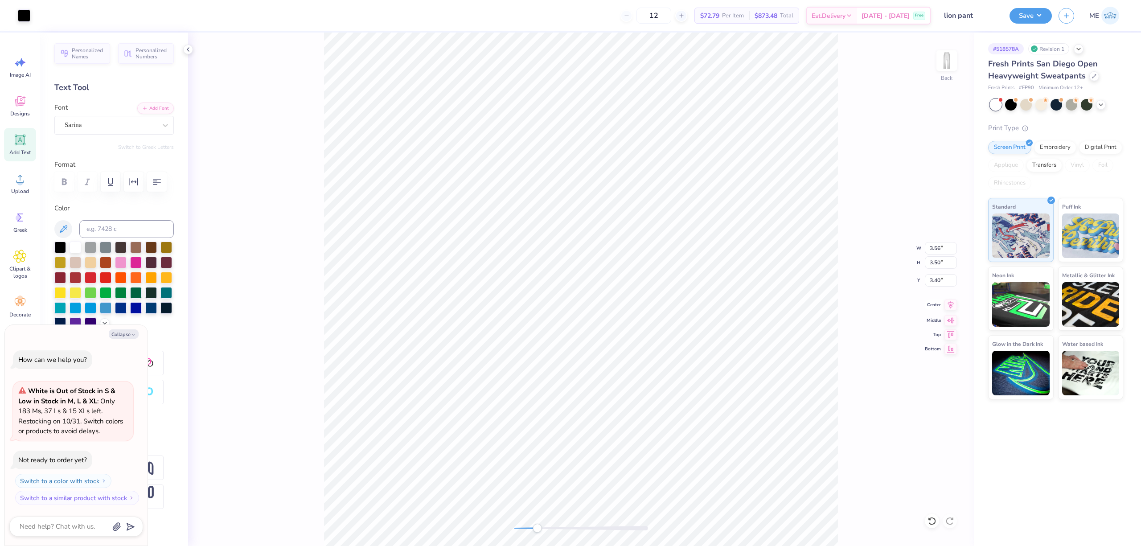
click at [949, 304] on icon at bounding box center [950, 305] width 12 height 11
type textarea "x"
type input "2.14"
type input "0.55"
type input "3.02"
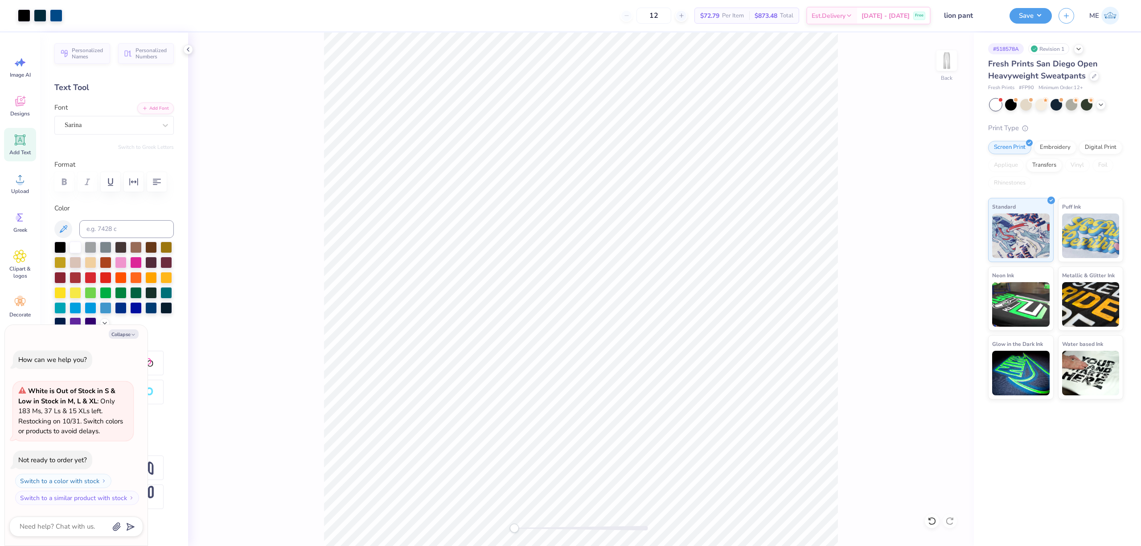
click at [490, 524] on div "Back" at bounding box center [581, 289] width 786 height 513
click at [1027, 10] on button "Save" at bounding box center [1031, 15] width 42 height 16
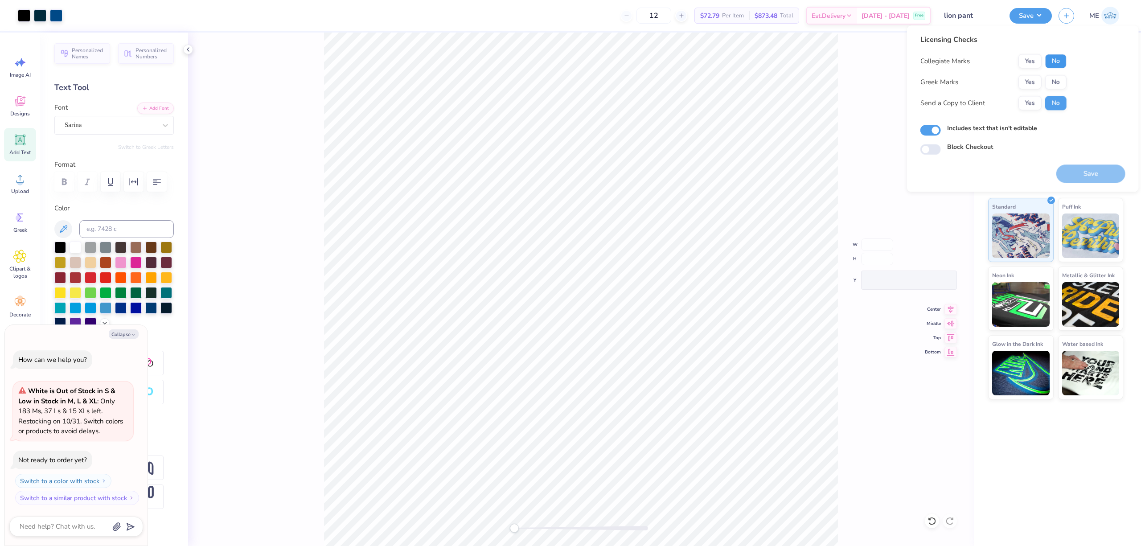
click at [1055, 60] on button "No" at bounding box center [1055, 61] width 21 height 14
drag, startPoint x: 1054, startPoint y: 74, endPoint x: 1068, endPoint y: 139, distance: 67.0
click at [1053, 78] on button "No" at bounding box center [1055, 82] width 21 height 14
click at [1079, 175] on button "Save" at bounding box center [1090, 173] width 69 height 18
click at [500, 517] on div "Back W H Y Center Middle Top Bottom" at bounding box center [581, 289] width 786 height 513
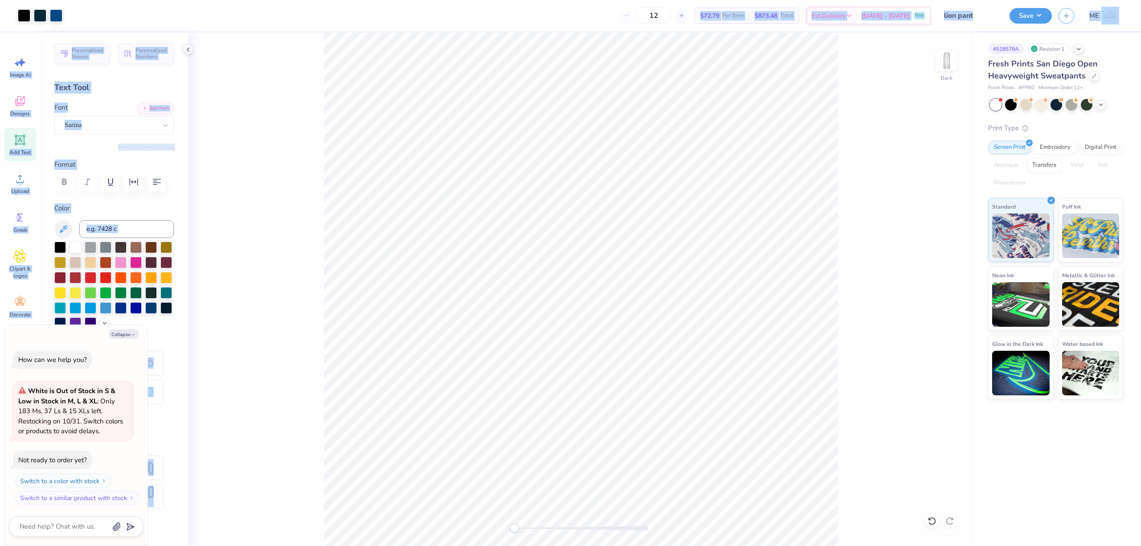
click at [599, 164] on div "Art colors 12 $72.79 Per Item $873.48 Total Est. Delivery [DATE] - [DATE] Free …" at bounding box center [570, 273] width 1141 height 546
type textarea "x"
